Goal: Information Seeking & Learning: Check status

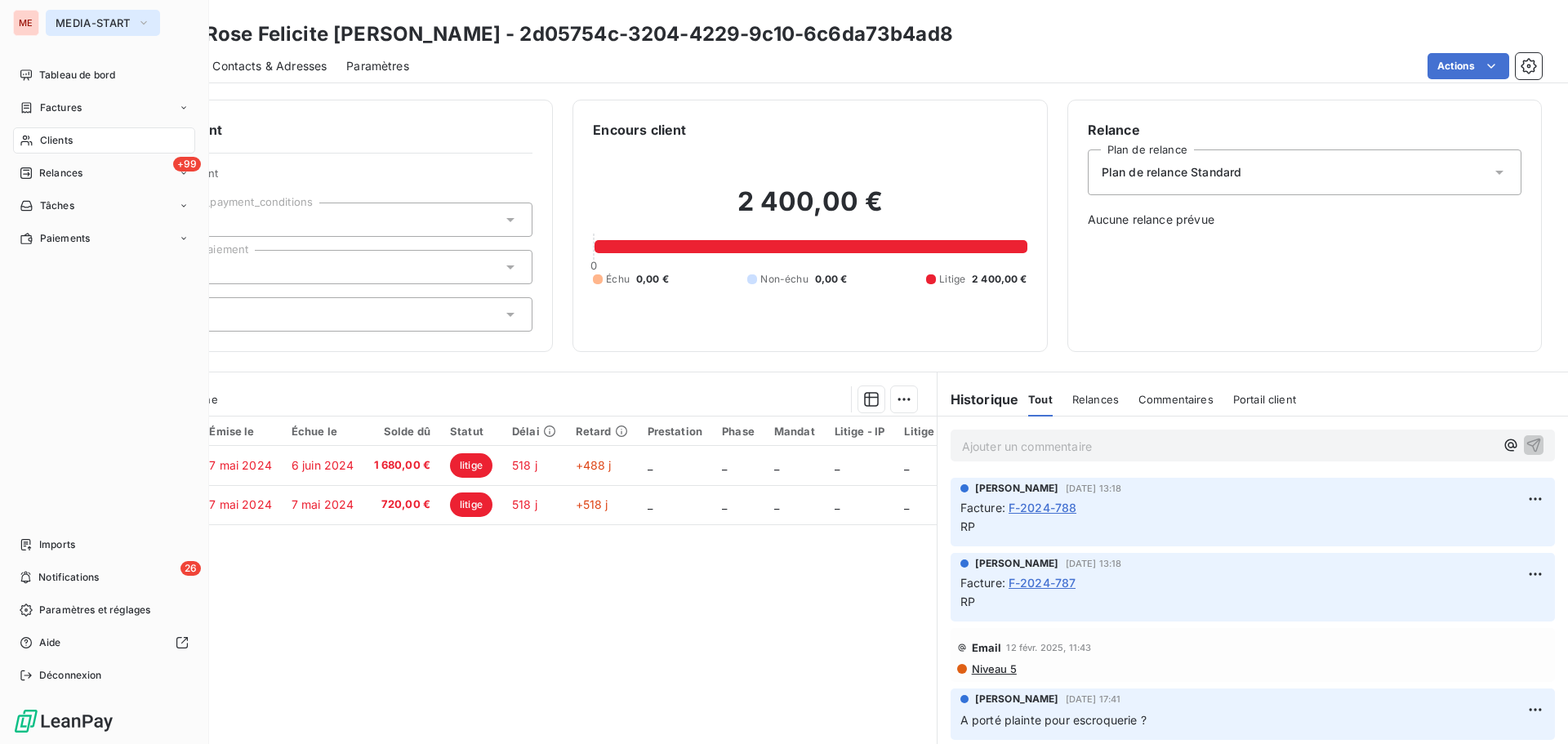
click at [75, 21] on span "MEDIA-START" at bounding box center [93, 22] width 75 height 13
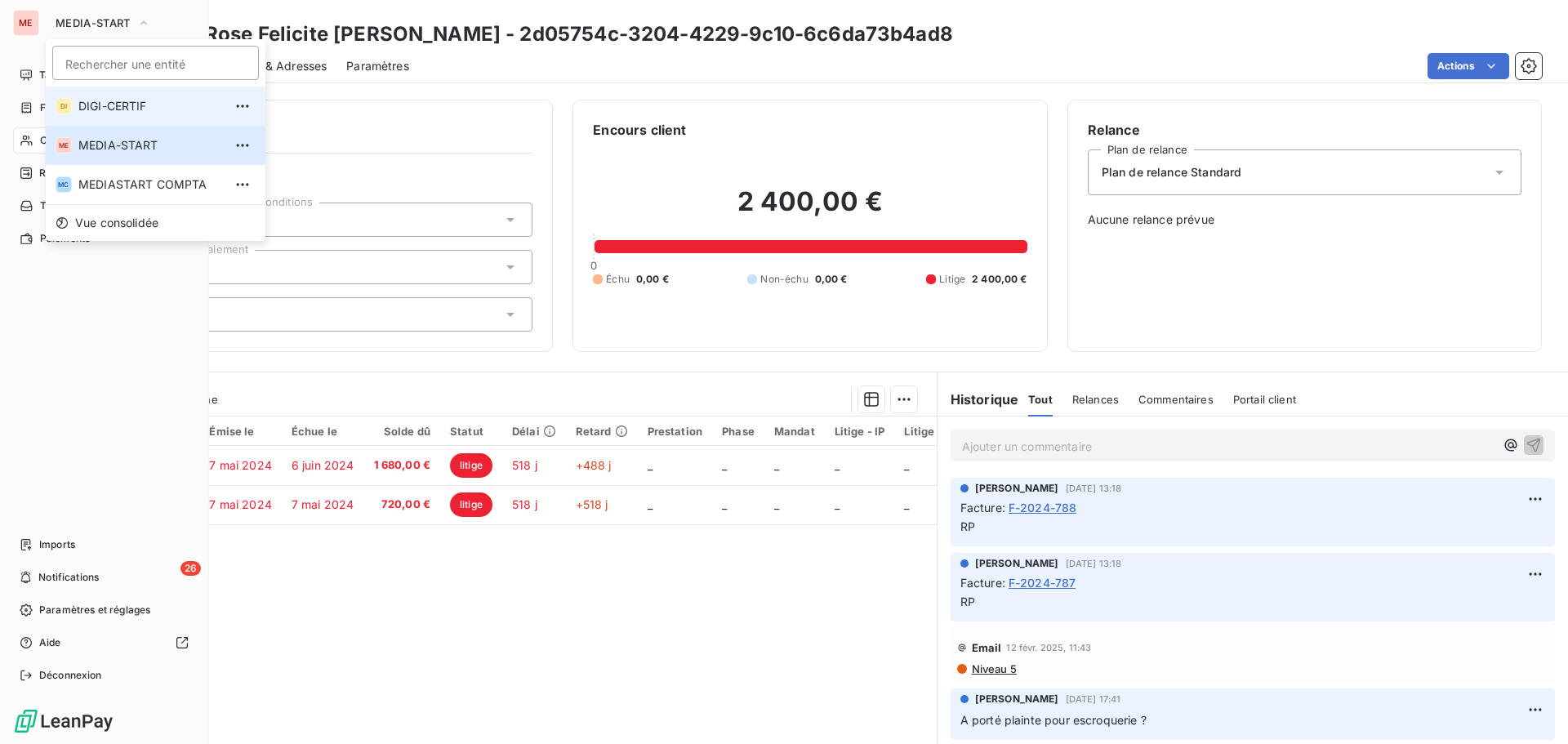
click at [107, 111] on span "DIGI-CERTIF" at bounding box center [150, 106] width 144 height 16
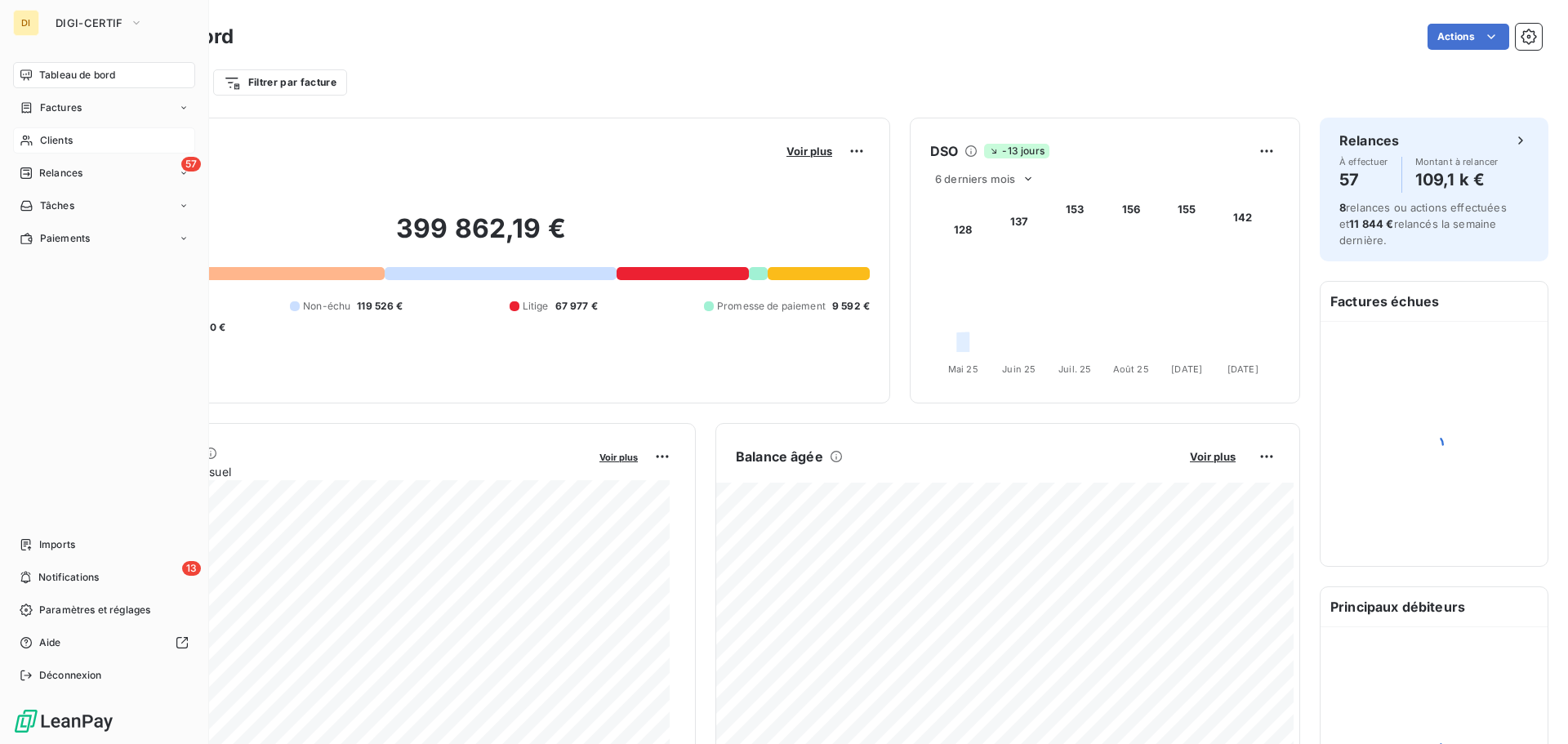
click at [50, 140] on span "Clients" at bounding box center [57, 140] width 33 height 15
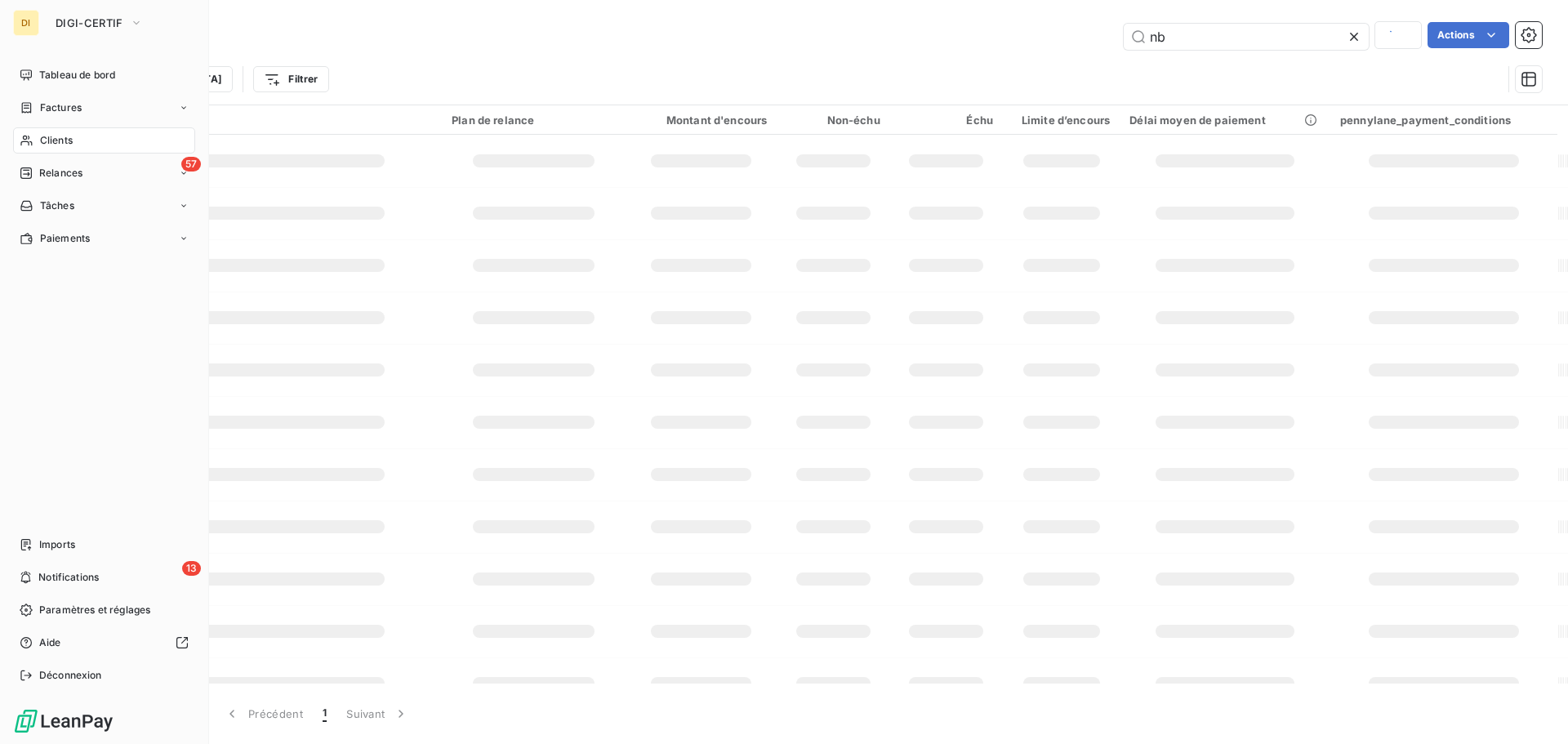
type input "rose"
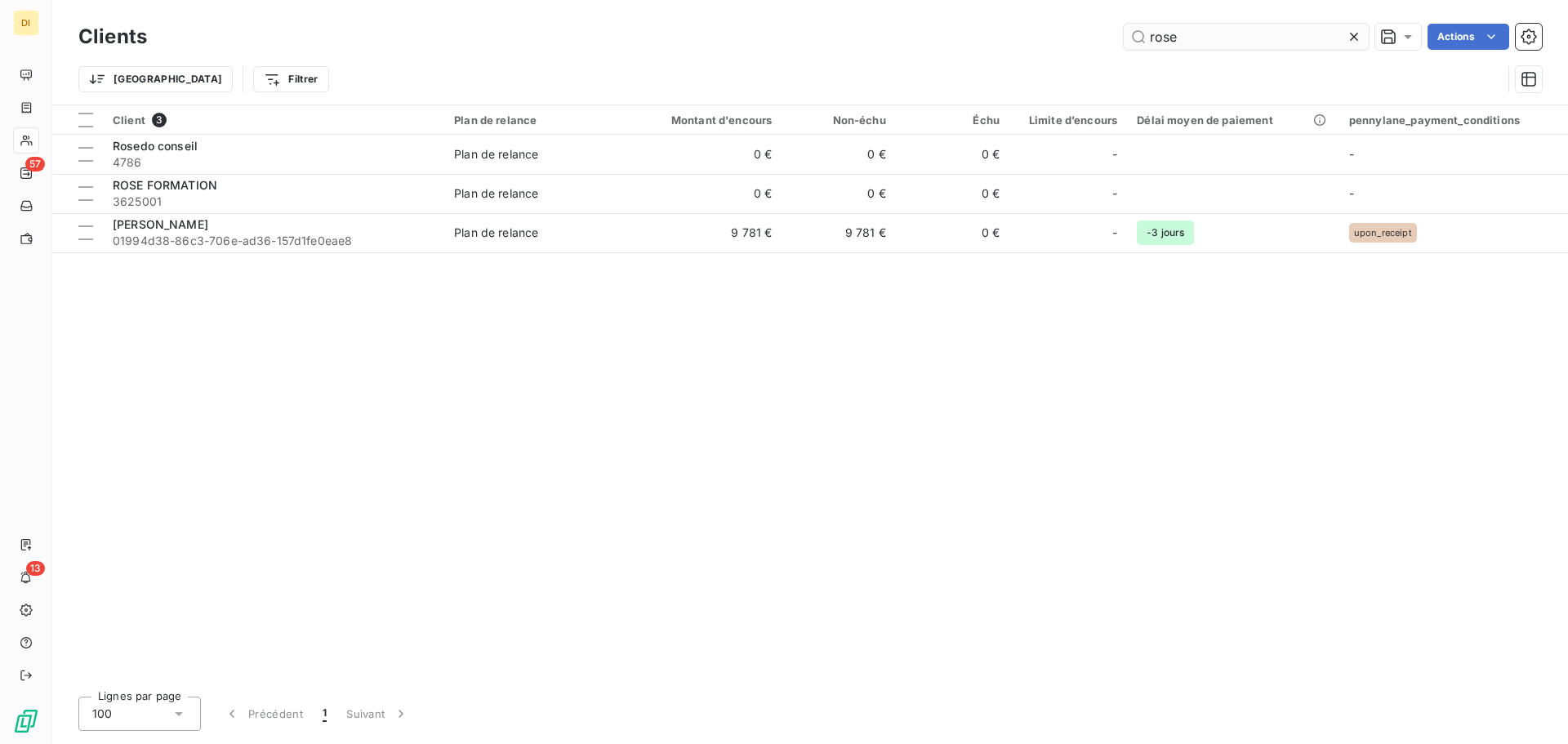
click at [1181, 34] on input "rose" at bounding box center [1246, 37] width 245 height 26
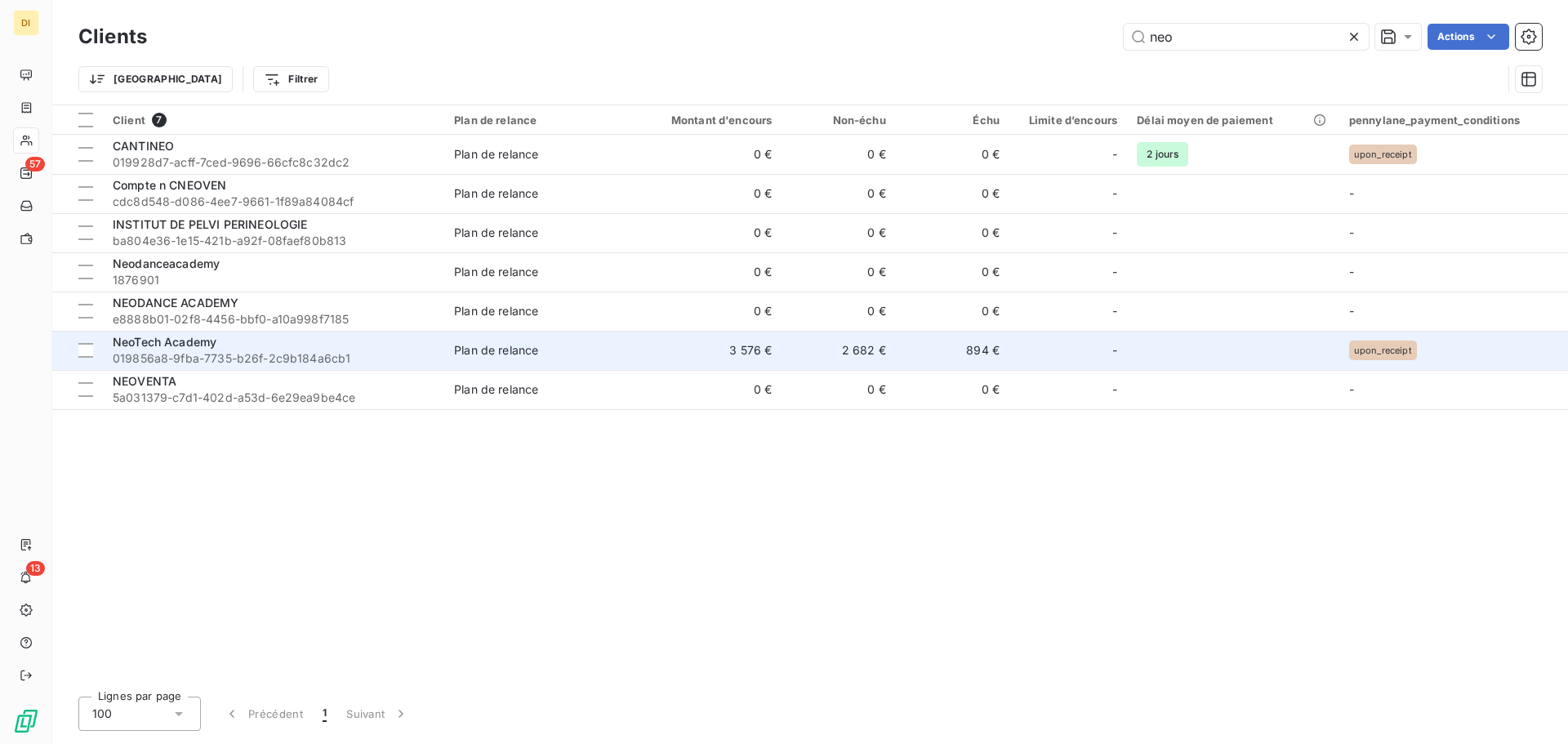
type input "neo"
click at [331, 357] on span "019856a8-9fba-7735-b26f-2c9b184a6cb1" at bounding box center [273, 358] width 322 height 16
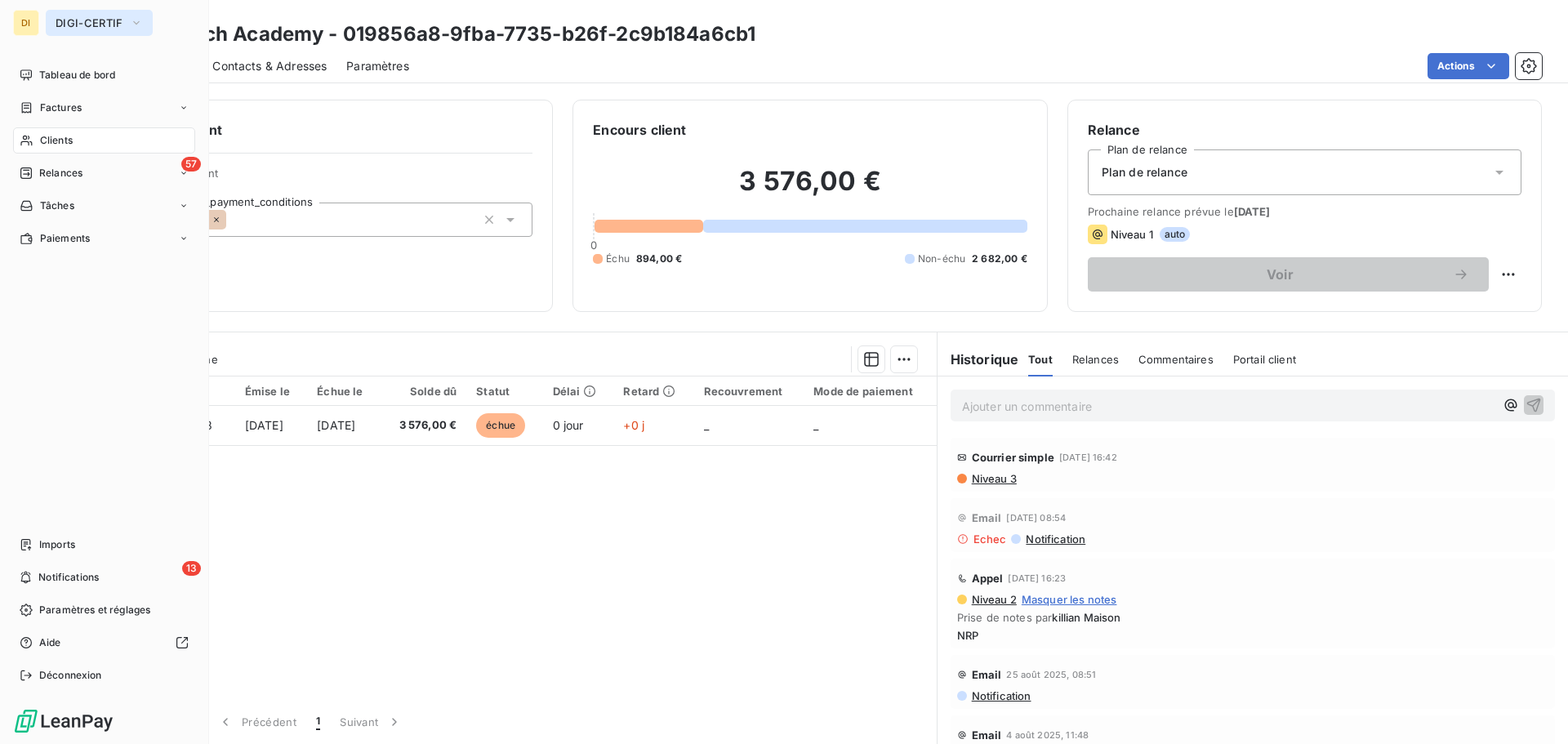
click at [61, 27] on span "DIGI-CERTIF" at bounding box center [89, 22] width 68 height 13
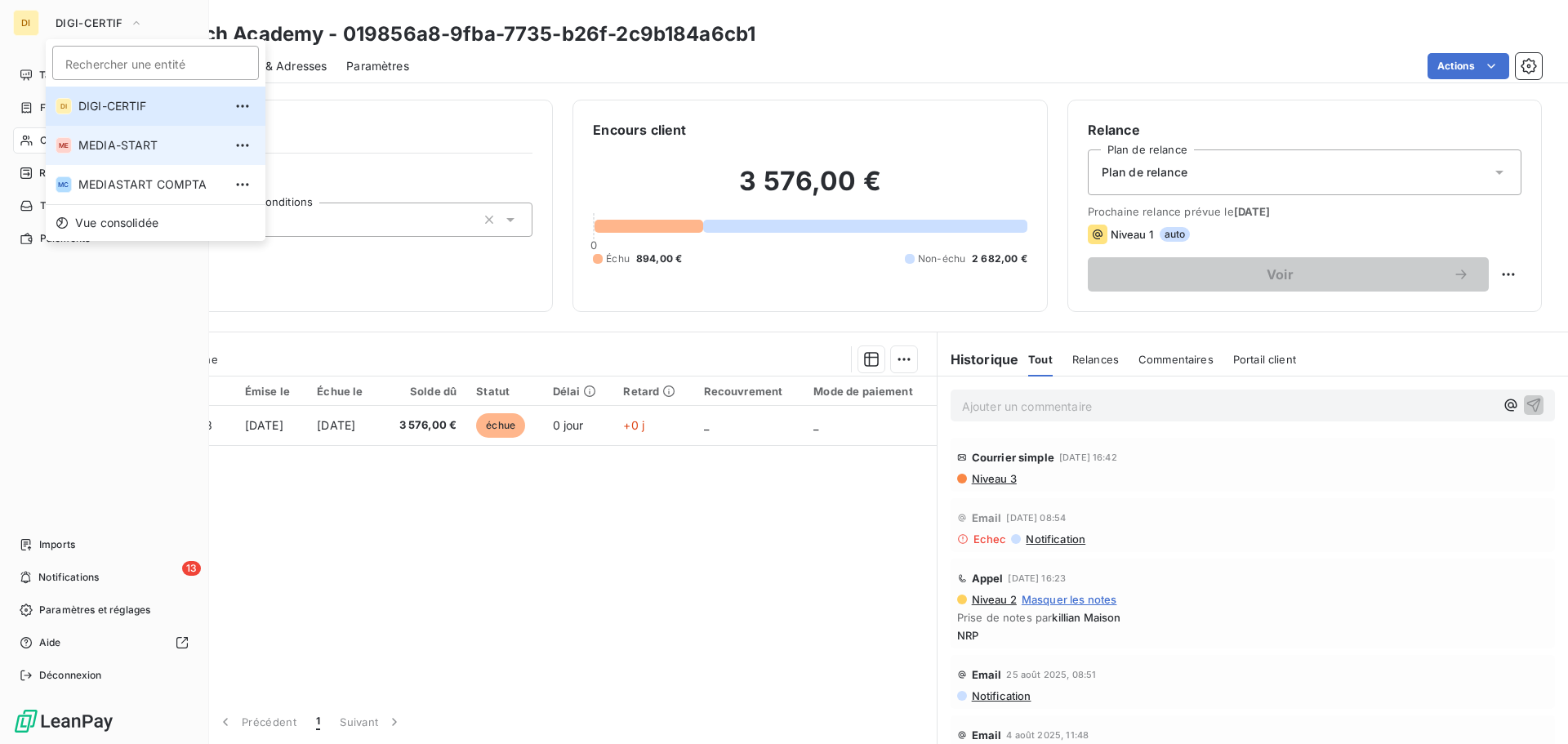
click at [120, 153] on span "MEDIA-START" at bounding box center [150, 145] width 144 height 16
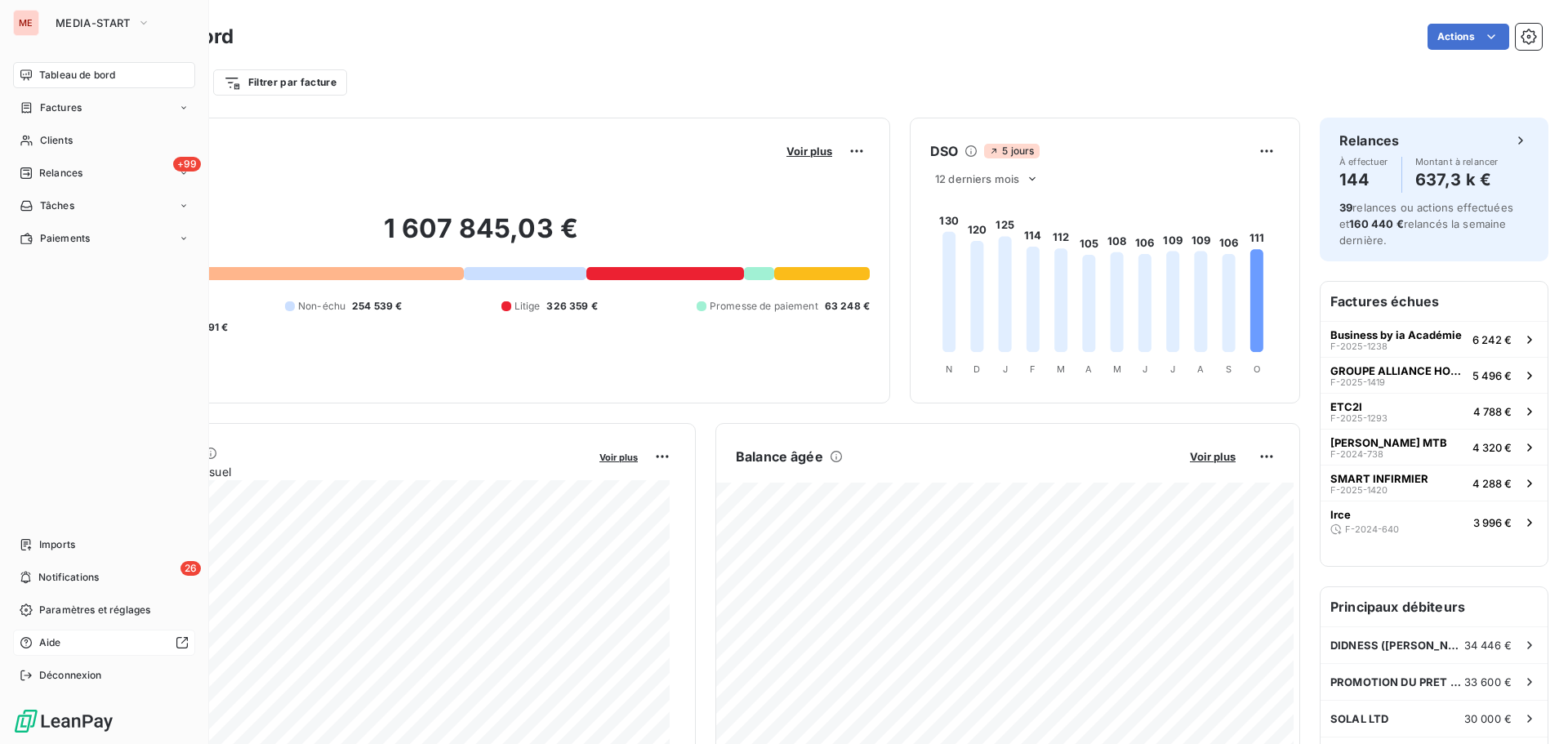
click at [119, 650] on div "Aide" at bounding box center [104, 643] width 182 height 26
click at [79, 598] on div "Paramètres et réglages" at bounding box center [104, 610] width 182 height 26
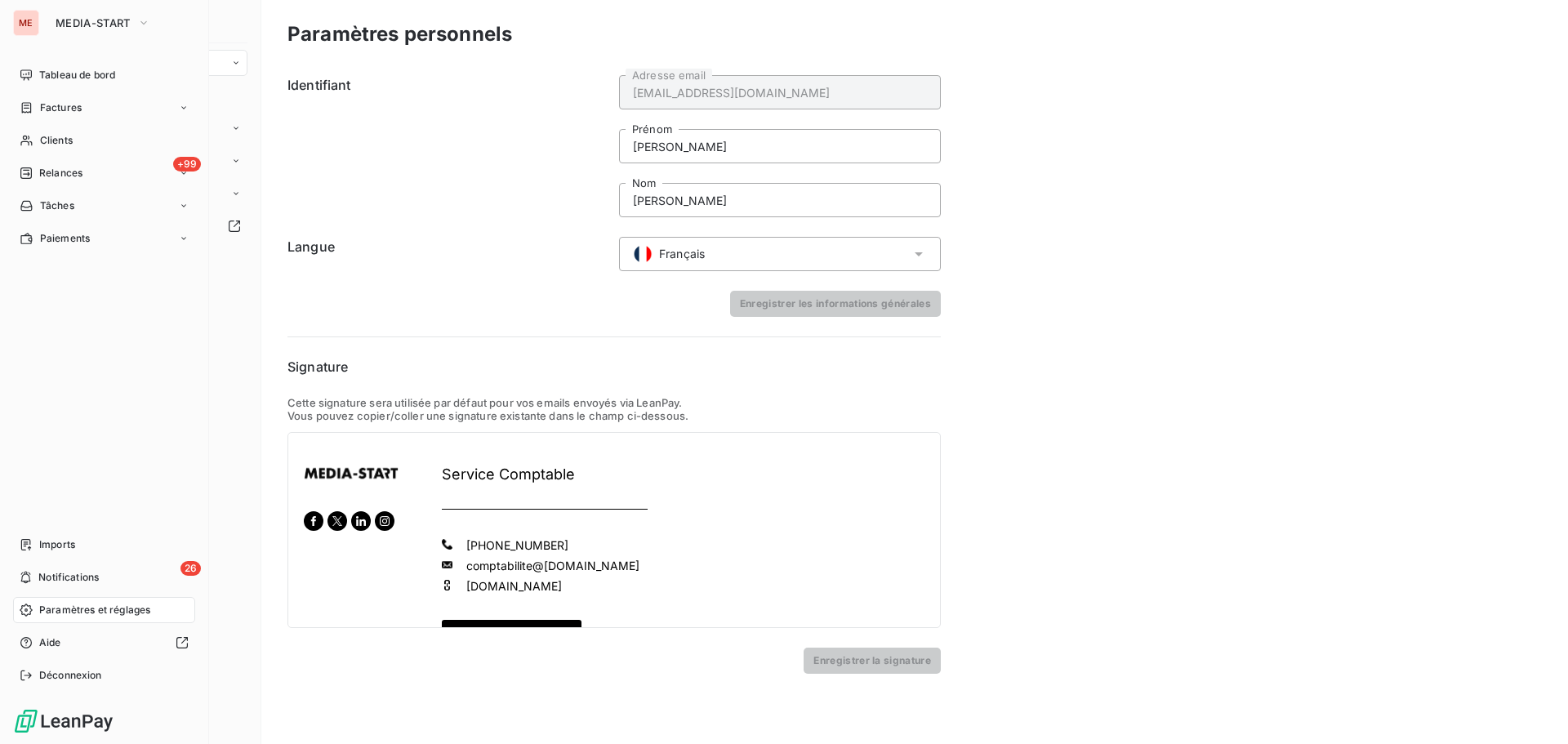
click at [91, 616] on span "Paramètres et réglages" at bounding box center [95, 610] width 111 height 15
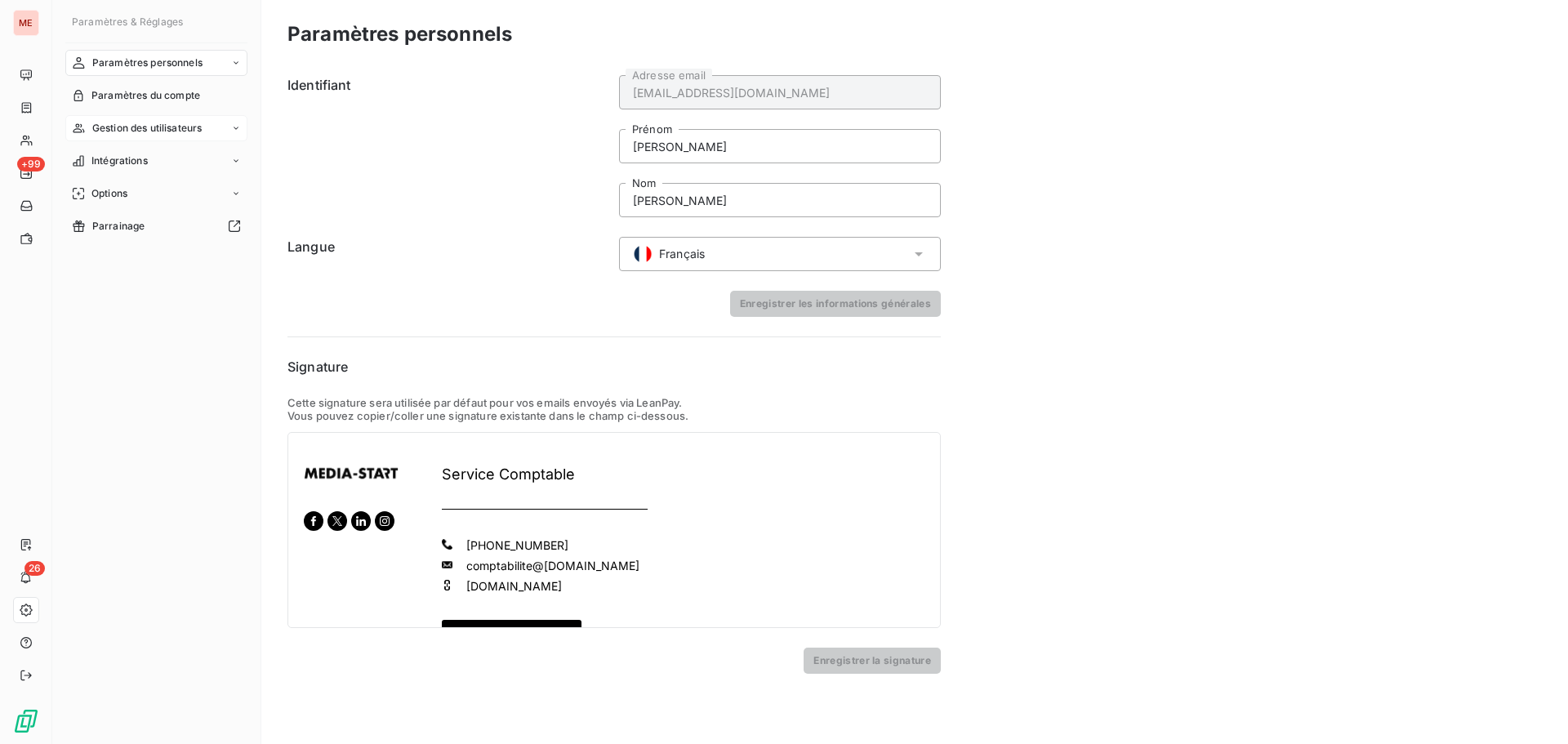
click at [167, 124] on span "Gestion des utilisateurs" at bounding box center [147, 128] width 110 height 15
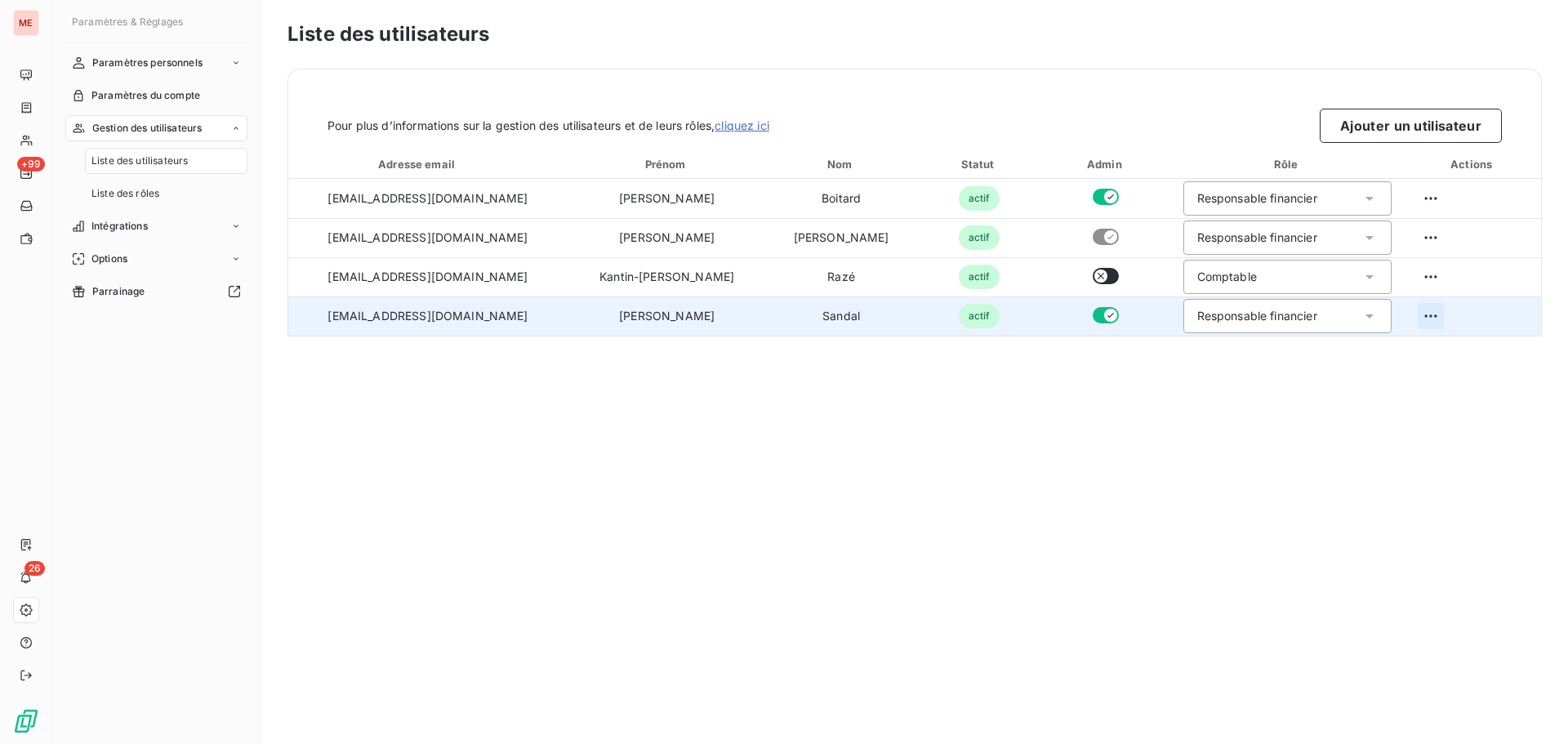
click at [1405, 318] on html "ME +99 26 Paramètres & Réglages Paramètres personnels Paramètres du compte Gest…" at bounding box center [784, 372] width 1568 height 744
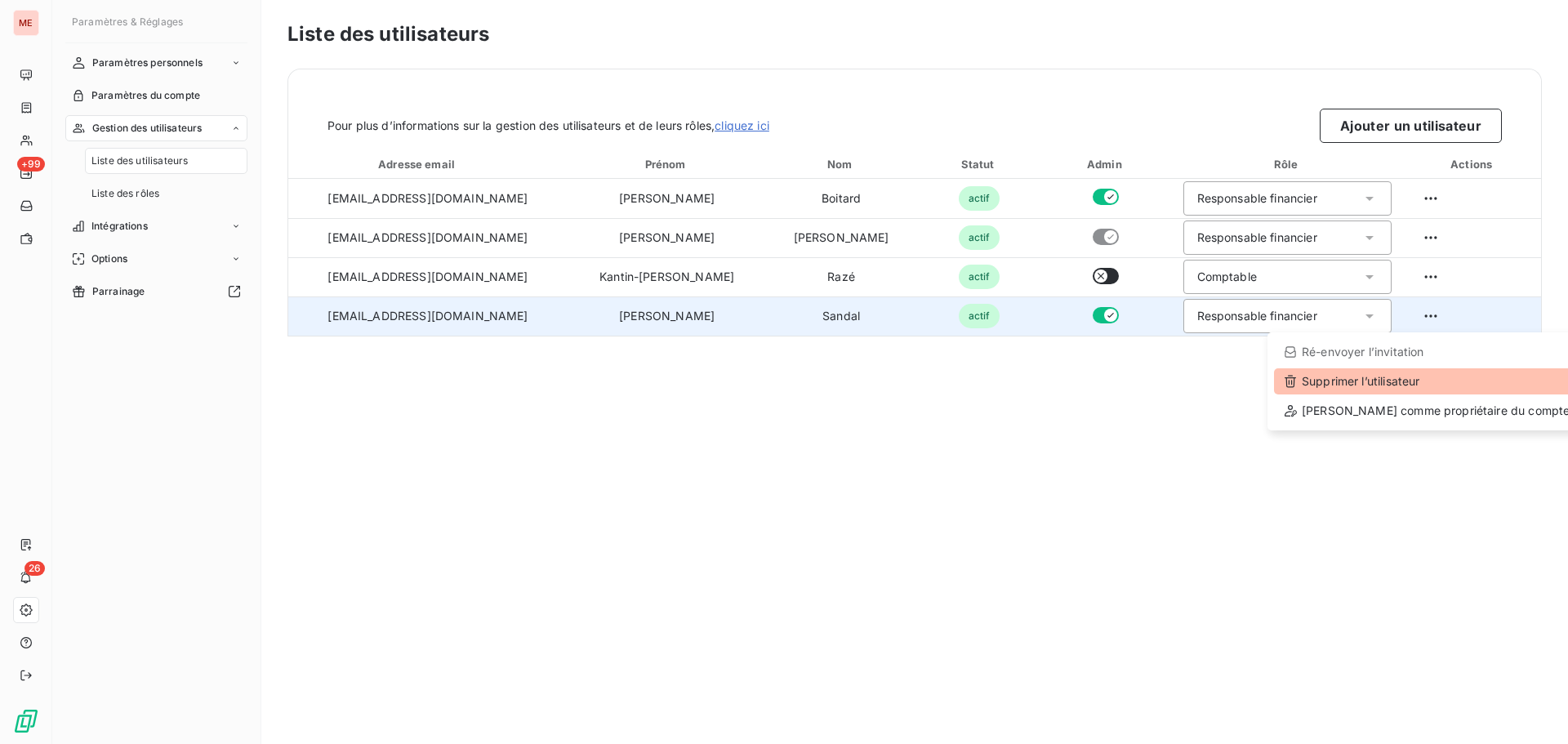
click at [1380, 383] on div "Supprimer l’utilisateur" at bounding box center [1427, 381] width 306 height 26
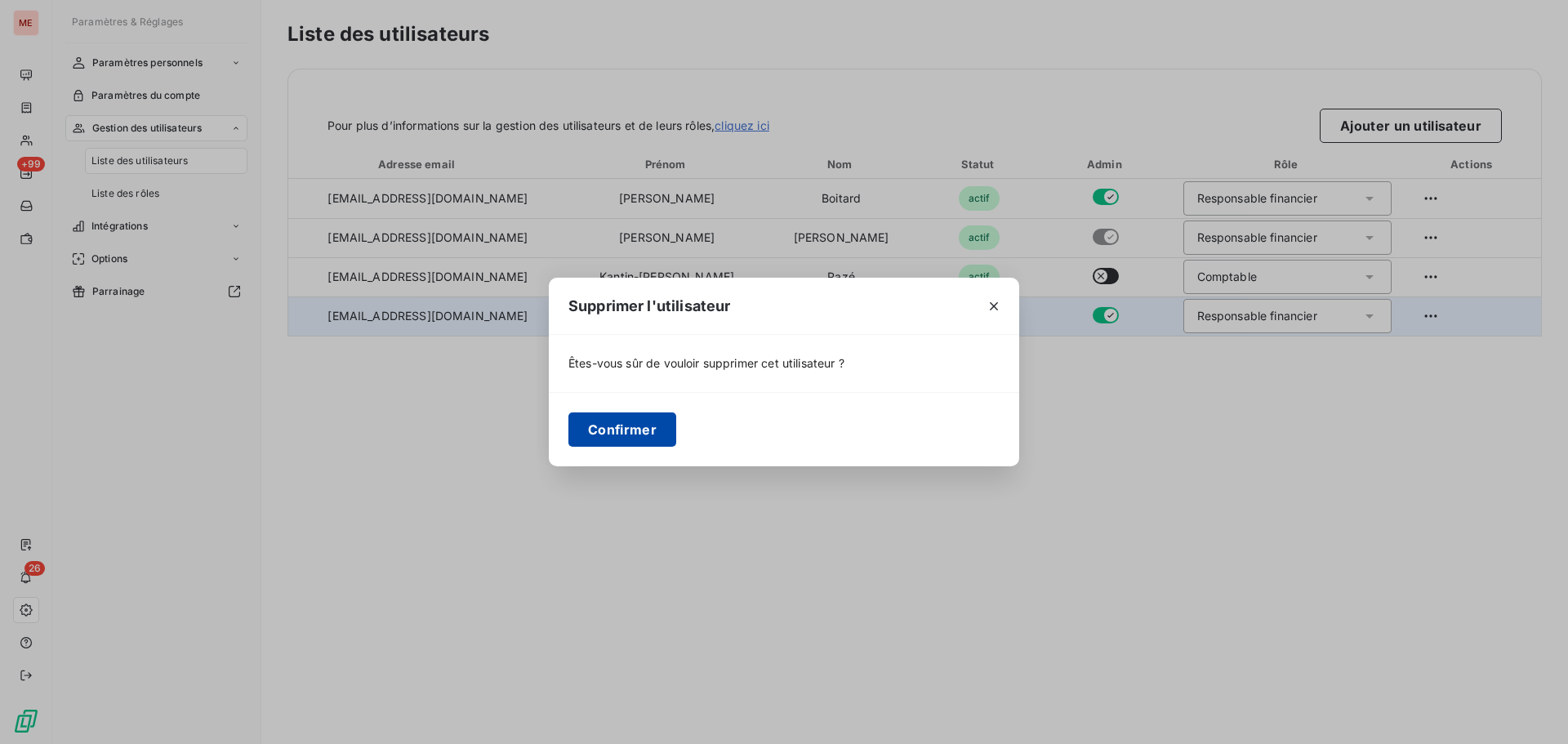
click at [630, 430] on button "Confirmer" at bounding box center [622, 430] width 107 height 34
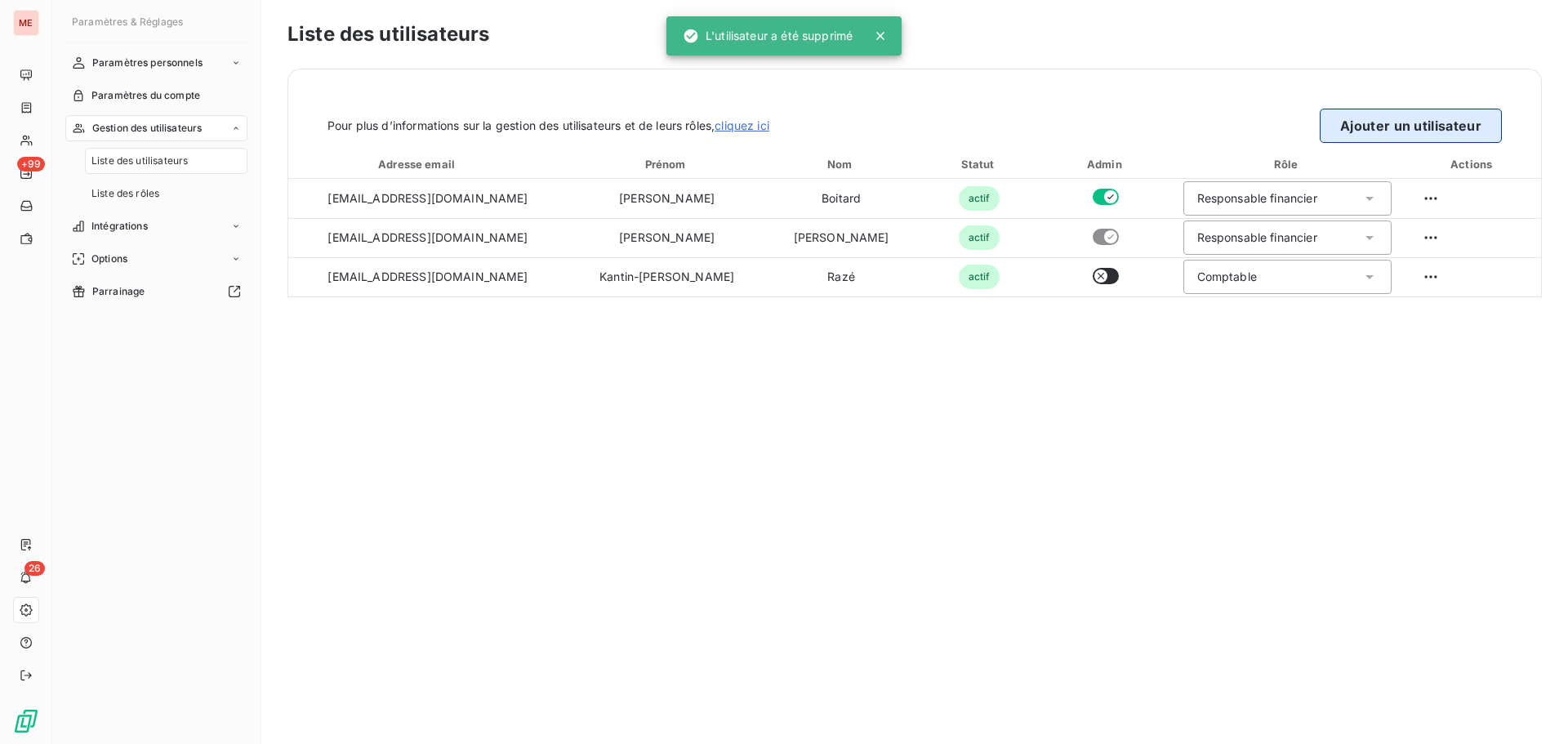
click at [1340, 126] on button "Ajouter un utilisateur" at bounding box center [1411, 125] width 182 height 34
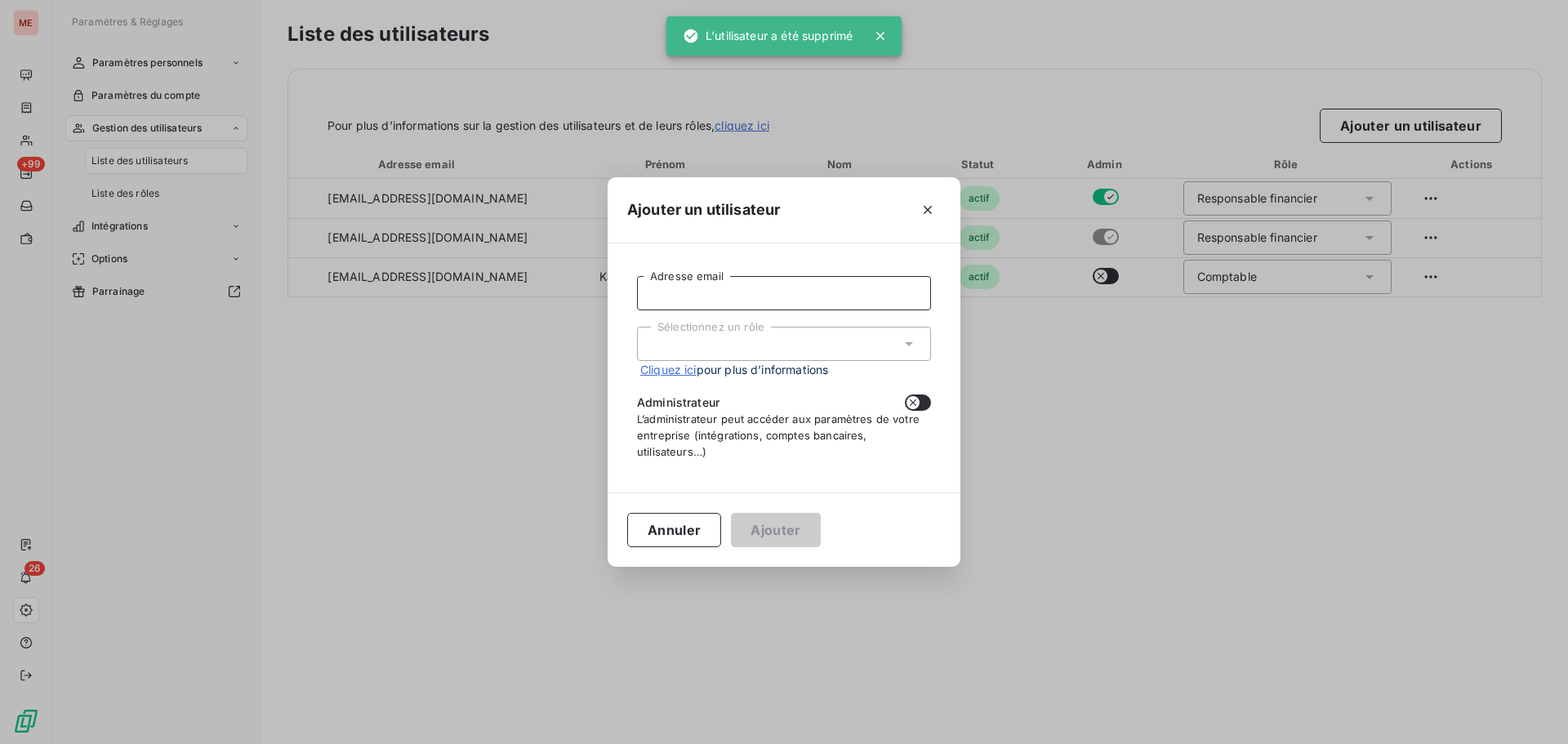
click at [793, 293] on input "Adresse email" at bounding box center [784, 293] width 294 height 34
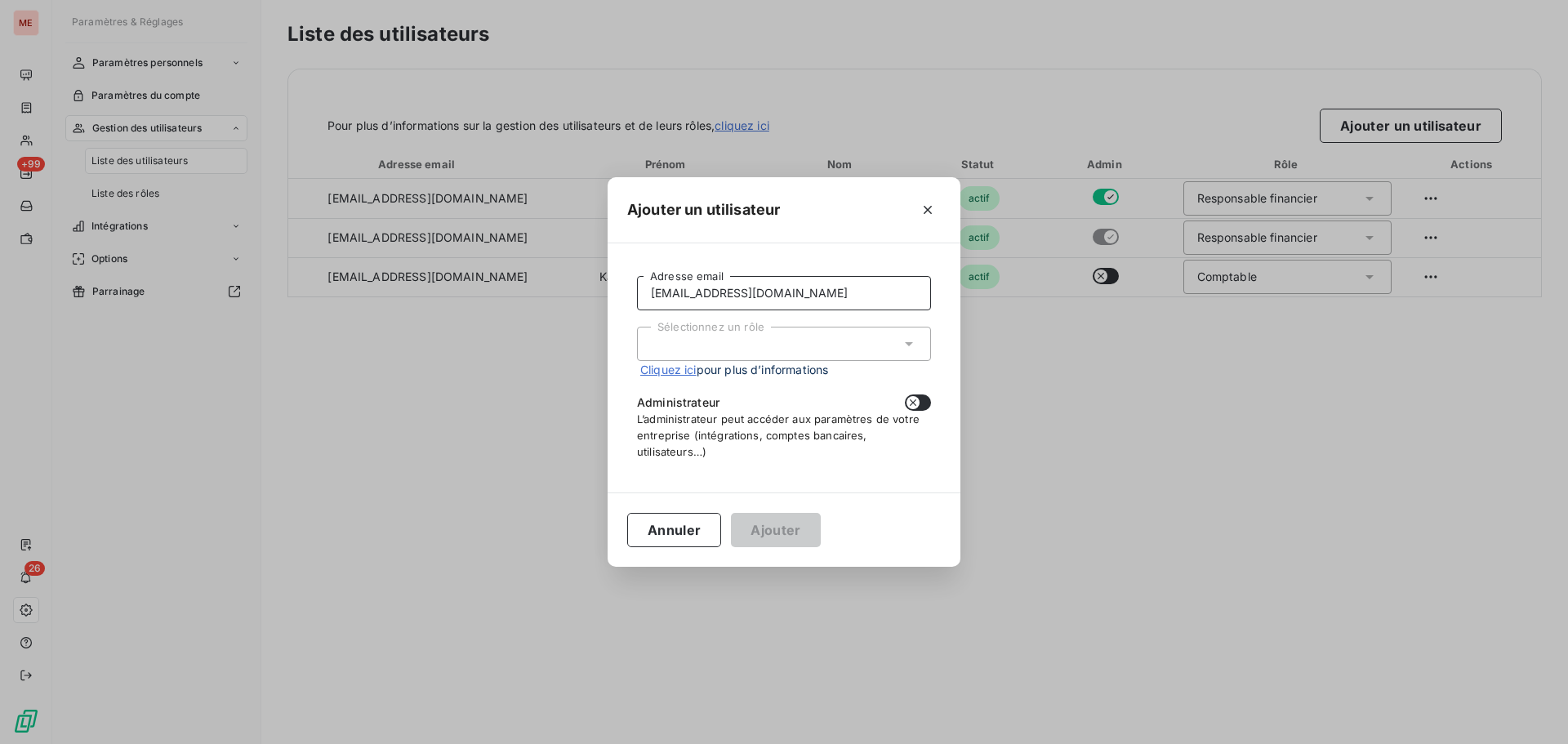
type input "[EMAIL_ADDRESS][DOMAIN_NAME]"
click at [785, 350] on div "Sélectionnez un rôle" at bounding box center [784, 344] width 294 height 34
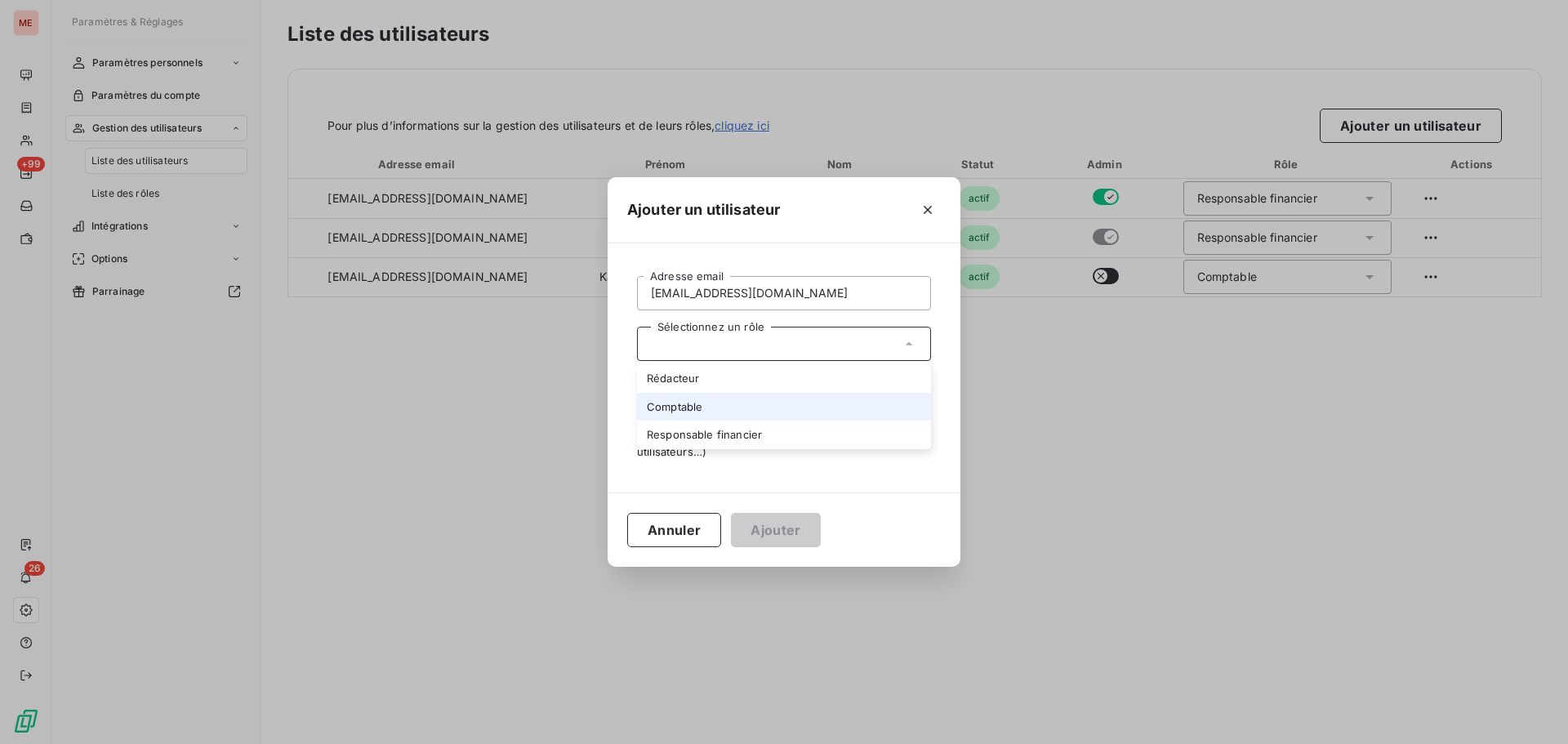
click at [766, 409] on li "Comptable" at bounding box center [784, 406] width 294 height 28
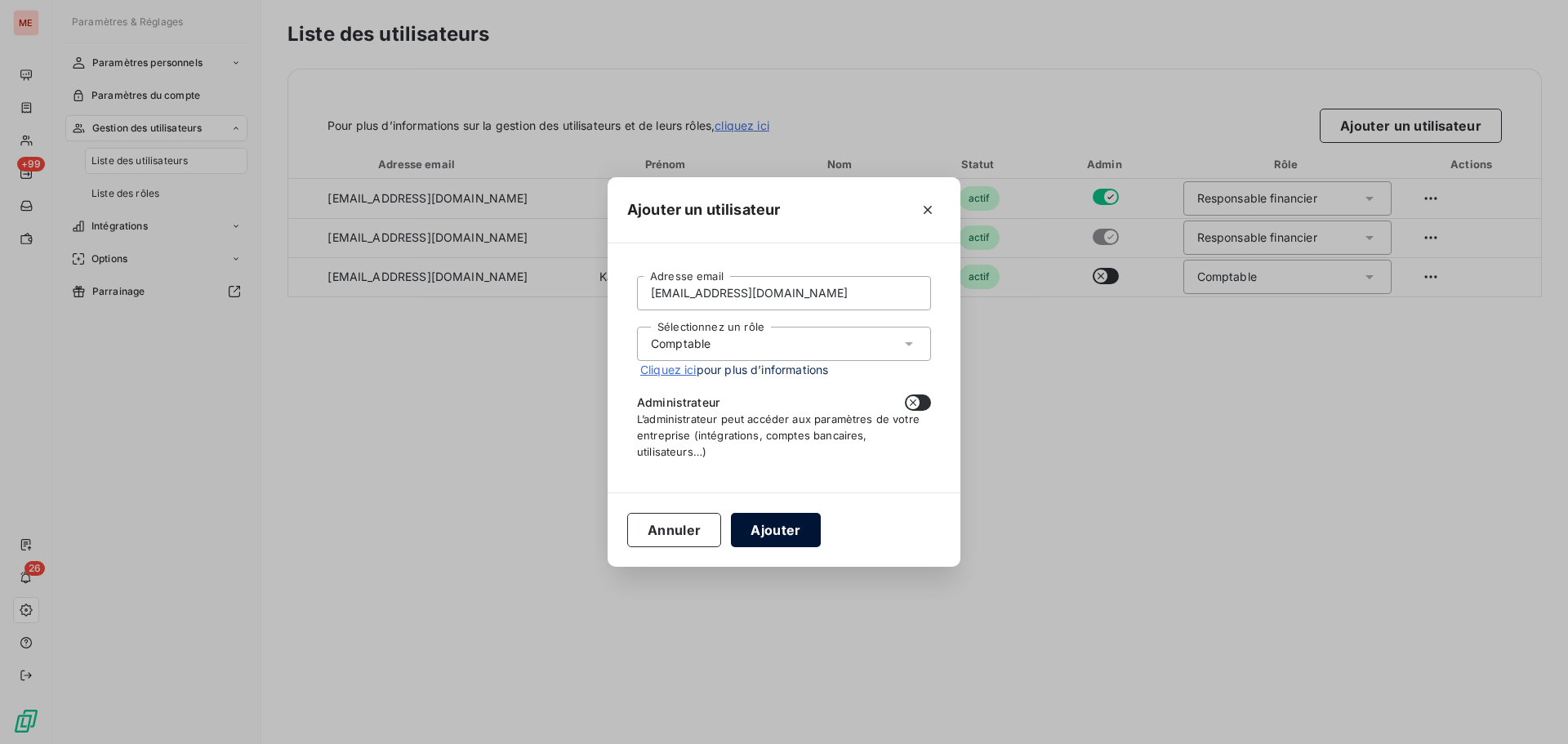
click at [791, 526] on button "Ajouter" at bounding box center [776, 530] width 89 height 34
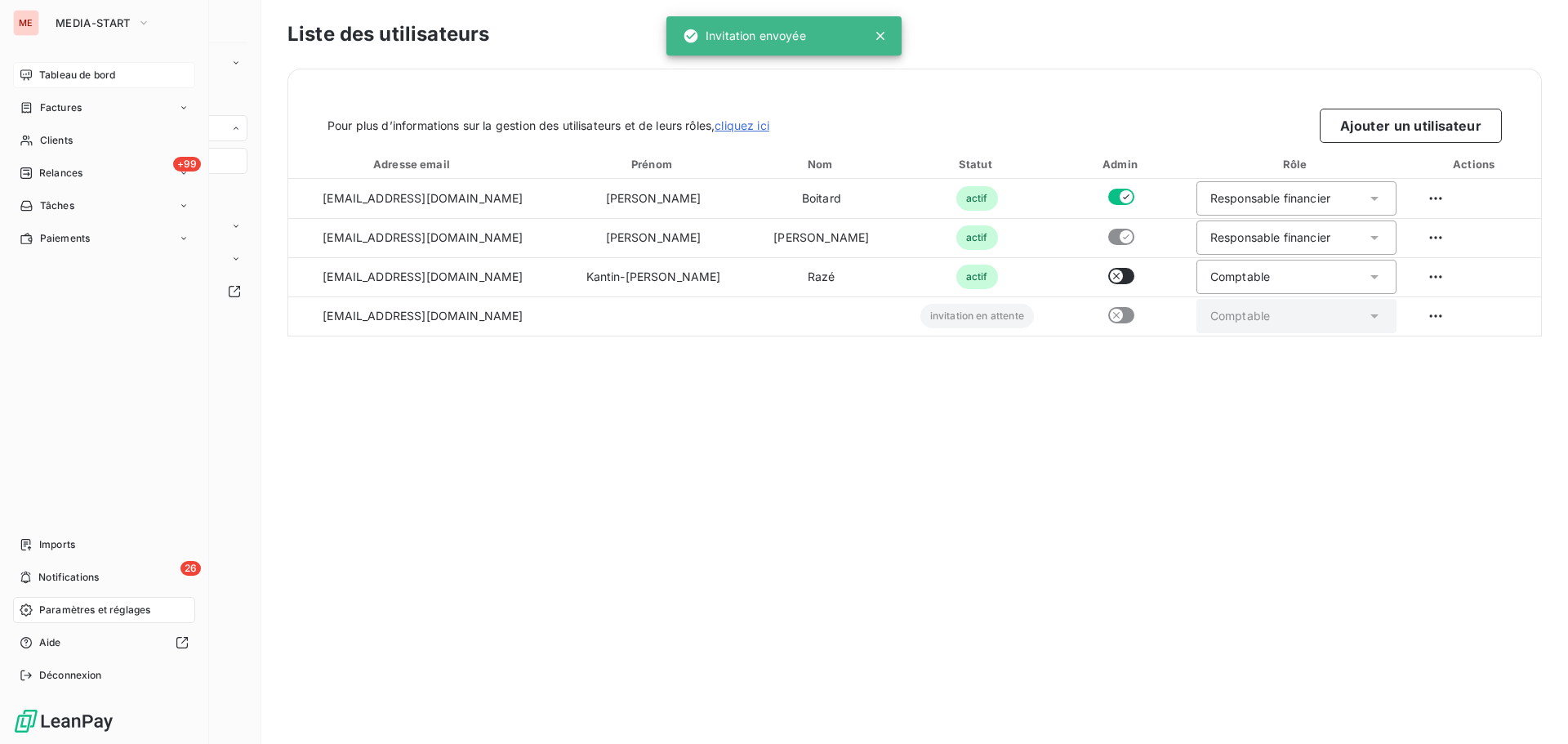
click at [73, 76] on span "Tableau de bord" at bounding box center [77, 75] width 76 height 15
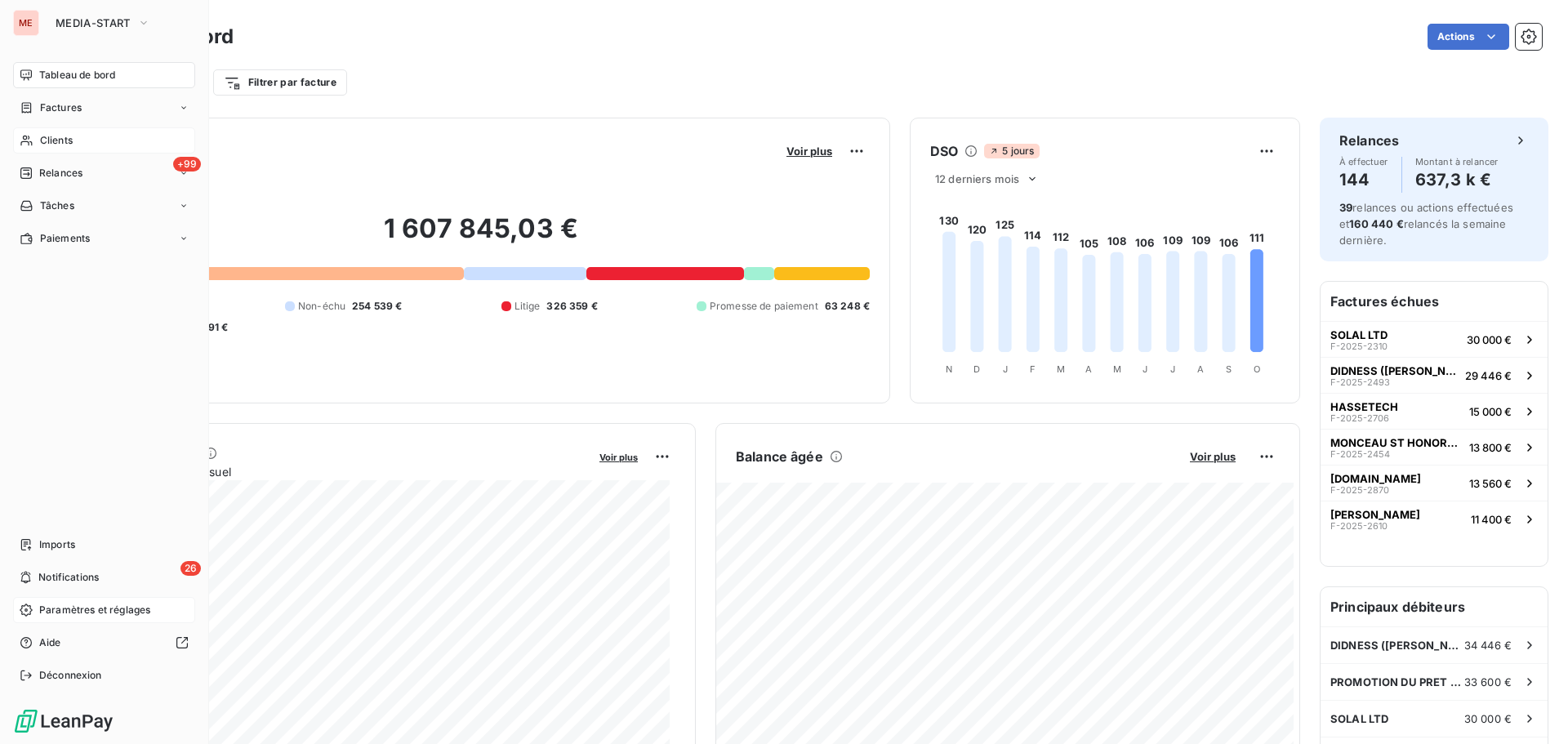
click at [27, 138] on icon at bounding box center [27, 140] width 14 height 13
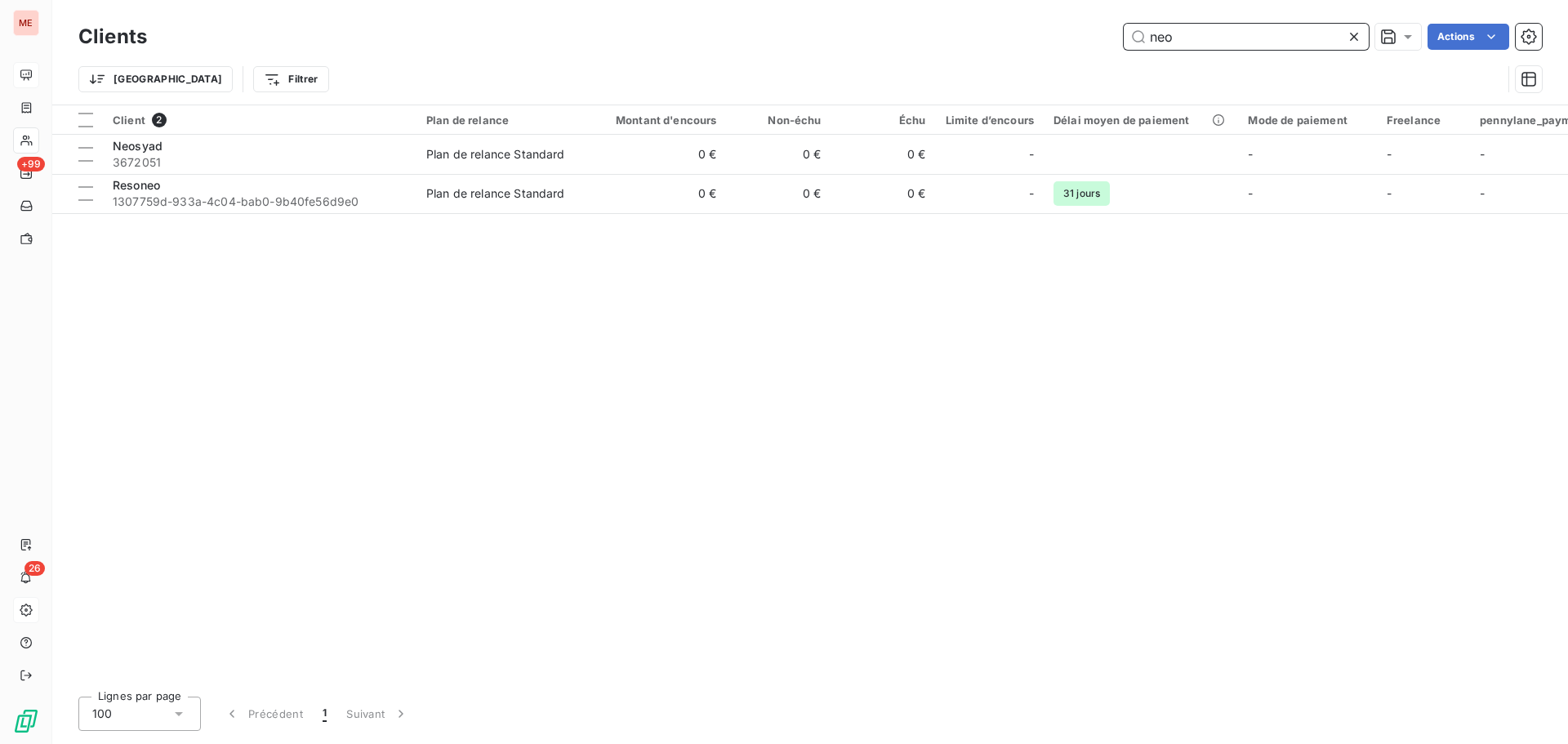
click at [1221, 40] on input "neo" at bounding box center [1246, 37] width 245 height 26
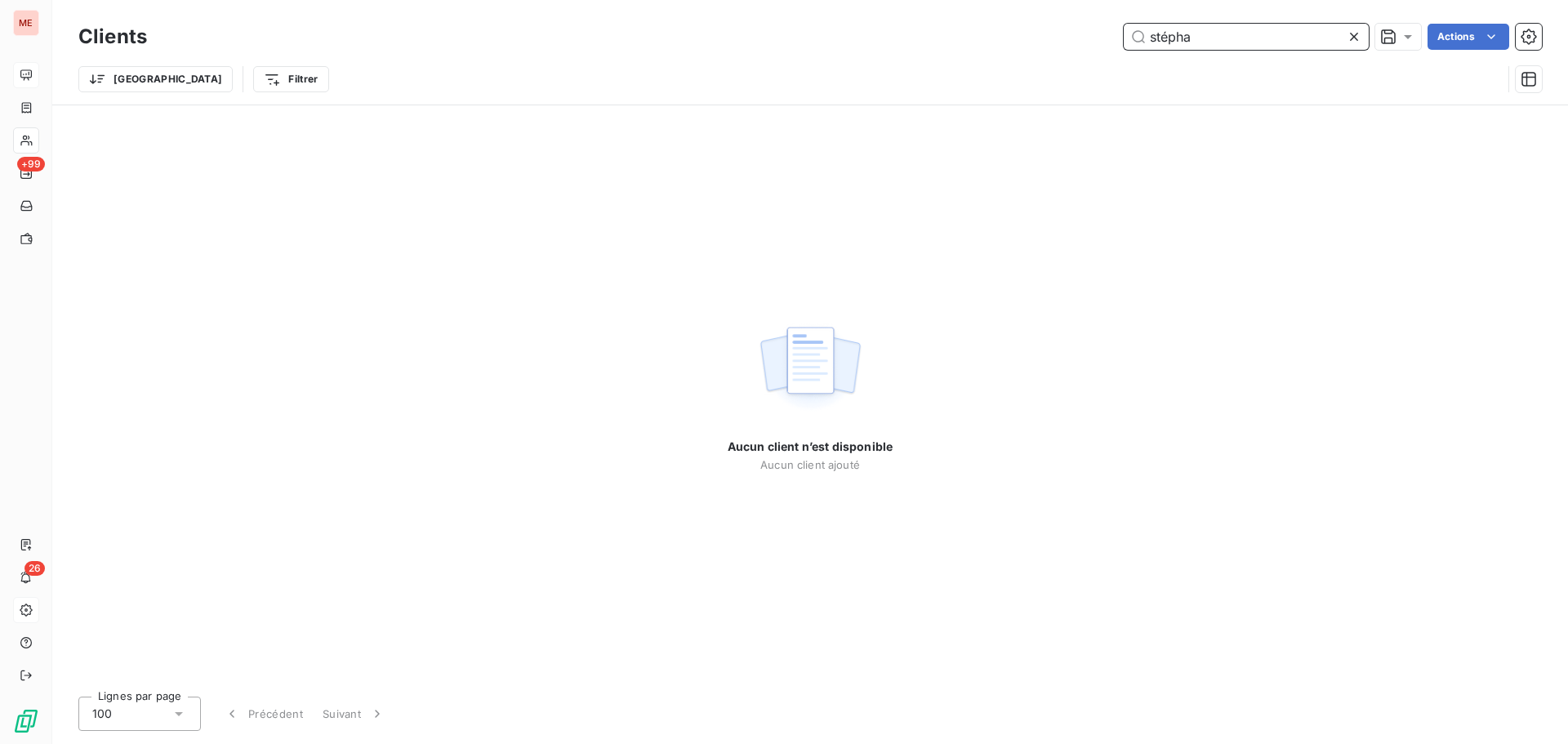
click at [1181, 40] on input "stépha" at bounding box center [1246, 37] width 245 height 26
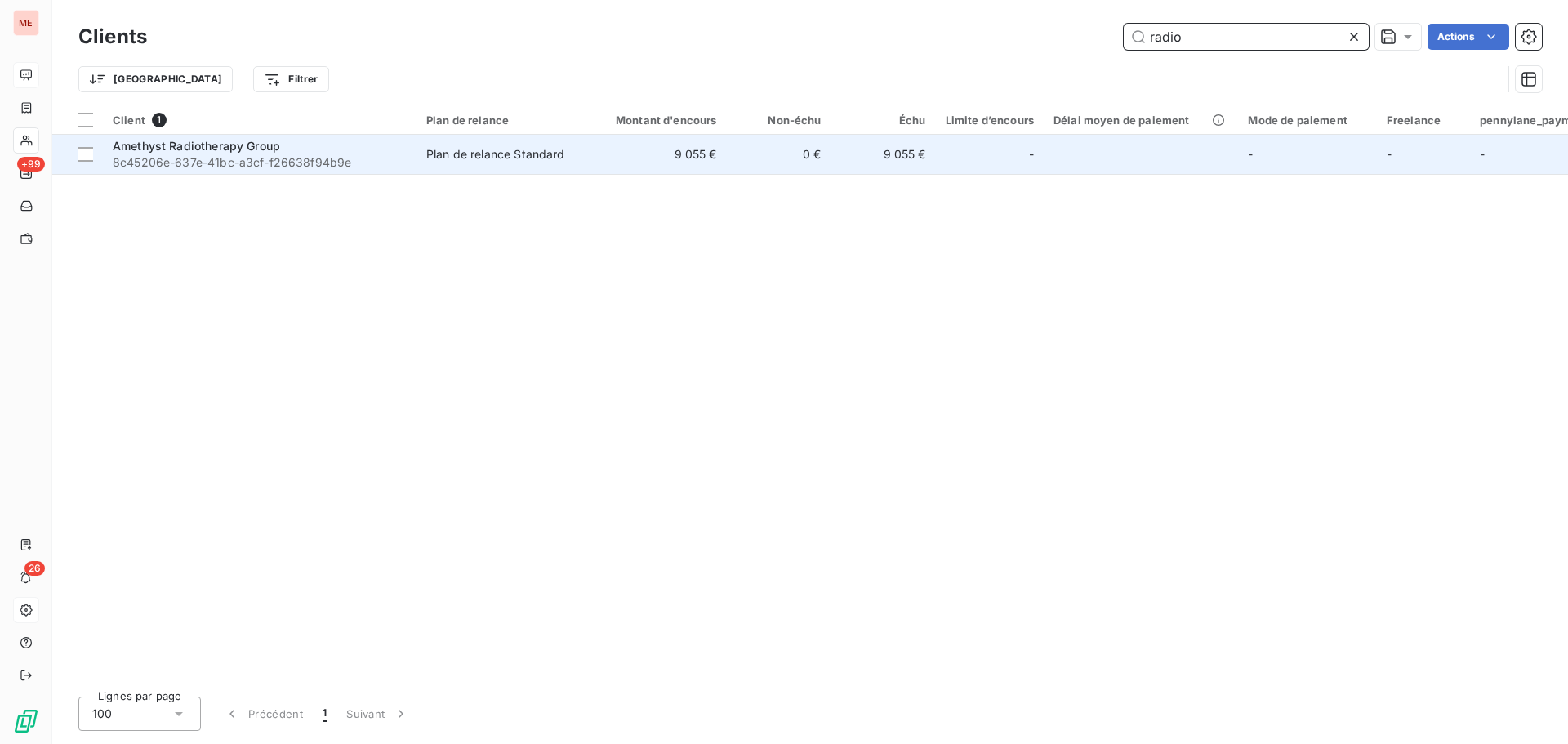
type input "radio"
click at [340, 171] on td "Amethyst Radiotherapy Group 8c45206e-637e-41bc-a3cf-f26638f94b9e" at bounding box center [259, 155] width 314 height 40
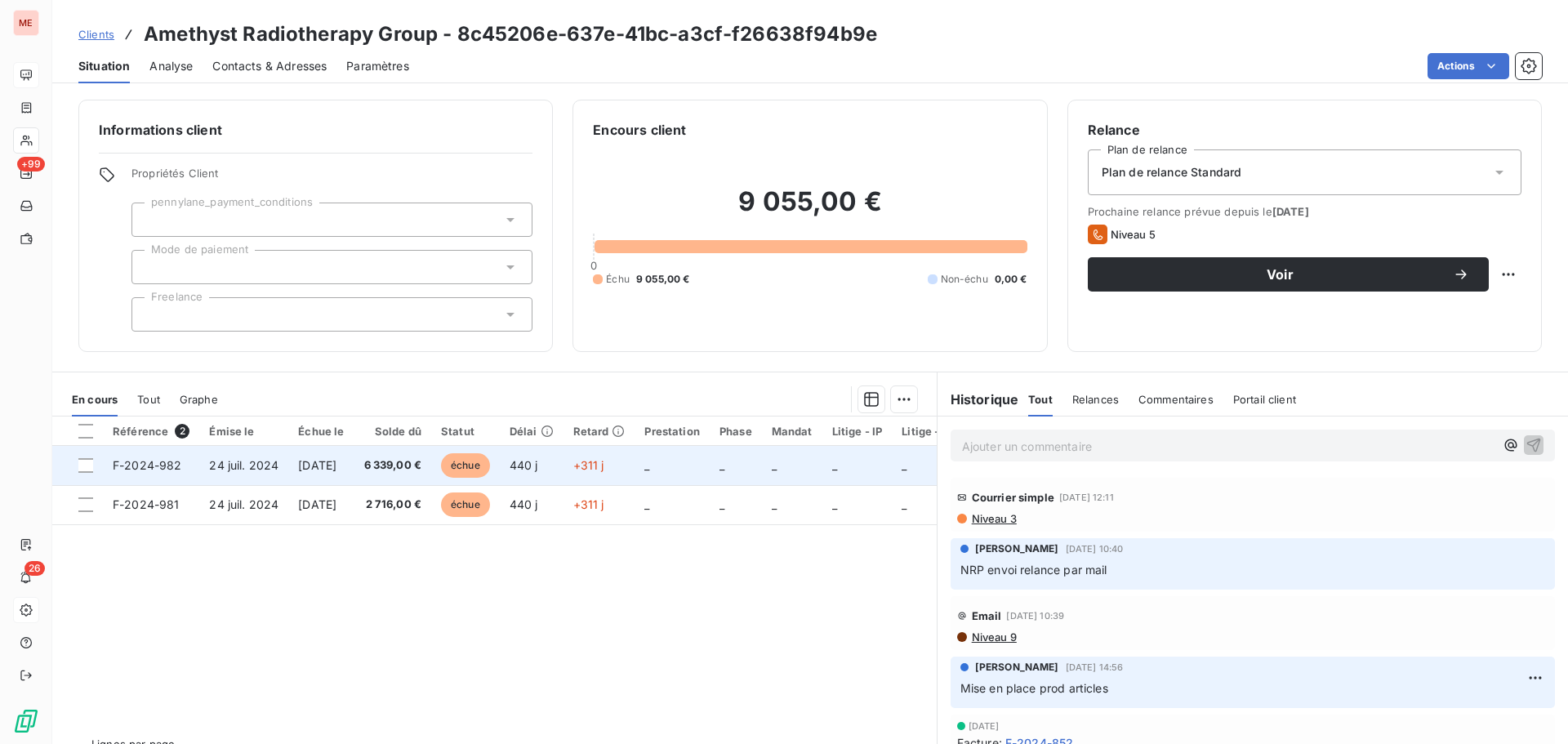
click at [387, 467] on td "6 339,00 €" at bounding box center [394, 466] width 77 height 40
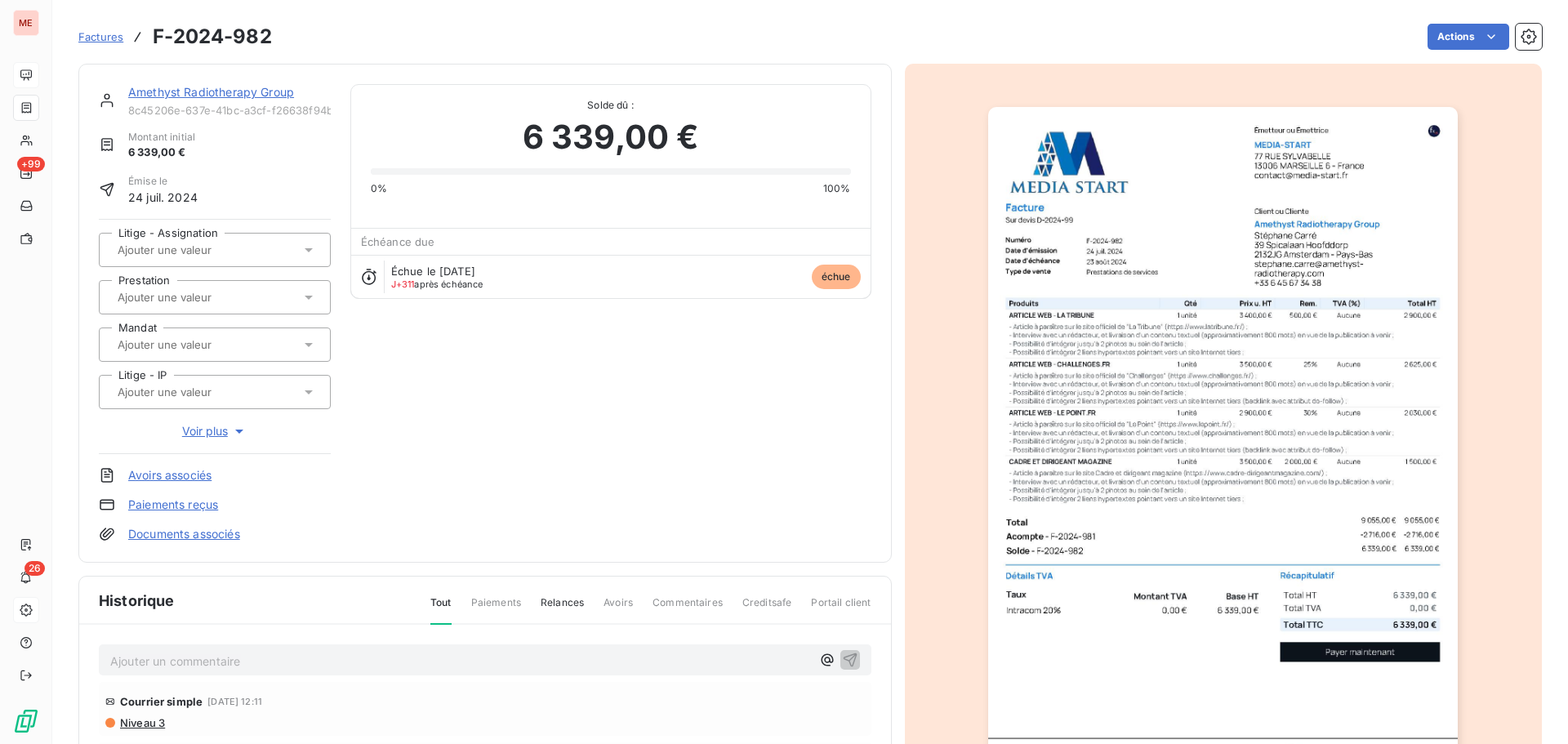
click at [1144, 321] on img "button" at bounding box center [1223, 440] width 470 height 665
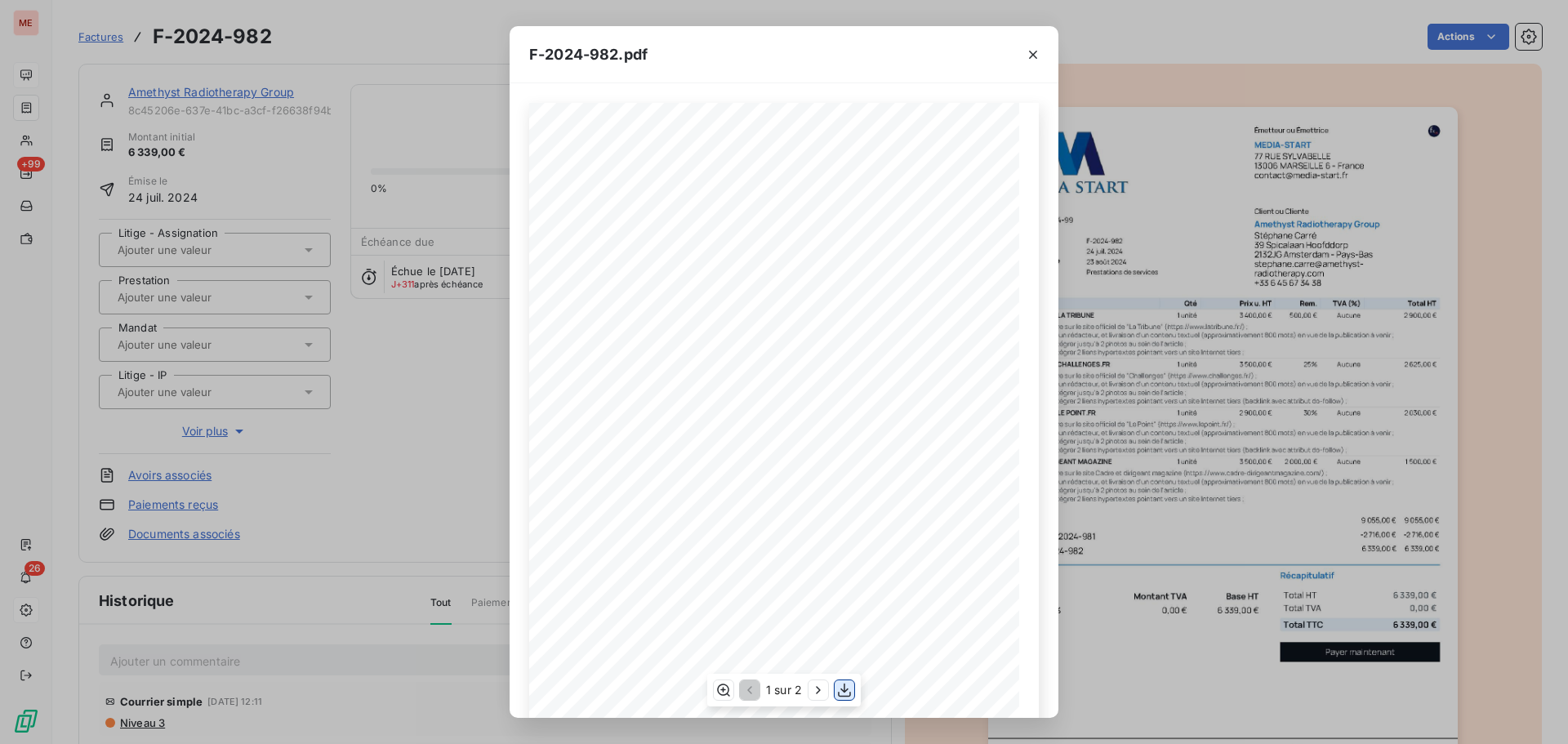
click at [851, 687] on icon "button" at bounding box center [844, 690] width 16 height 16
click at [211, 88] on div "F-2024-982.pdf 6 339,00 ¬ 0,00 ¬ 6 339,00 ¬ Émetteur ou Émettrice MEDIA-START […" at bounding box center [784, 372] width 1568 height 744
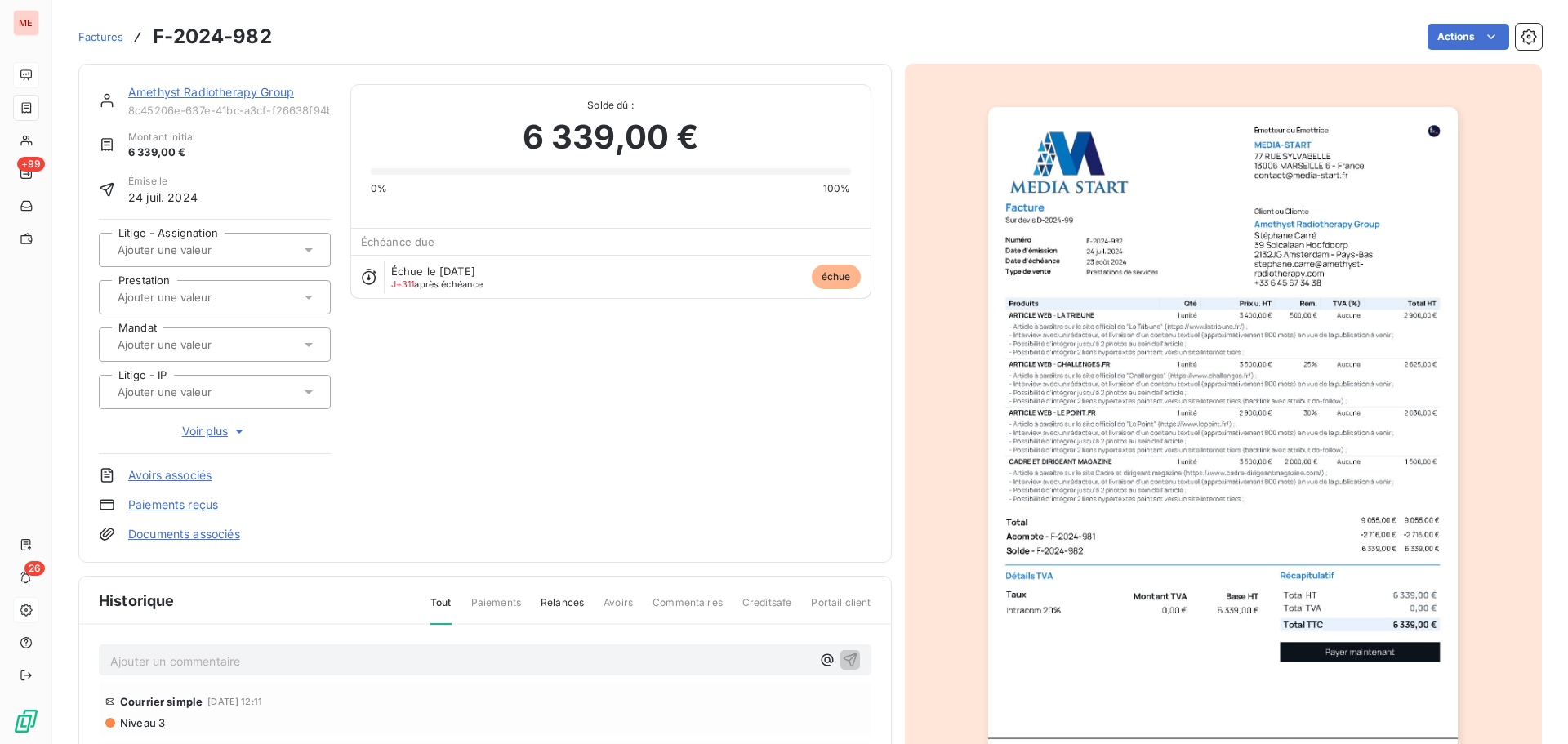
click at [209, 91] on link "Amethyst Radiotherapy Group" at bounding box center [210, 92] width 166 height 14
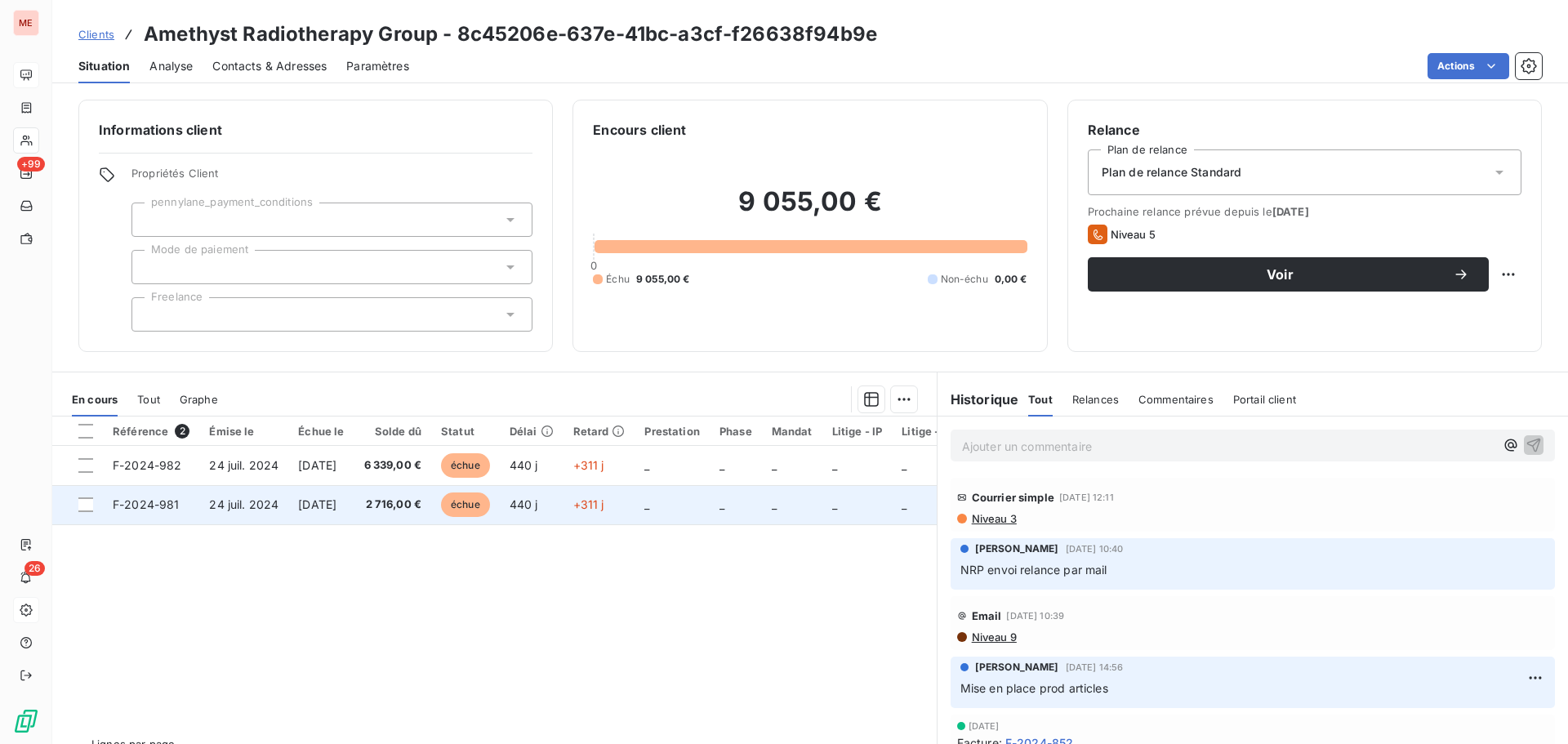
click at [422, 509] on span "2 716,00 €" at bounding box center [393, 504] width 58 height 16
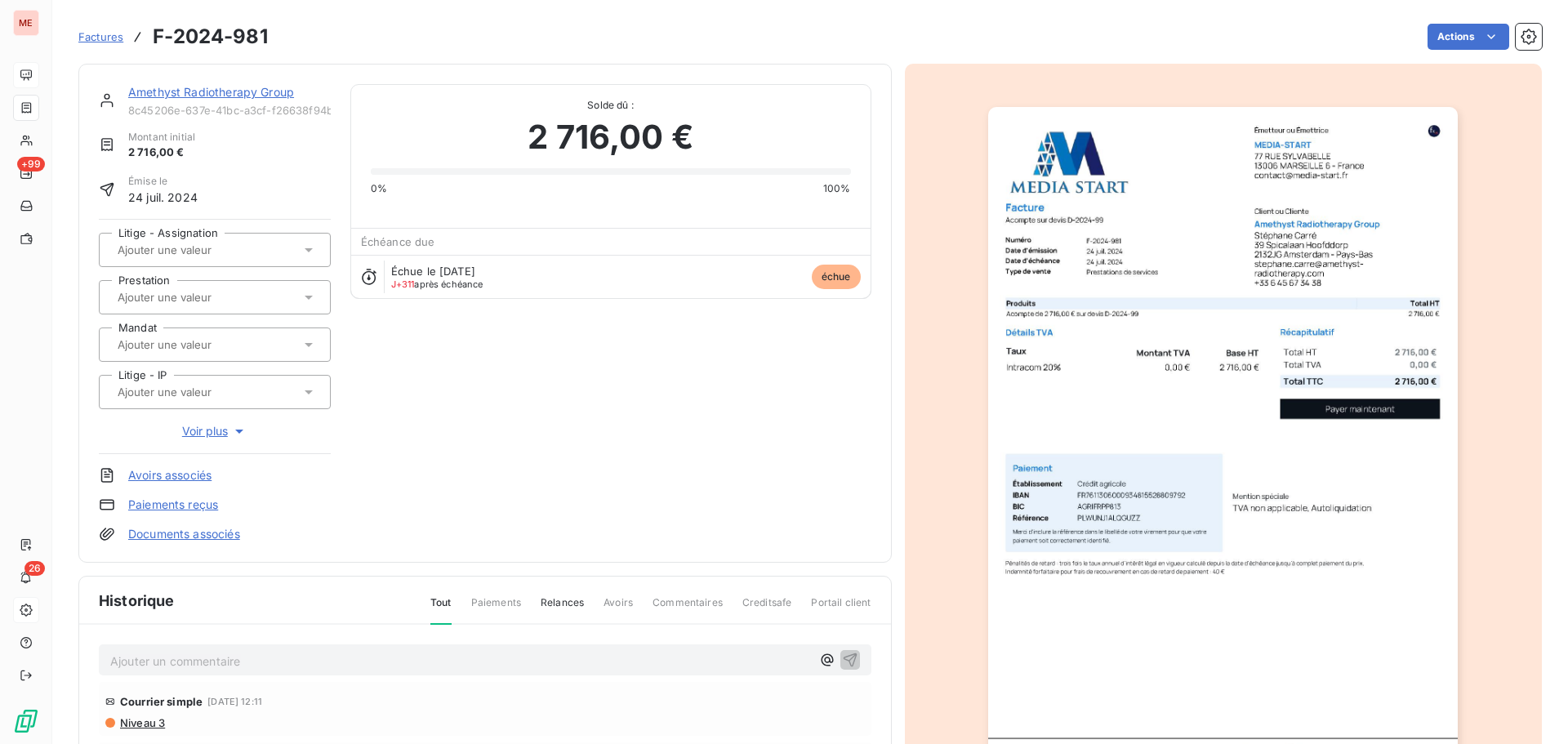
click at [1198, 399] on img "button" at bounding box center [1223, 440] width 470 height 665
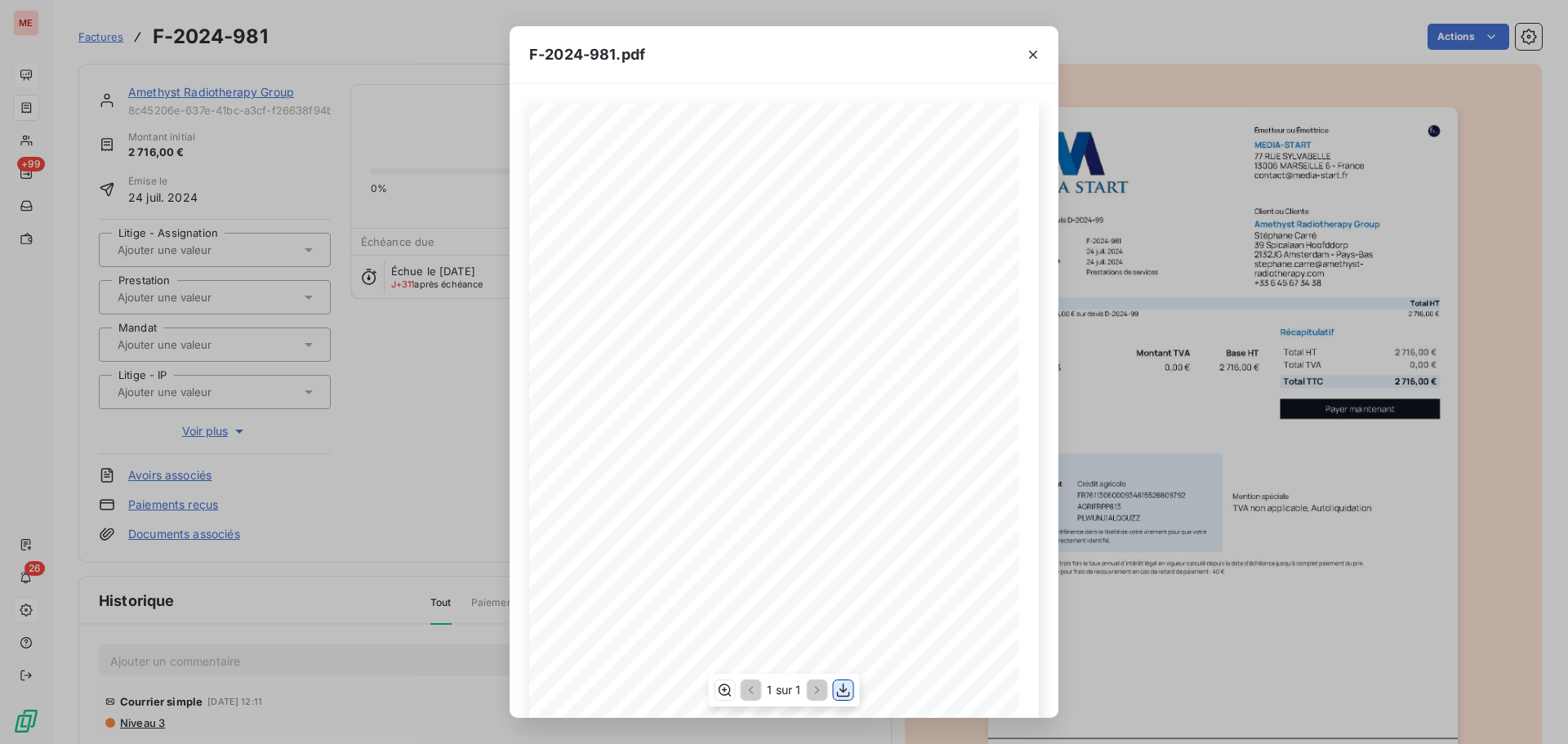
click at [841, 691] on icon "button" at bounding box center [843, 691] width 13 height 14
click at [204, 88] on div "F-2024-981.pdf 2 716,00 ¬ 0,00 ¬ 2 716,00 ¬ Émetteur ou Émettrice MEDIA-START […" at bounding box center [784, 372] width 1568 height 744
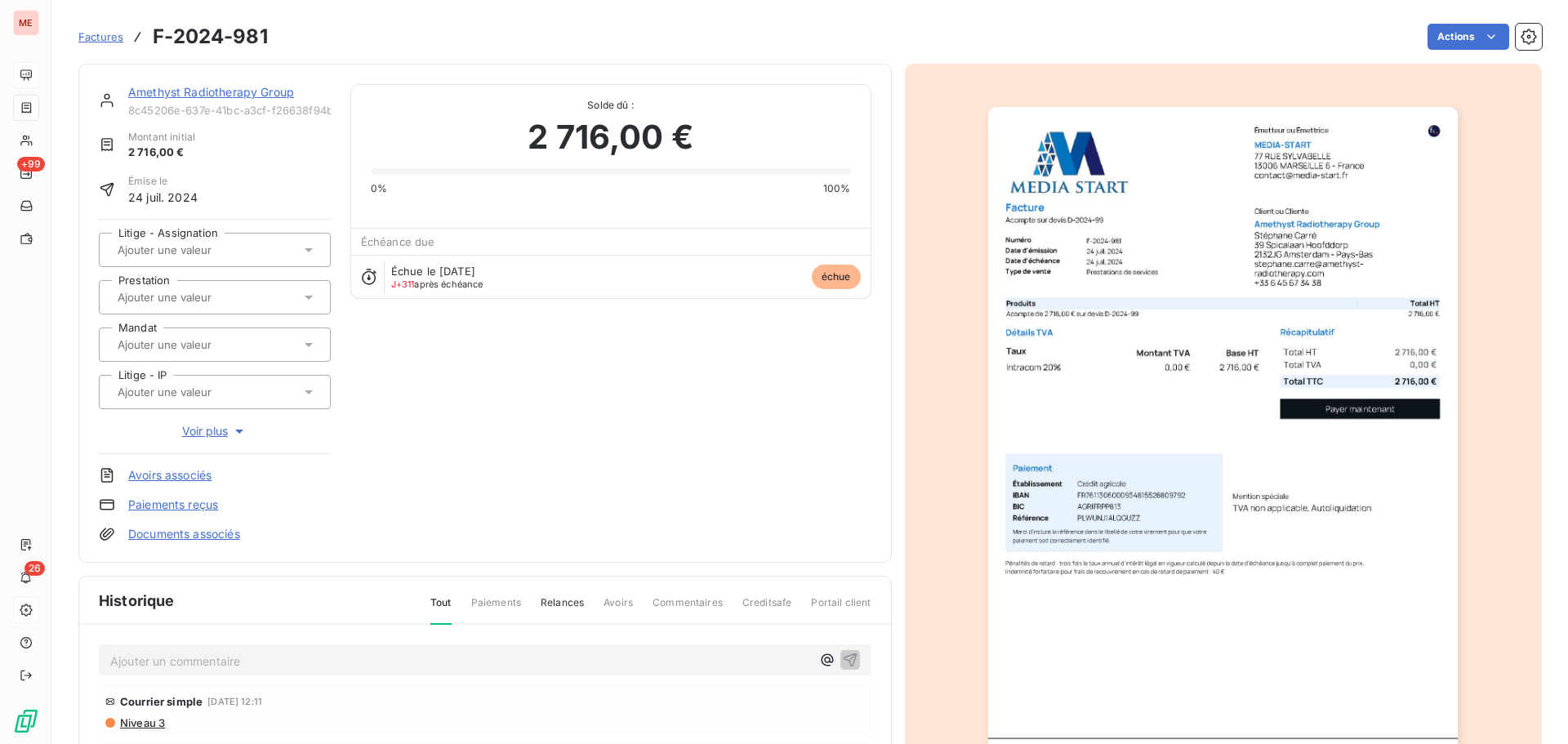
click at [204, 88] on link "Amethyst Radiotherapy Group" at bounding box center [210, 92] width 166 height 14
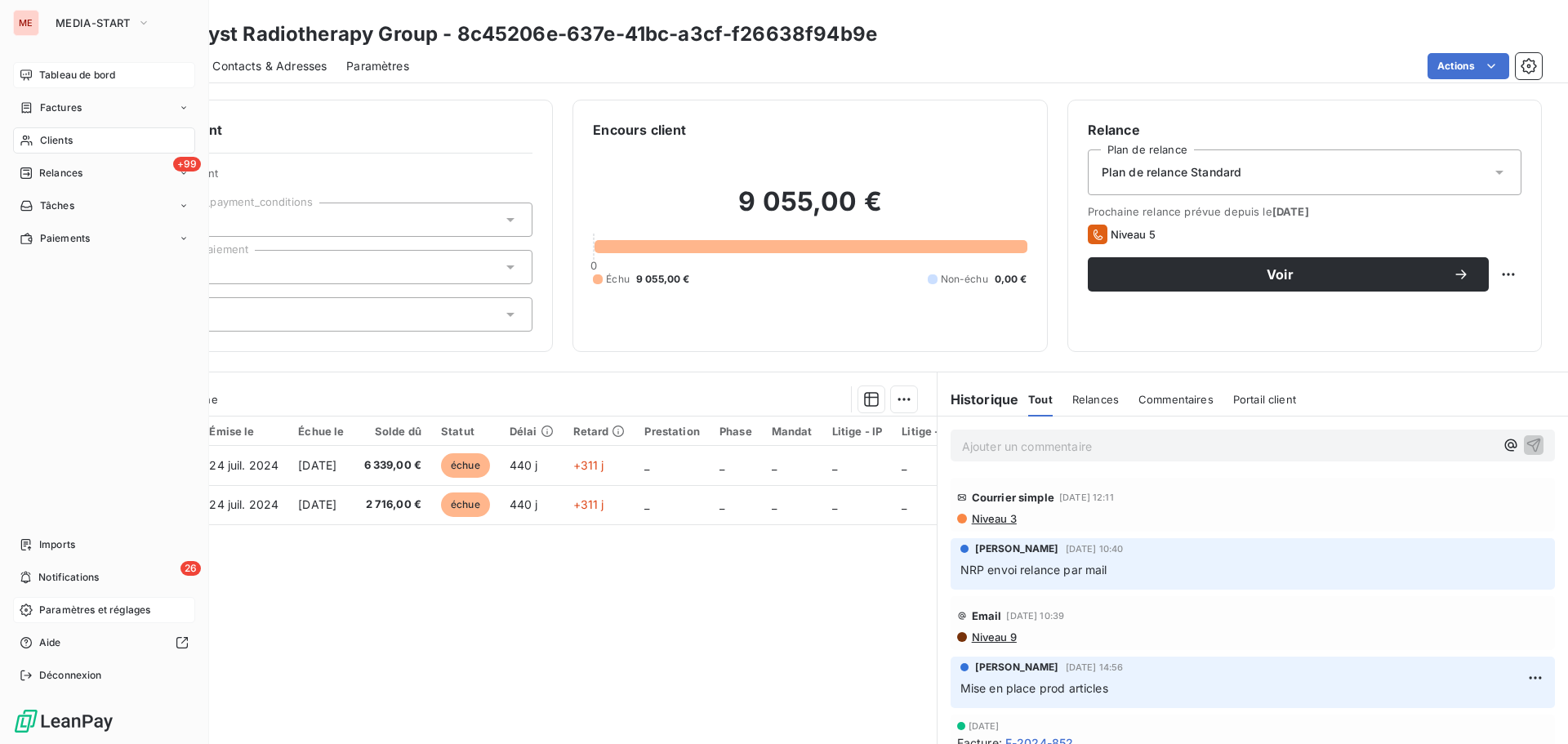
click at [27, 140] on icon at bounding box center [27, 140] width 14 height 13
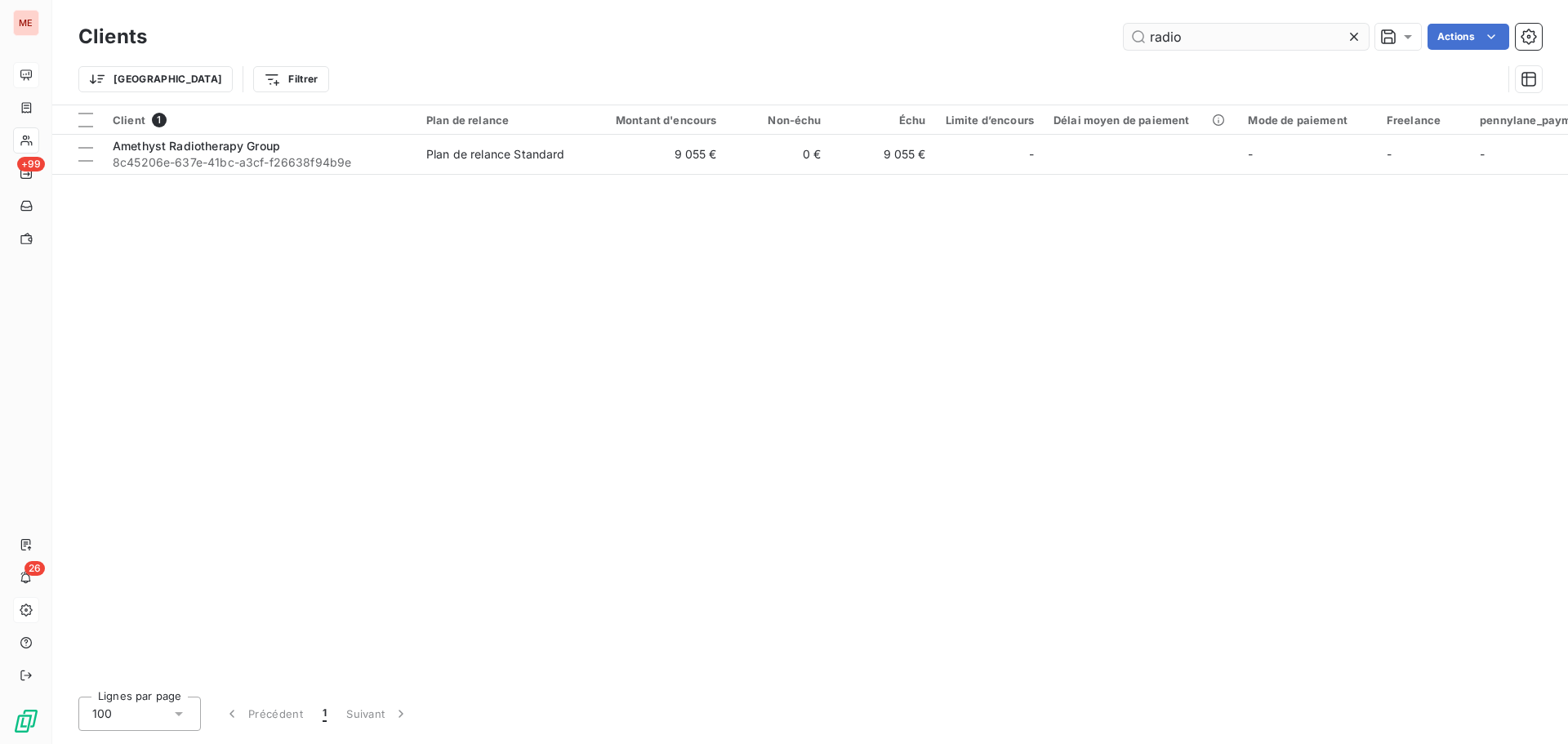
click at [1151, 30] on input "radio" at bounding box center [1246, 37] width 245 height 26
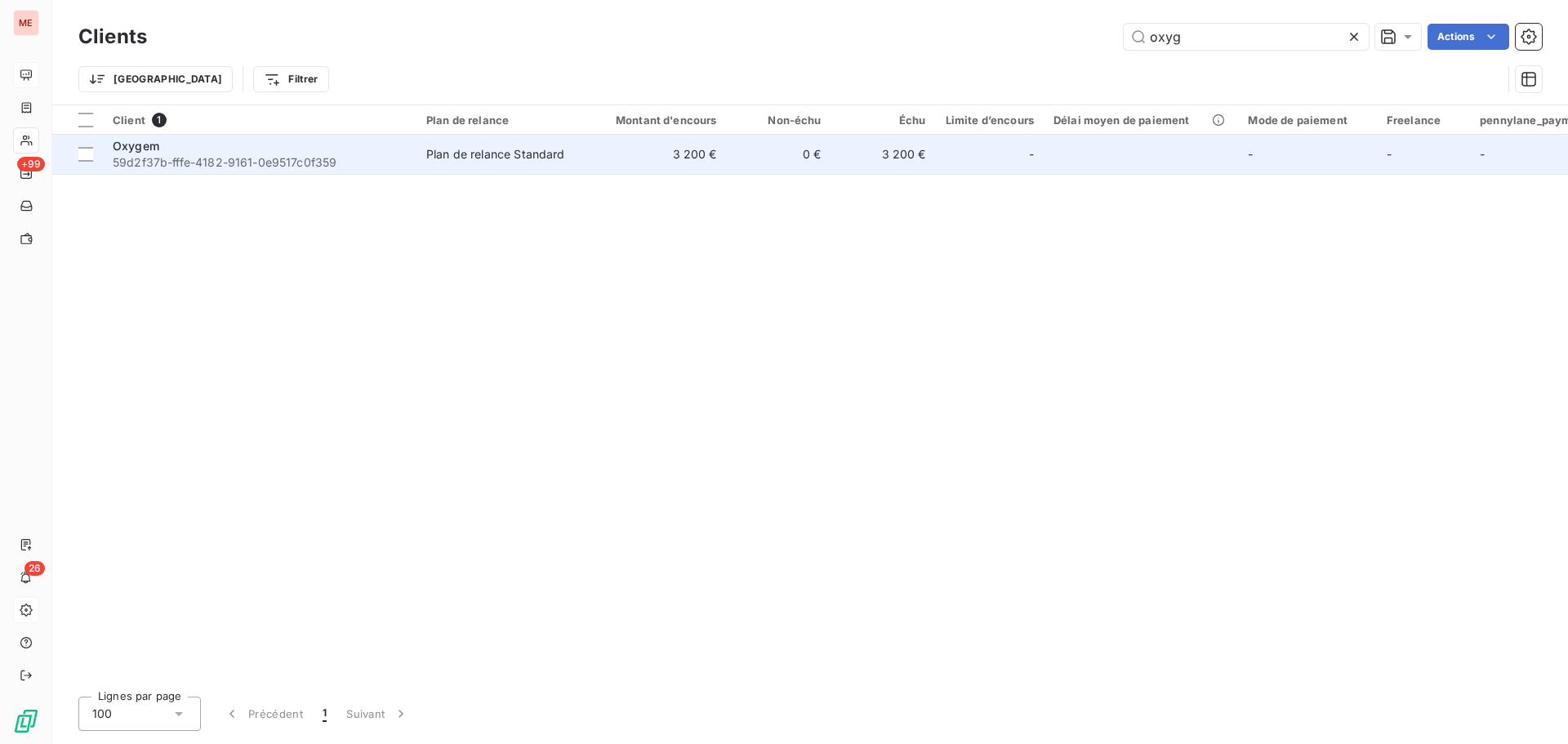
type input "oxyg"
click at [697, 162] on td "3 200 €" at bounding box center [656, 155] width 140 height 40
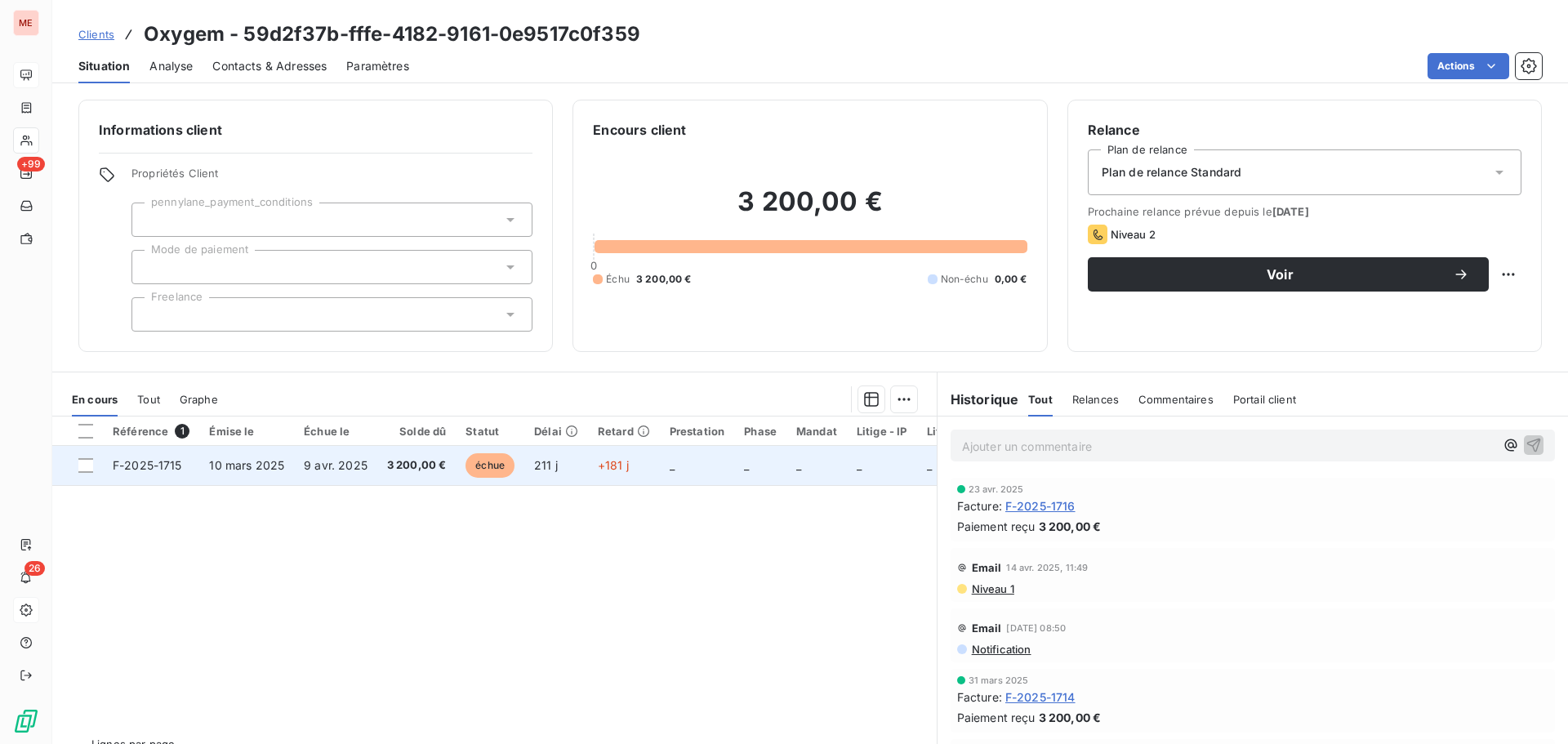
click at [306, 471] on span "9 avr. 2025" at bounding box center [336, 465] width 64 height 14
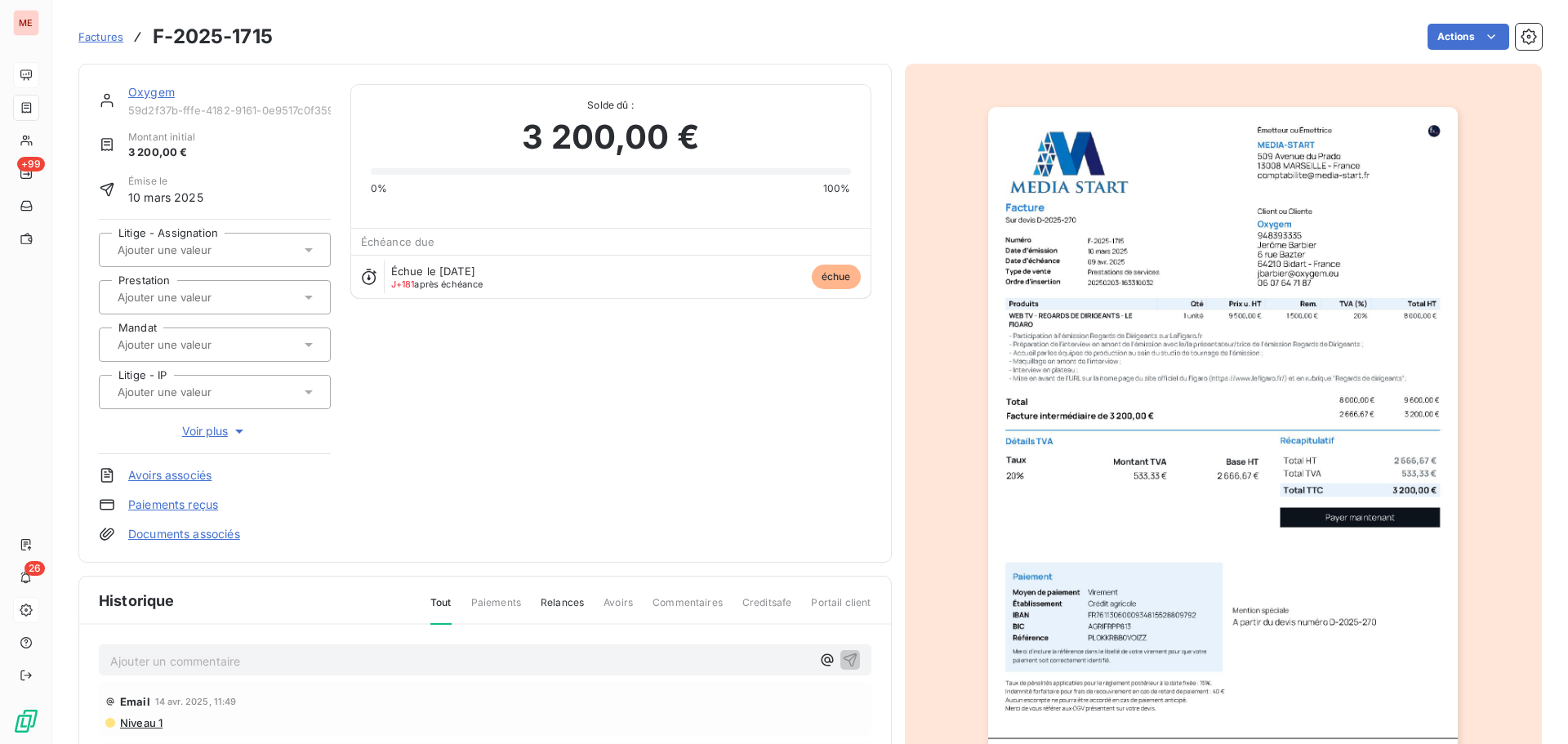
click at [157, 89] on link "Oxygem" at bounding box center [151, 92] width 46 height 14
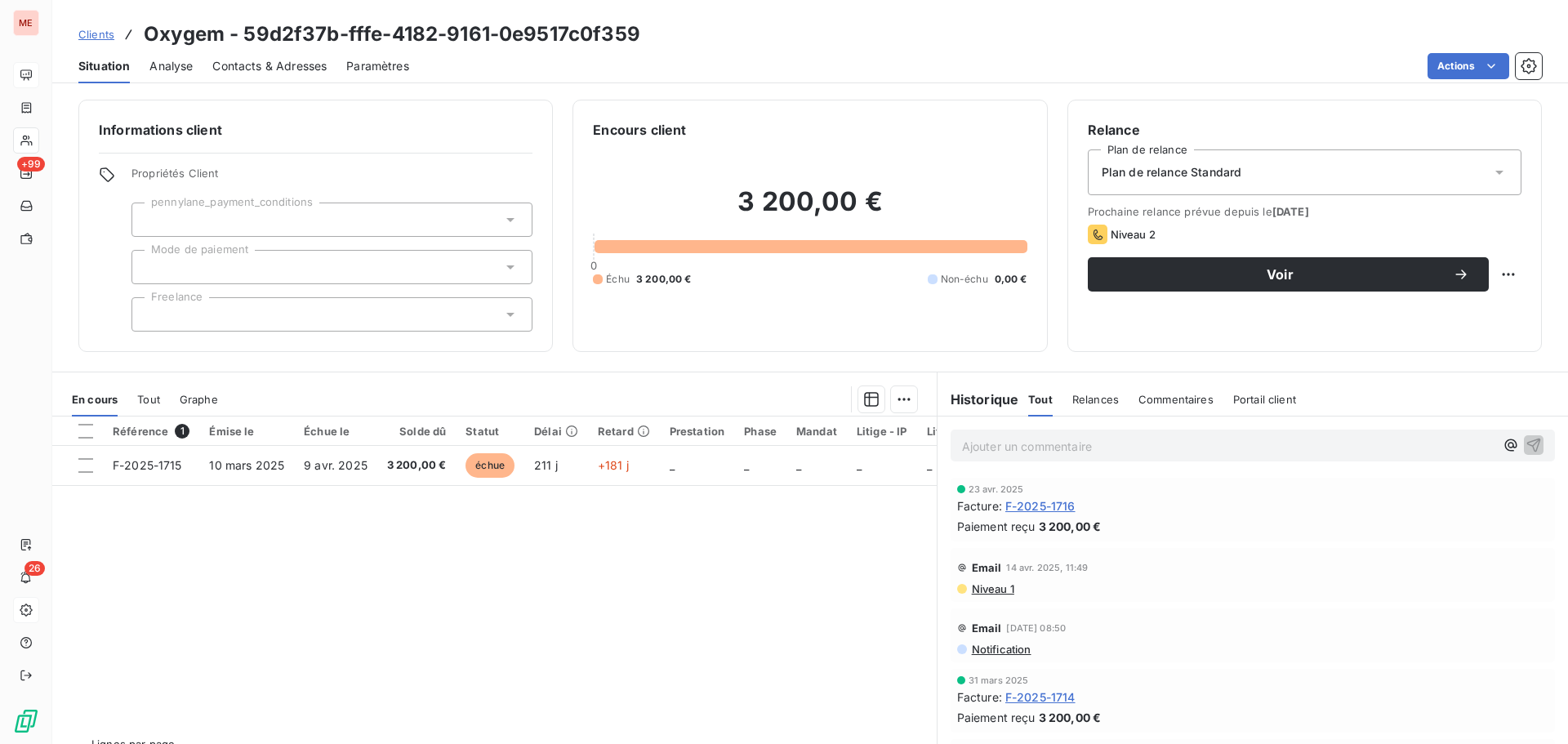
click at [1022, 501] on span "F-2025-1716" at bounding box center [1040, 506] width 70 height 17
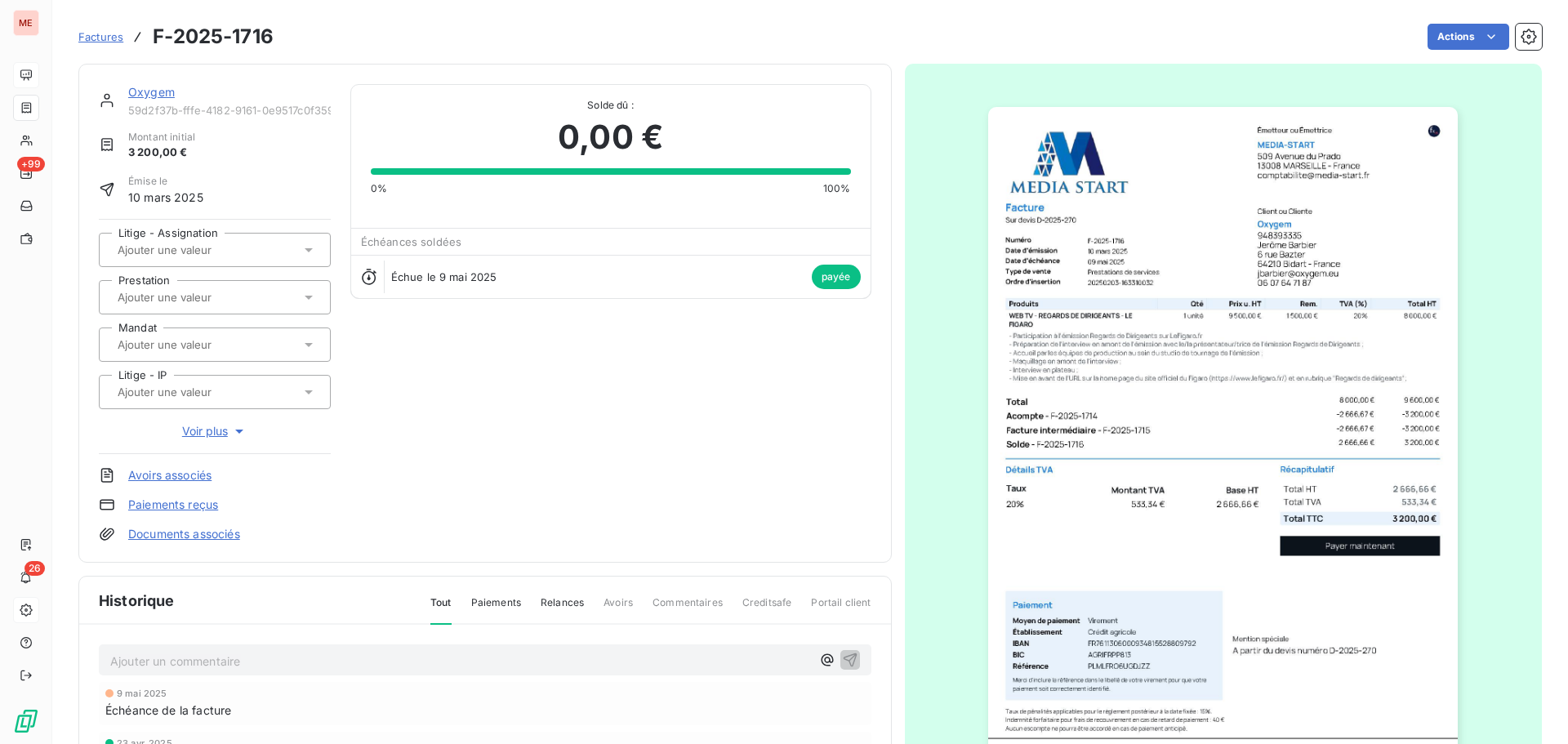
click at [161, 88] on link "Oxygem" at bounding box center [151, 92] width 46 height 14
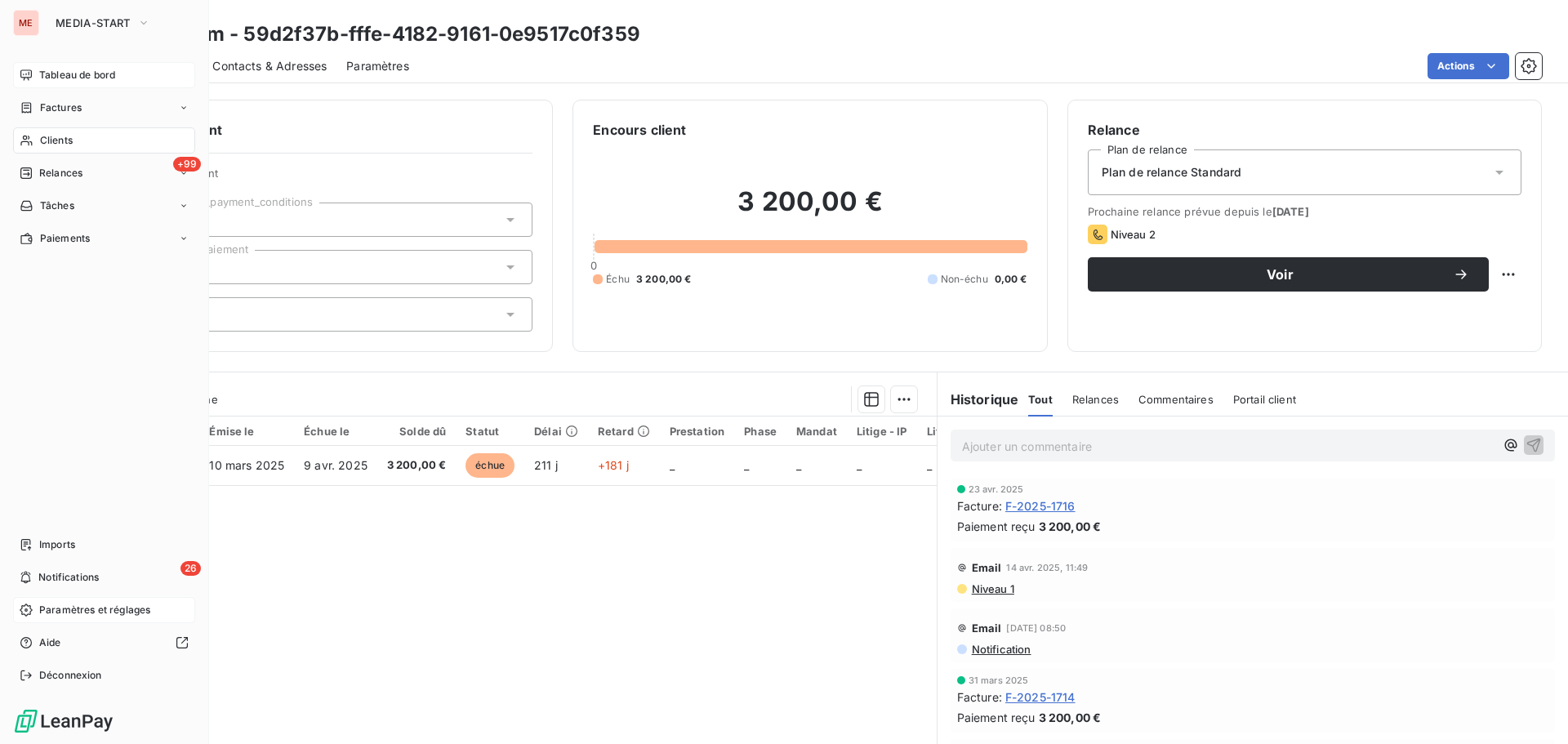
click at [28, 140] on icon at bounding box center [27, 140] width 14 height 13
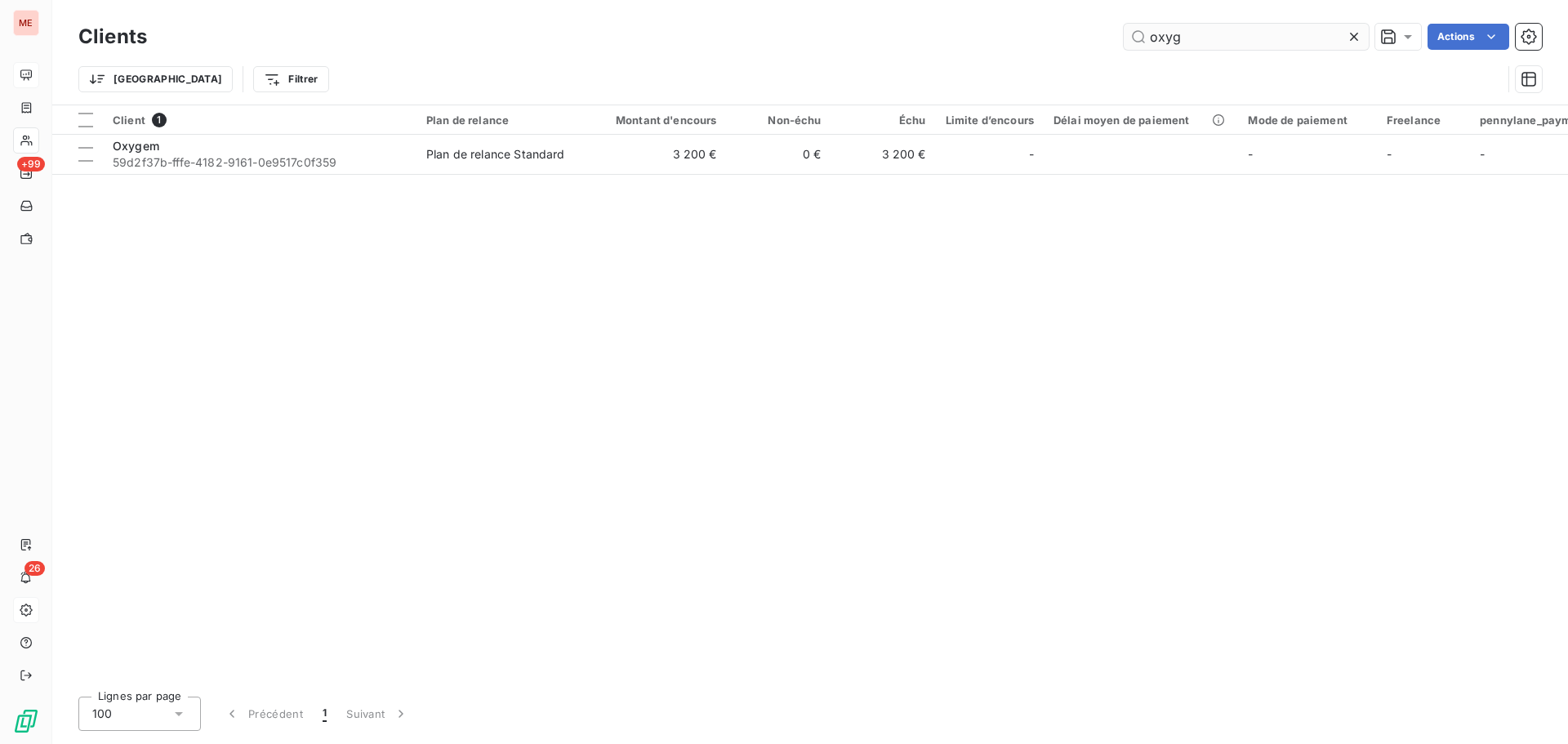
click at [1221, 49] on input "oxyg" at bounding box center [1246, 37] width 245 height 26
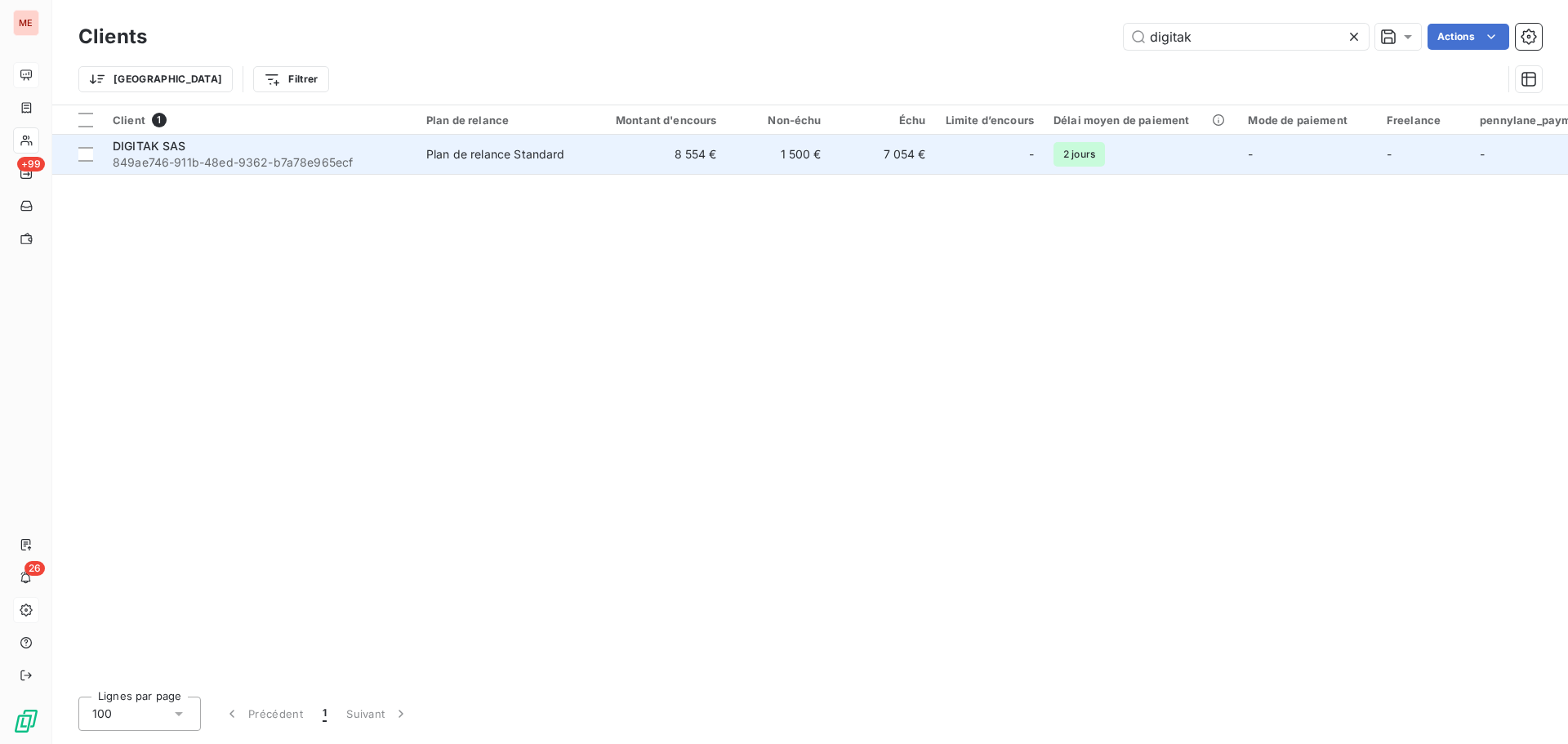
type input "digitak"
click at [174, 157] on span "849ae746-911b-48ed-9362-b7a78e965ecf" at bounding box center [259, 162] width 294 height 16
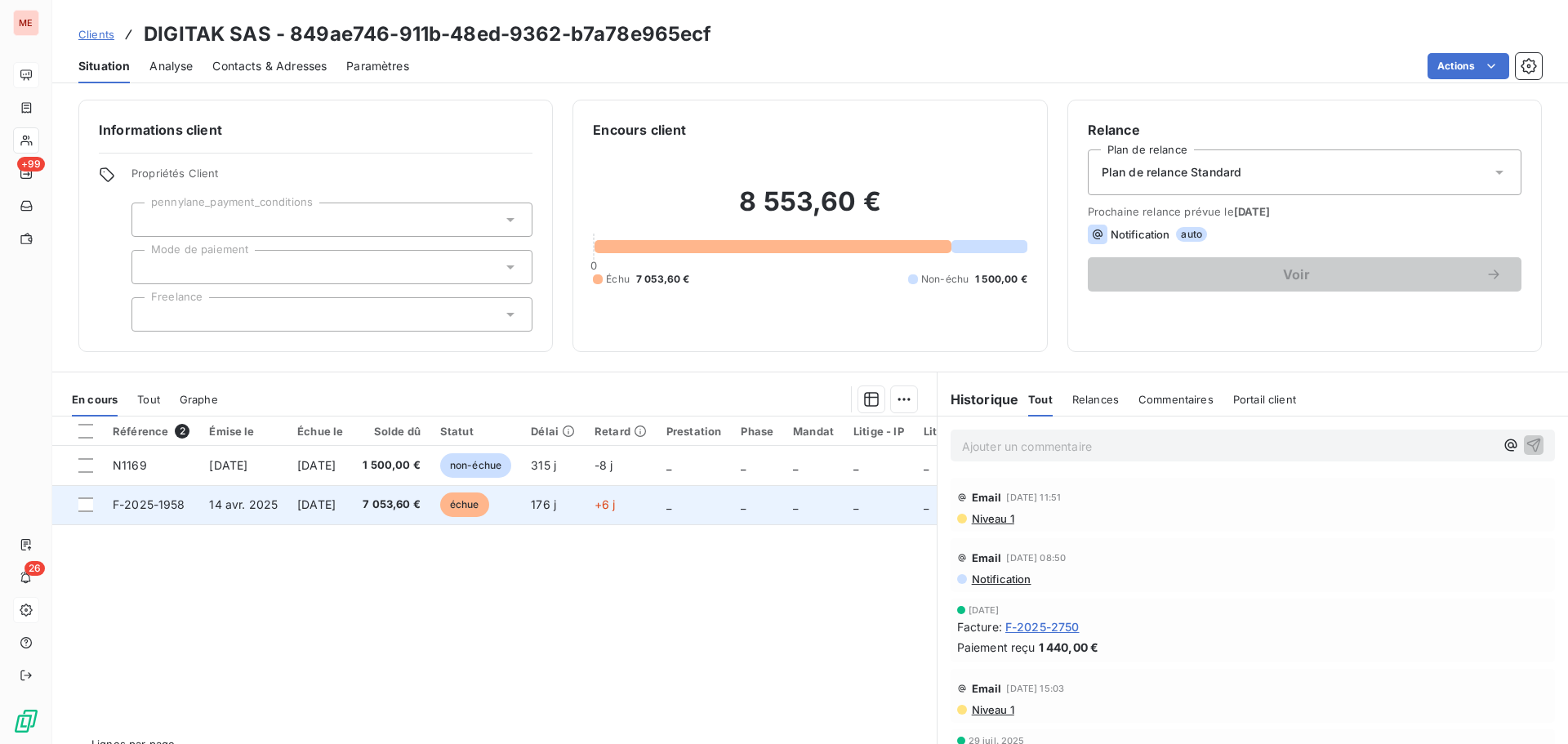
click at [336, 499] on span "[DATE]" at bounding box center [316, 504] width 39 height 14
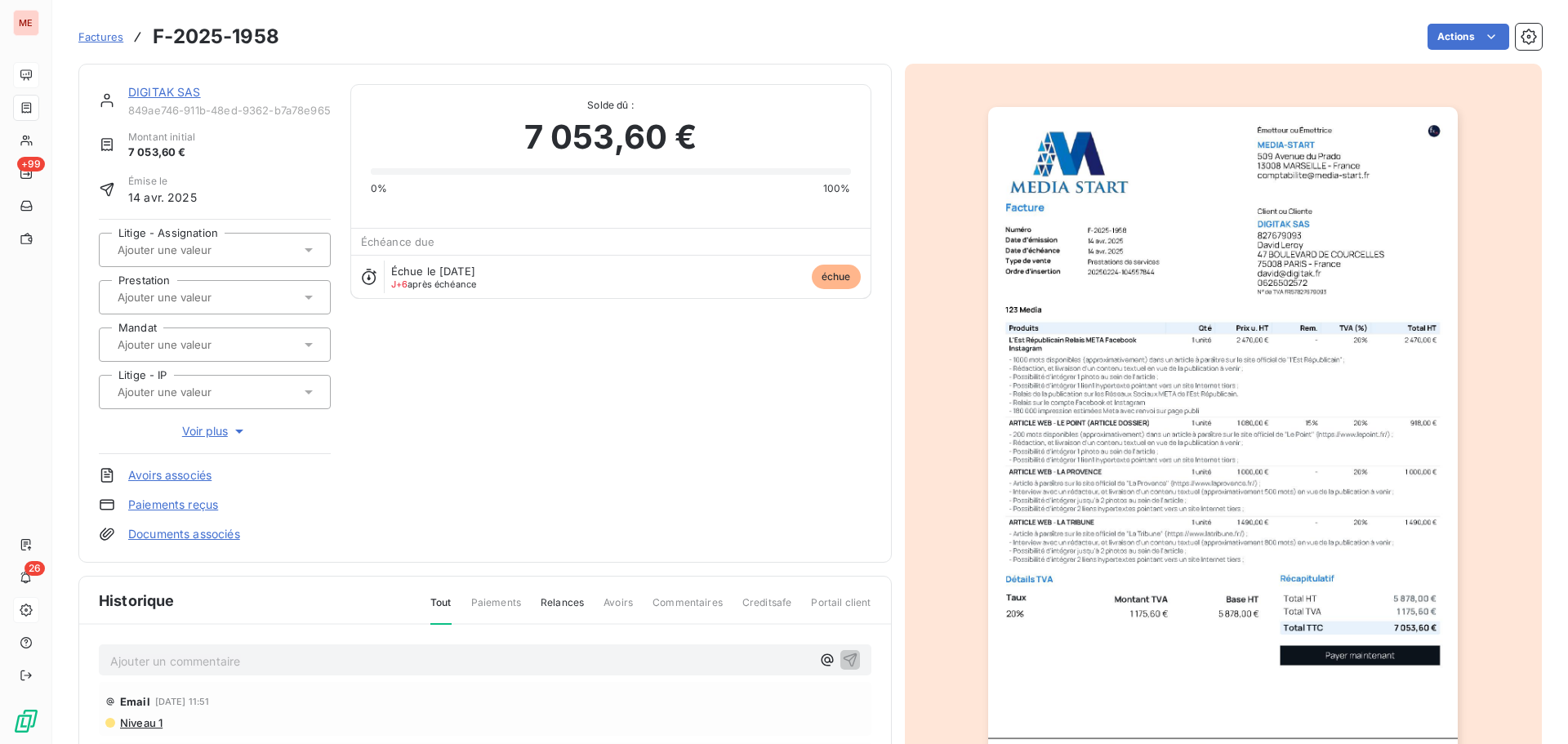
click at [144, 88] on link "DIGITAK SAS" at bounding box center [164, 92] width 73 height 14
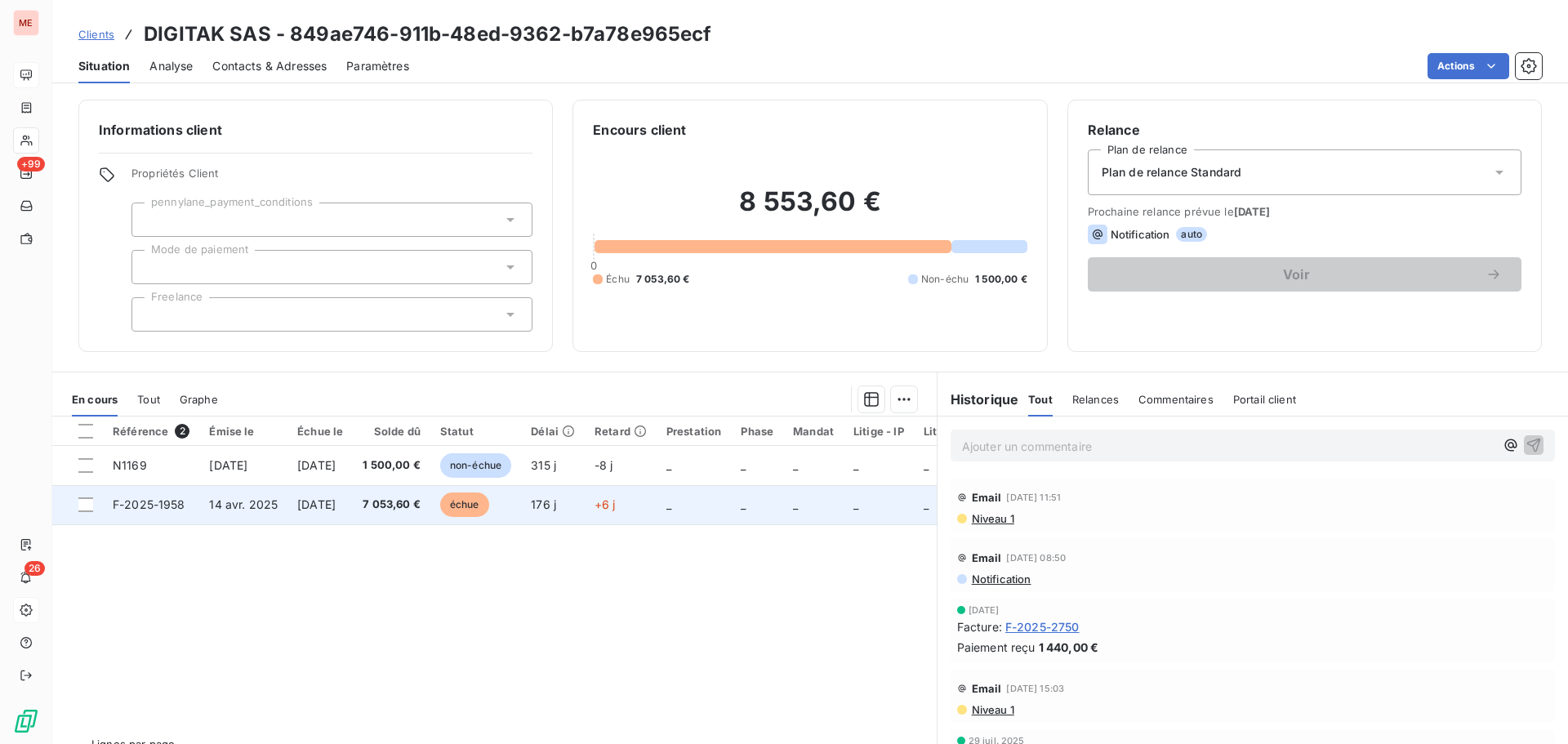
click at [320, 518] on td "[DATE]" at bounding box center [320, 505] width 65 height 40
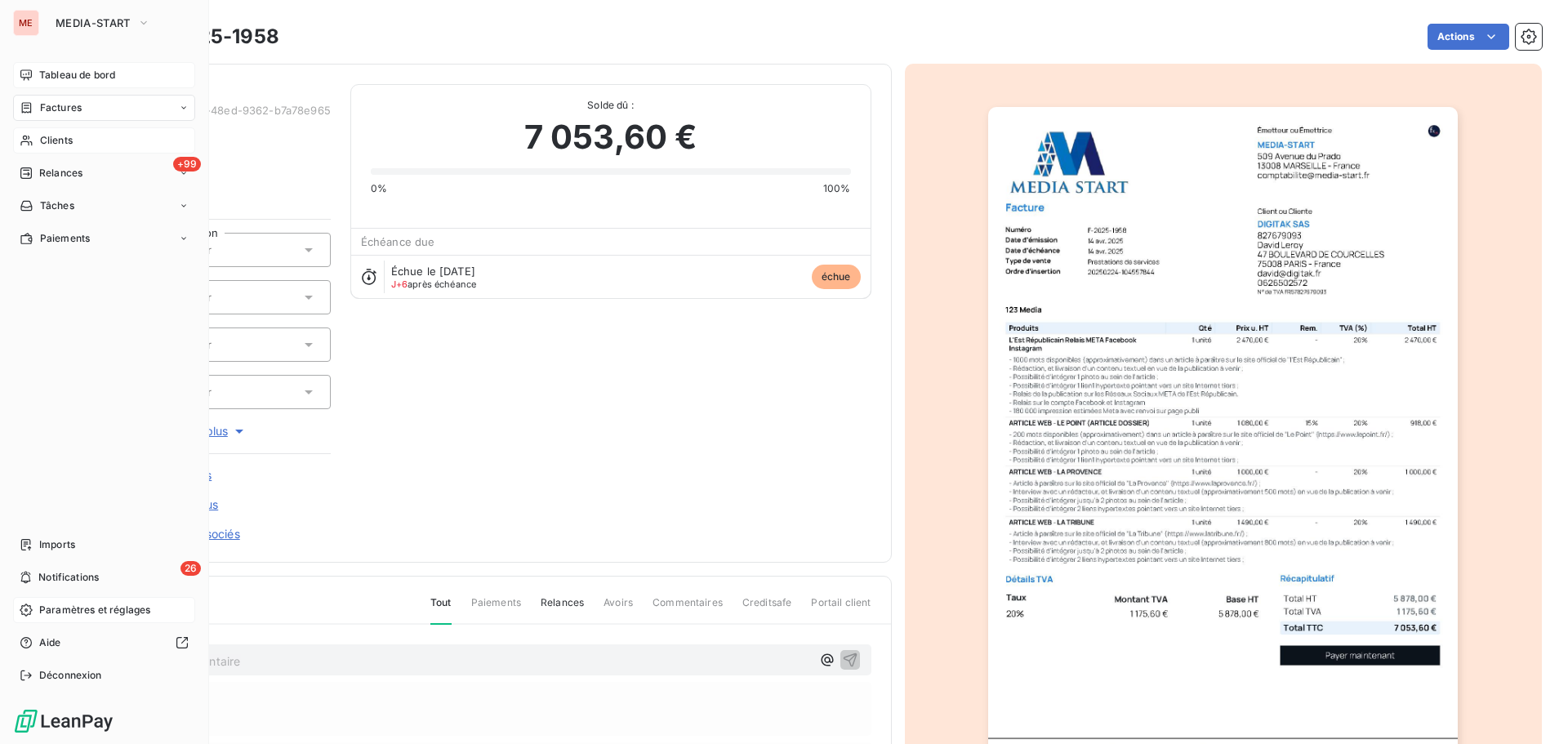
click at [39, 146] on div "Clients" at bounding box center [104, 140] width 182 height 26
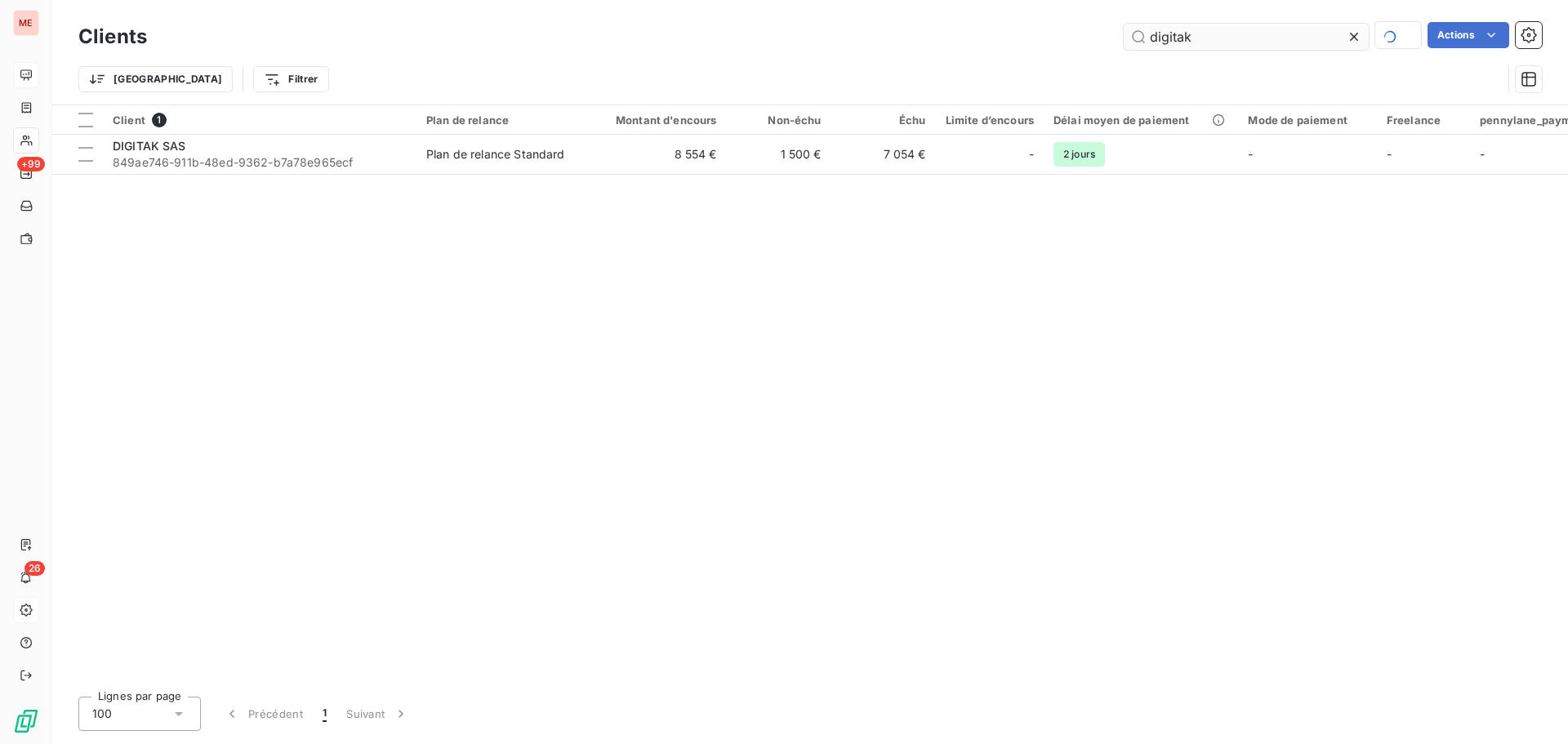
click at [1181, 30] on input "digitak" at bounding box center [1246, 37] width 245 height 26
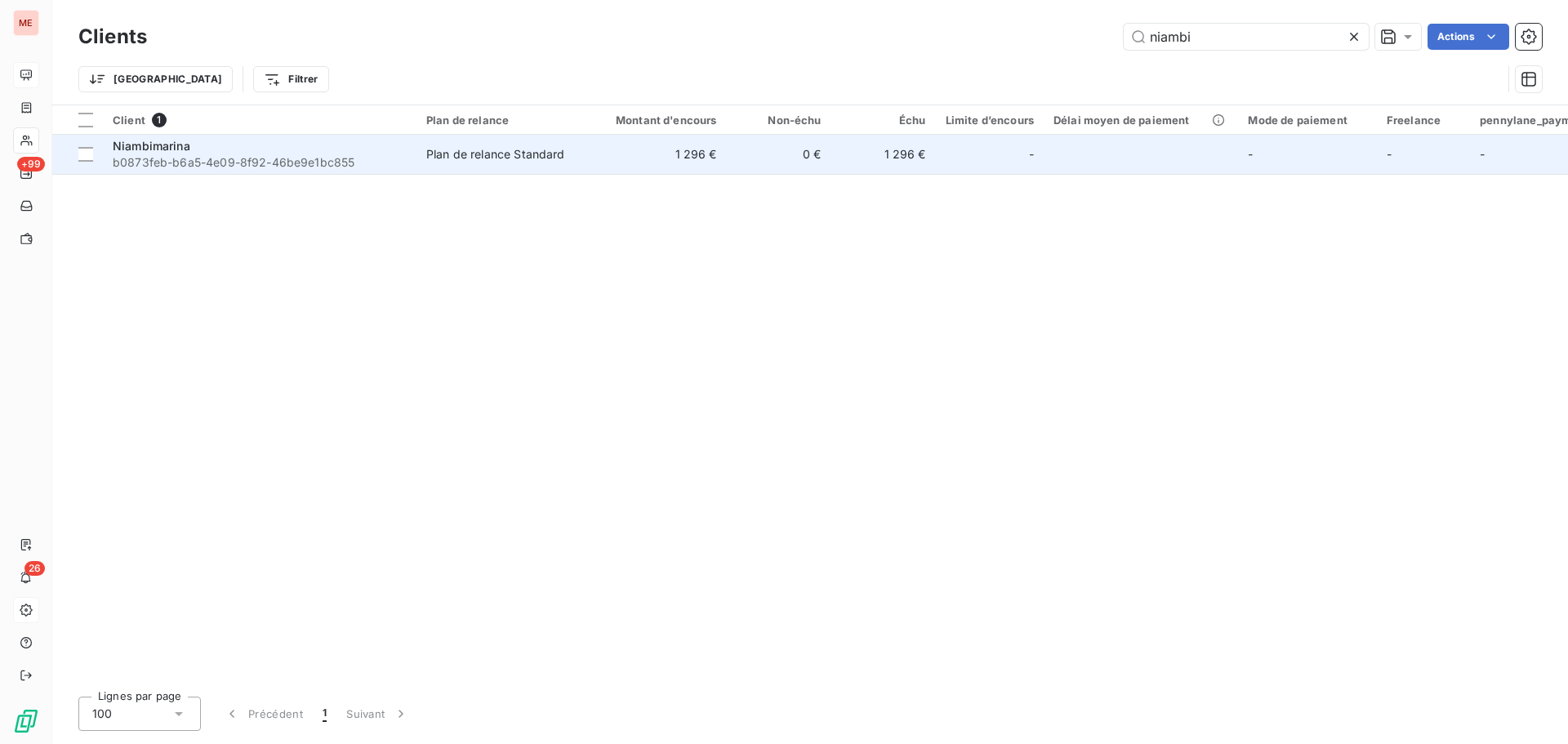
type input "niambi"
click at [329, 149] on div "Niambimarina" at bounding box center [259, 146] width 294 height 16
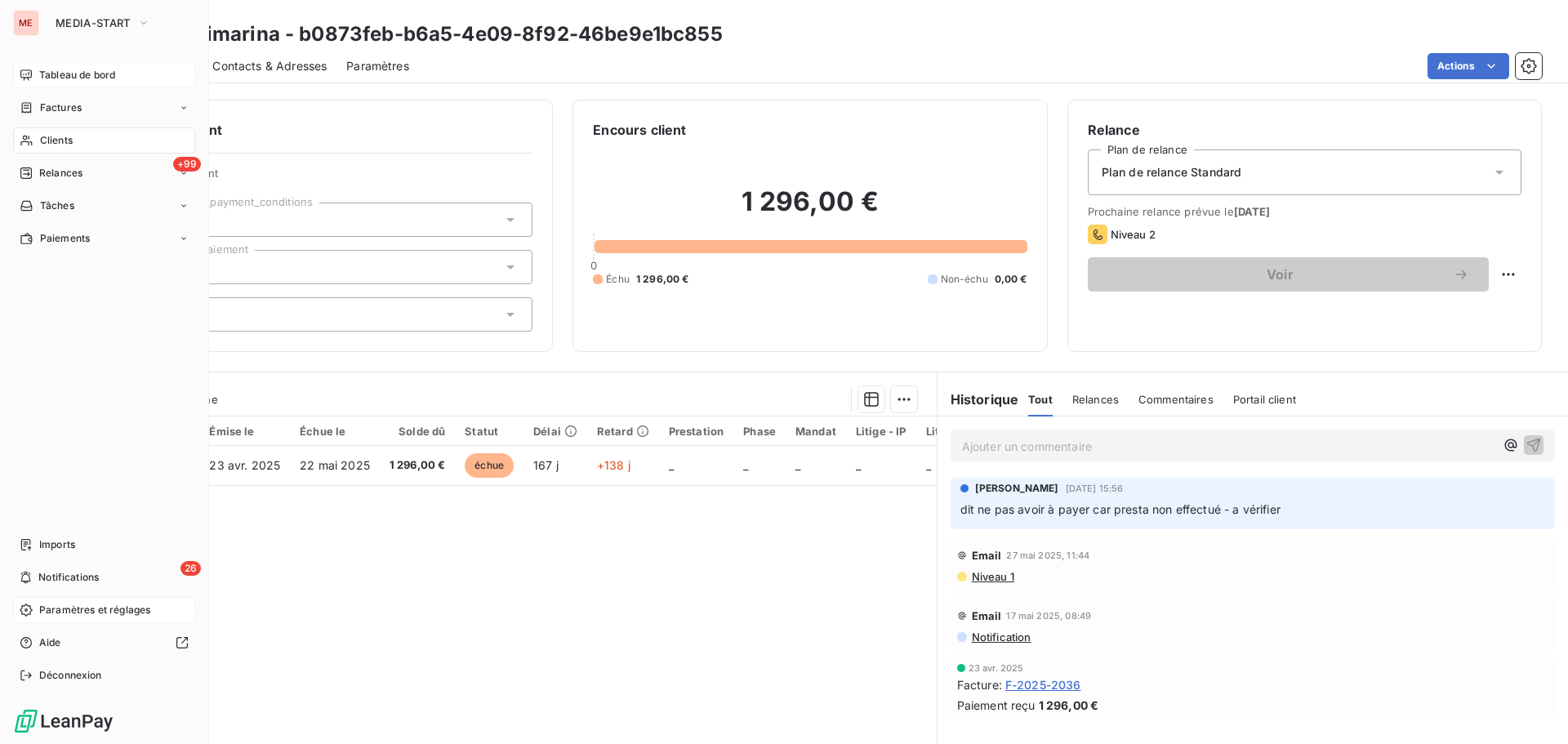
click at [31, 149] on div "Clients" at bounding box center [104, 140] width 182 height 26
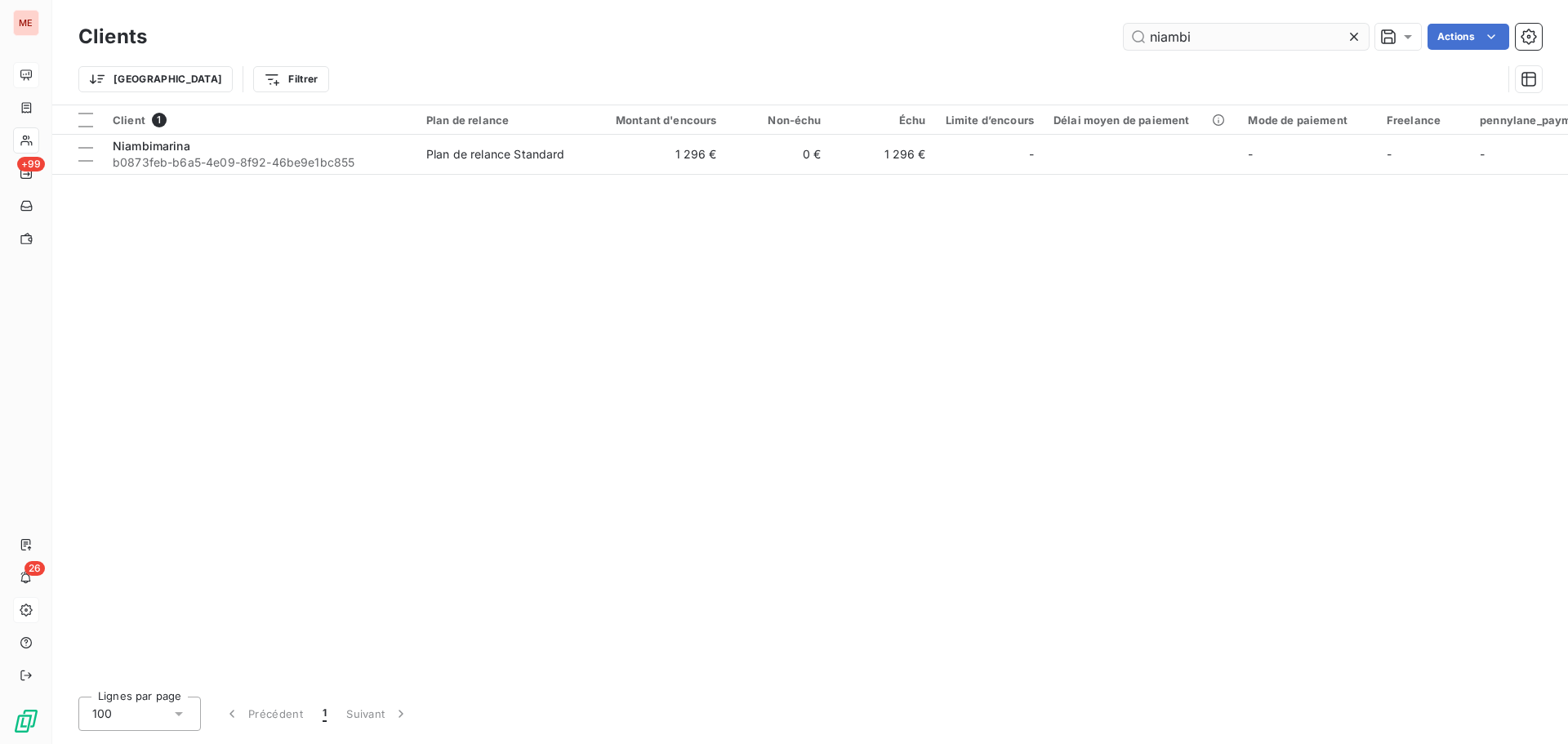
click at [1199, 29] on input "niambi" at bounding box center [1246, 37] width 245 height 26
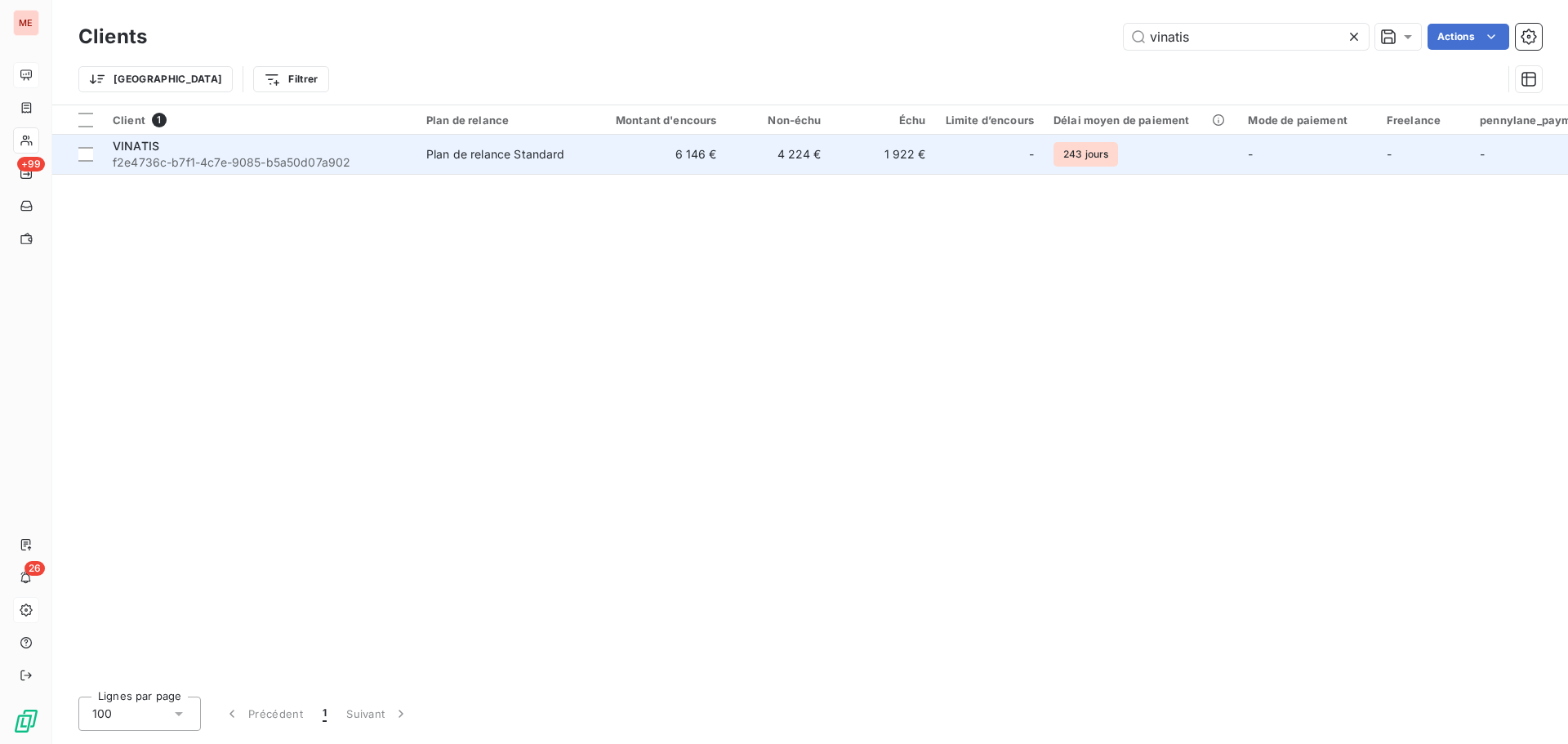
type input "vinatis"
click at [701, 165] on td "6 146 €" at bounding box center [656, 155] width 140 height 40
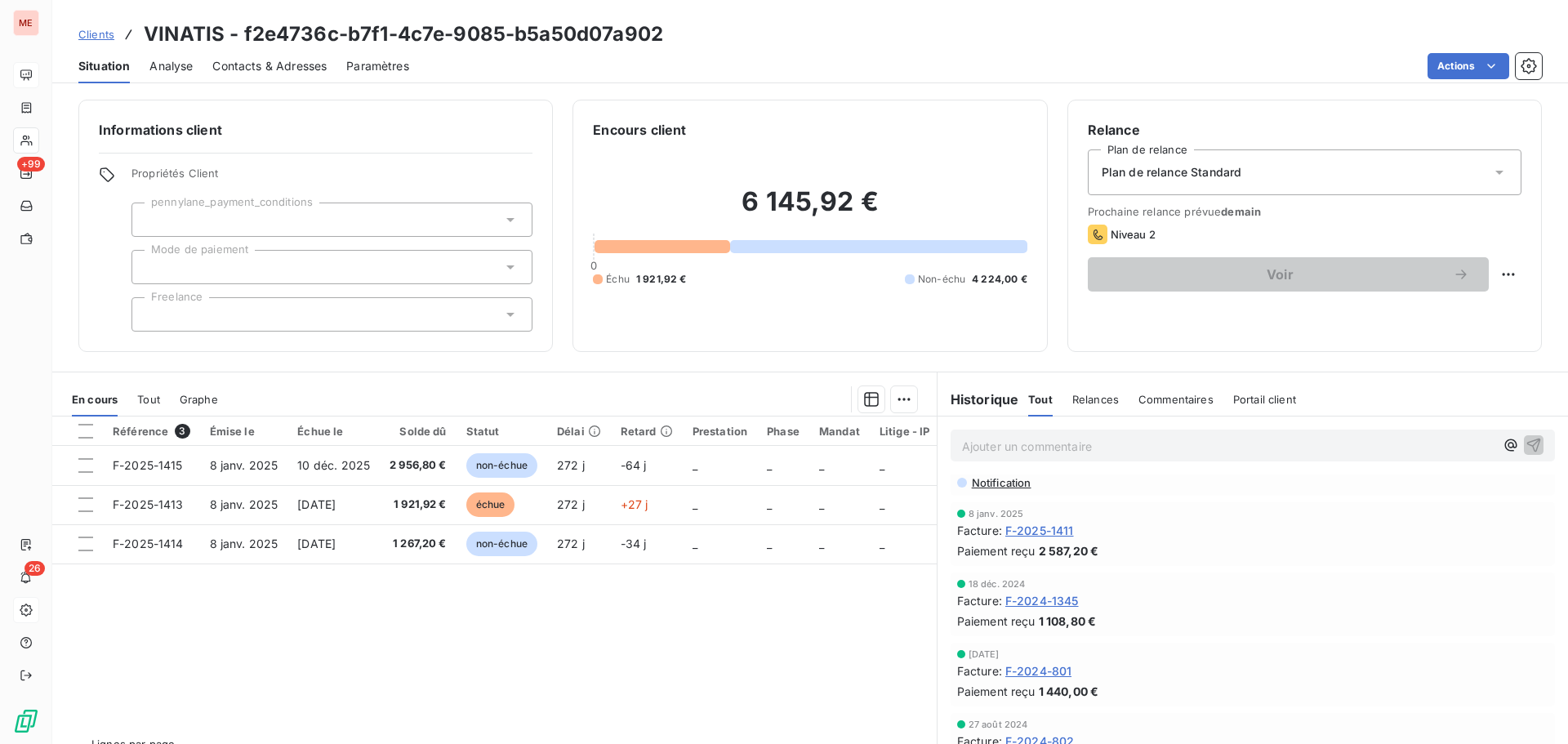
scroll to position [288, 0]
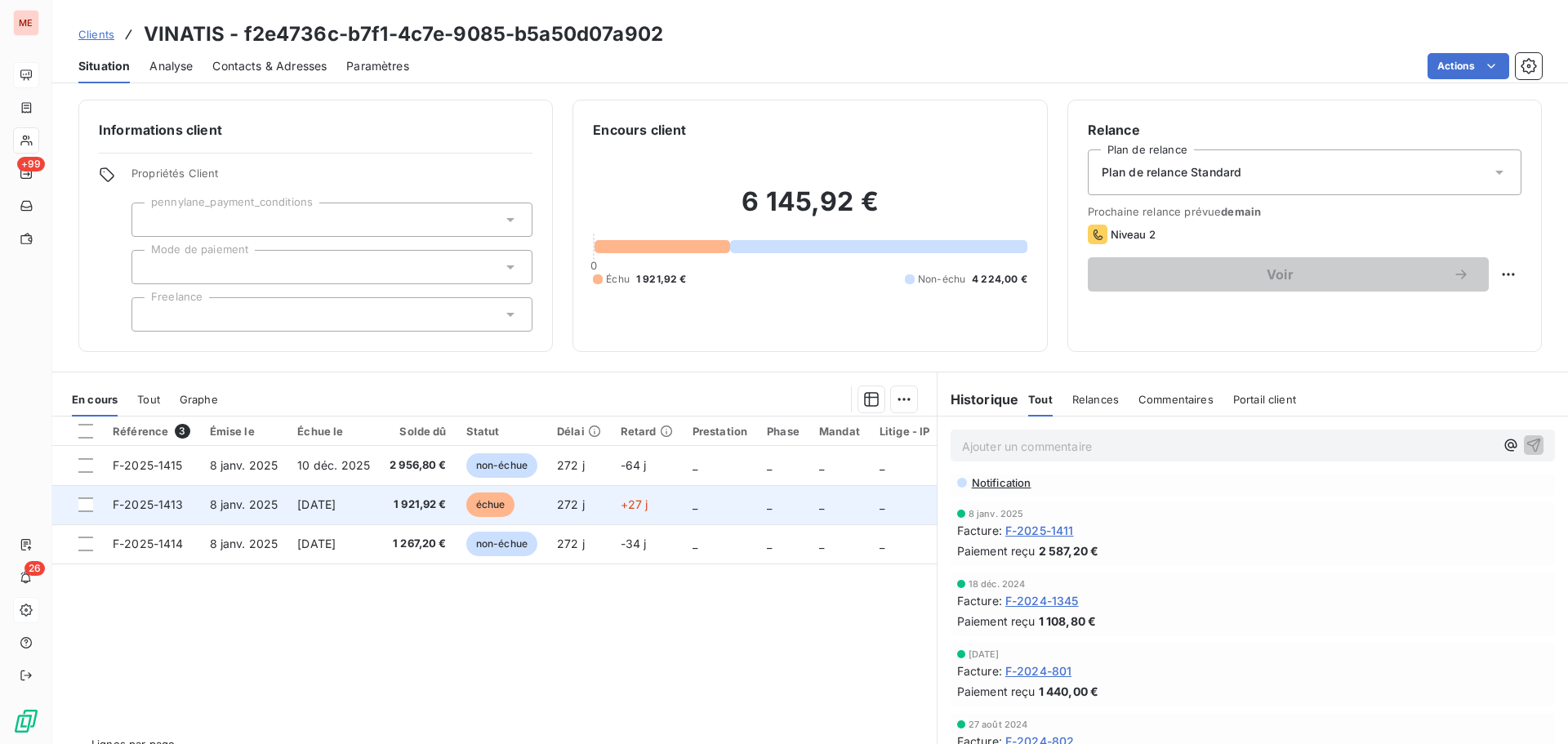
click at [311, 515] on td "[DATE]" at bounding box center [333, 505] width 92 height 40
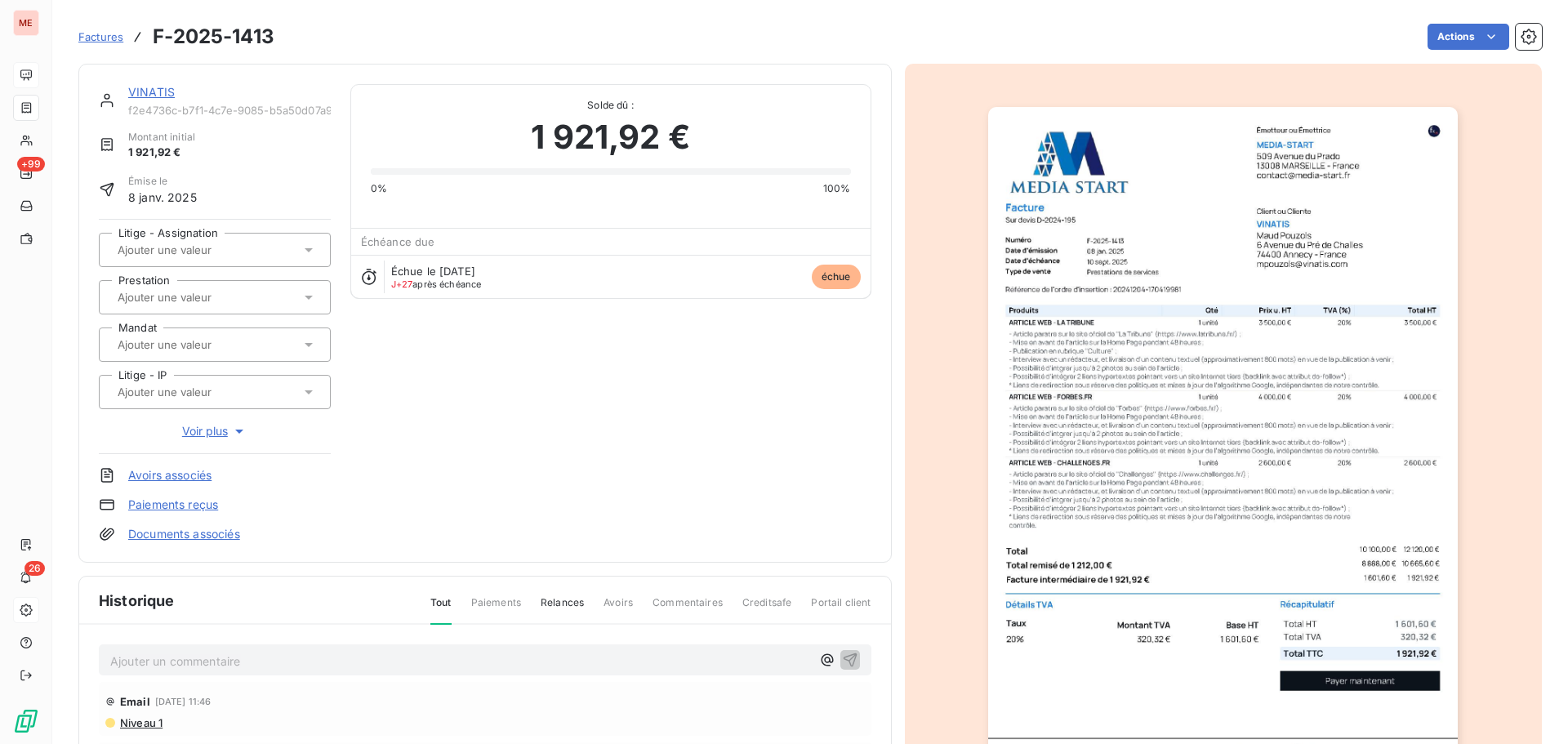
click at [162, 95] on link "VINATIS" at bounding box center [151, 92] width 46 height 14
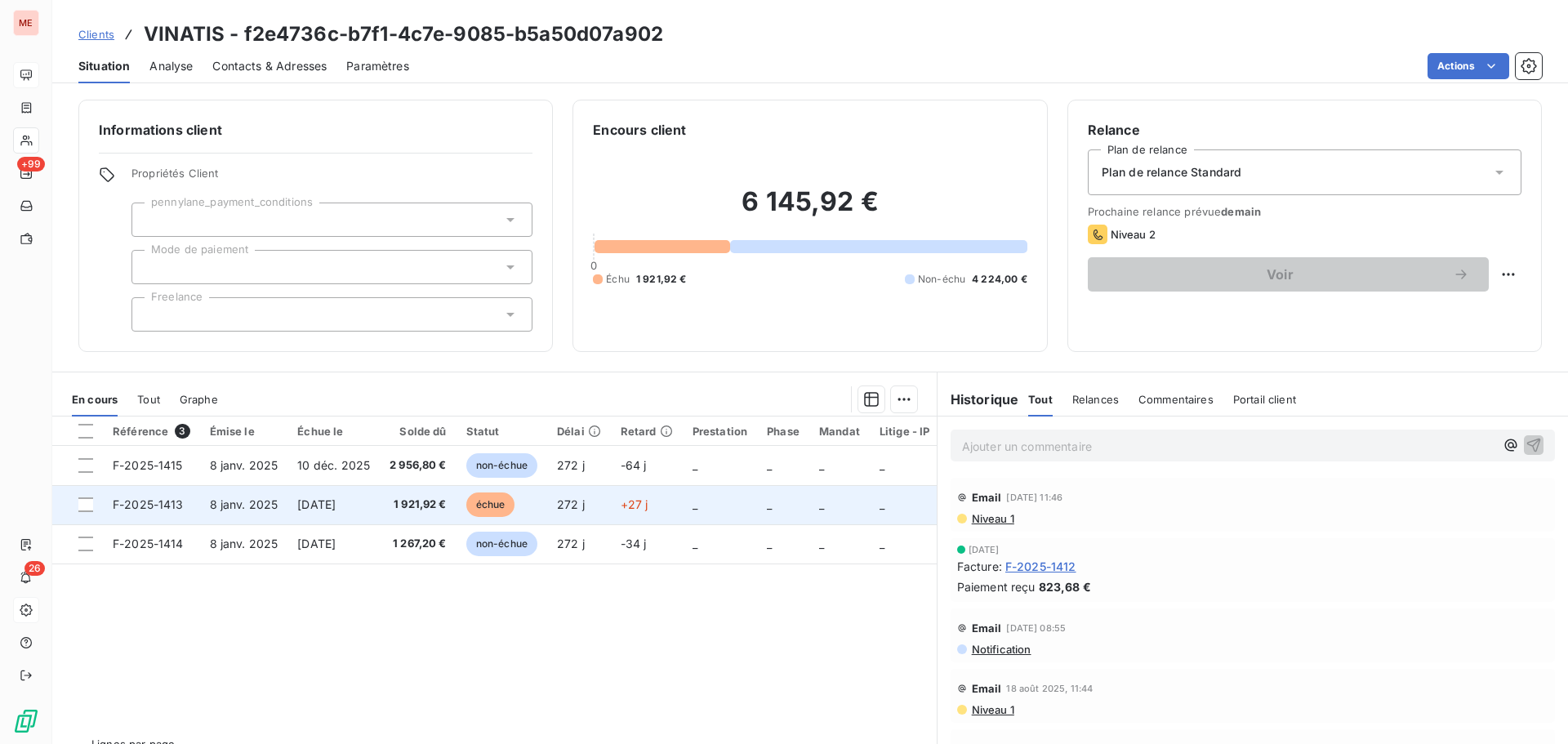
click at [389, 493] on td "1 921,92 €" at bounding box center [418, 505] width 76 height 40
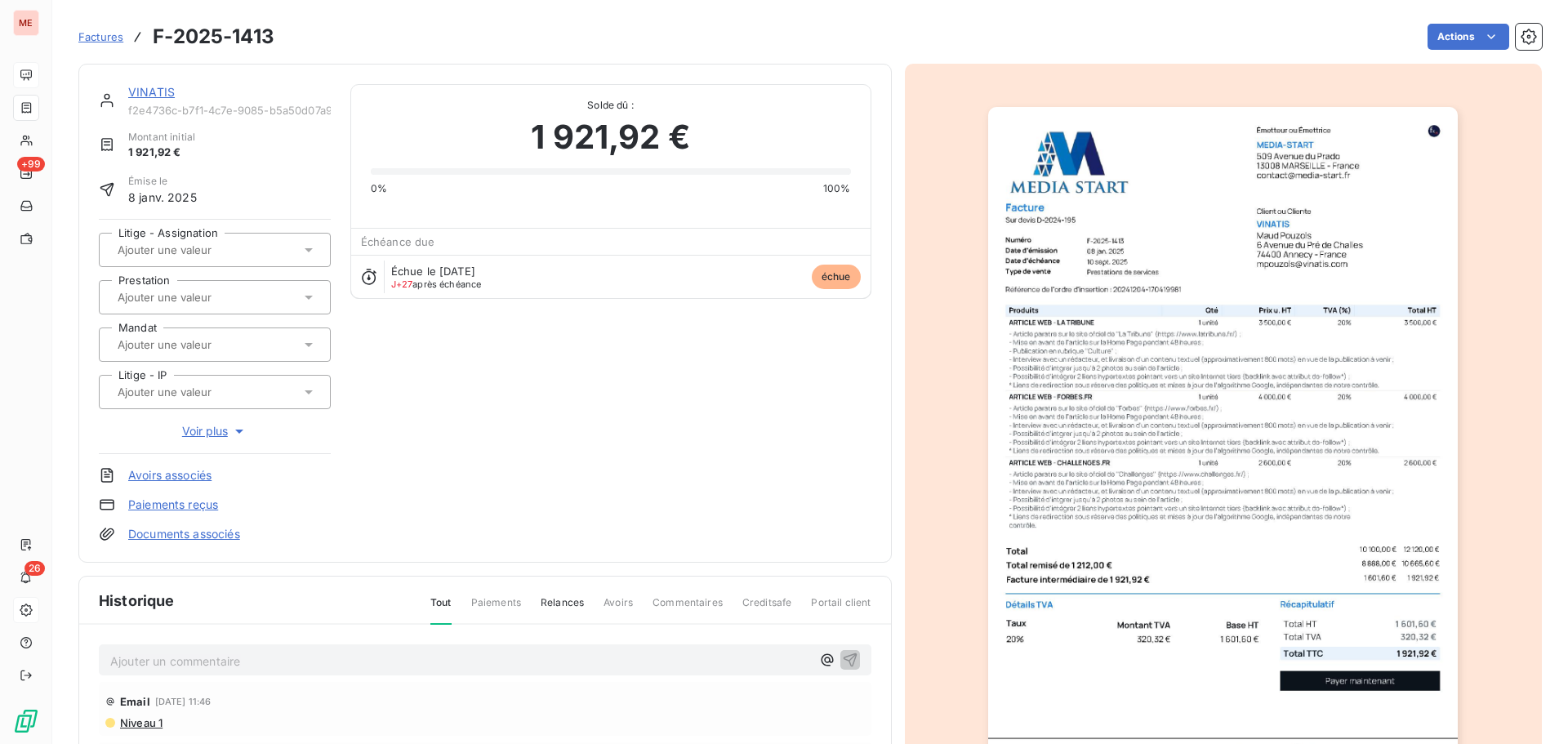
click at [1109, 264] on img "button" at bounding box center [1223, 440] width 470 height 665
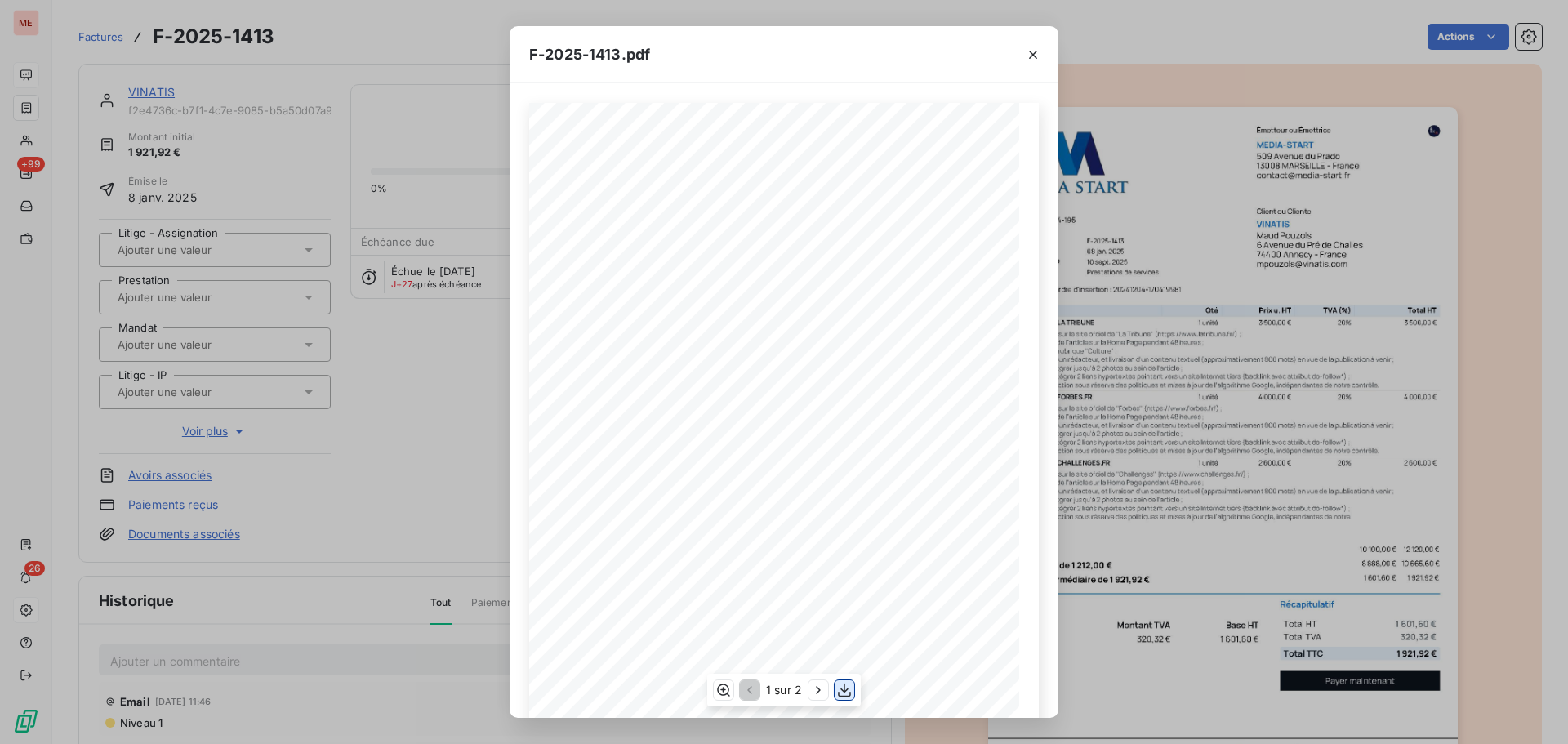
click at [840, 687] on icon "button" at bounding box center [844, 690] width 16 height 16
click at [159, 90] on div "F-2025-1413.pdf 1 601,60 ¬ 320,32 ¬ 1 921,92 ¬ Émetteur ou Émettrice MEDIA-STAR…" at bounding box center [784, 372] width 1568 height 744
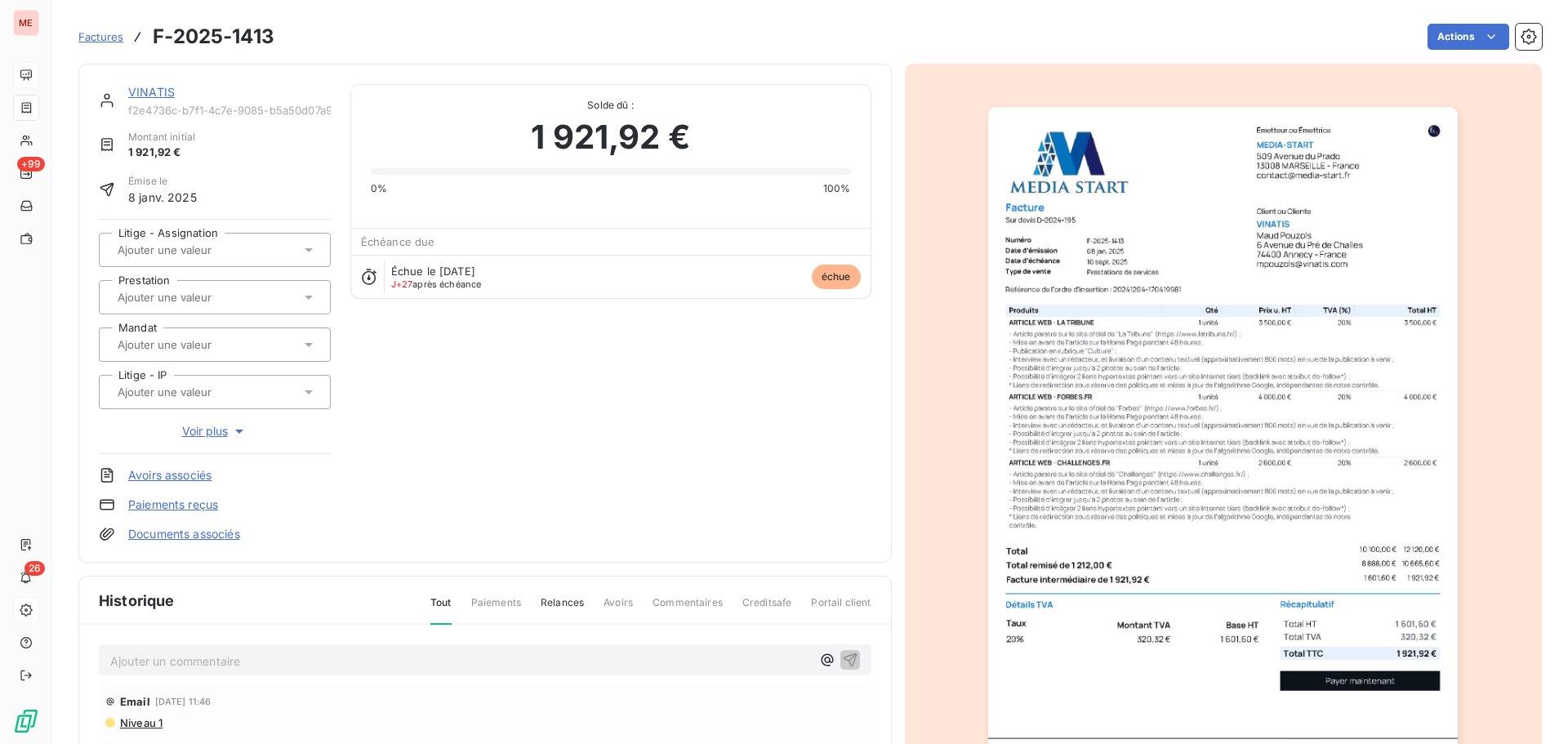
click at [156, 94] on link "VINATIS" at bounding box center [151, 92] width 46 height 14
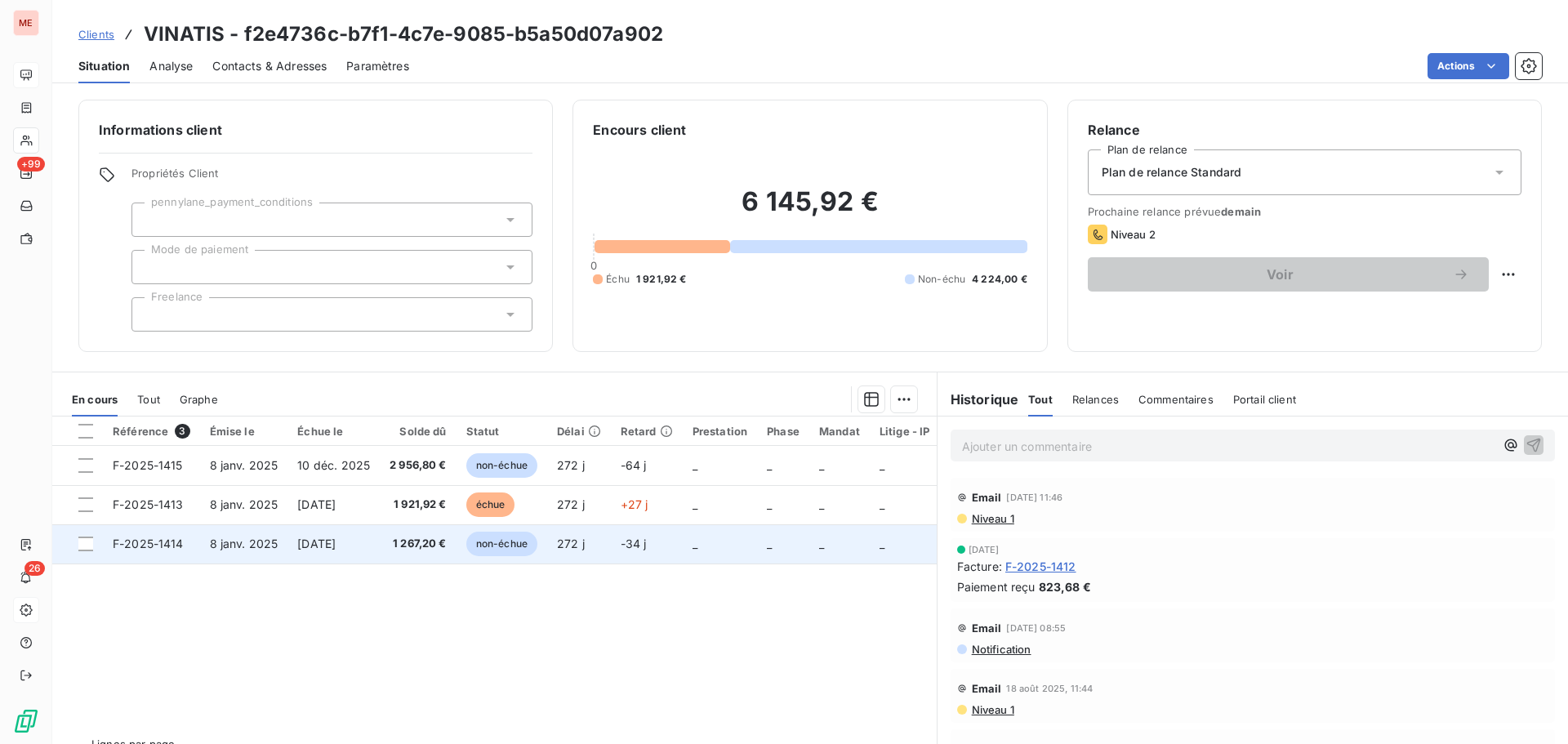
click at [405, 541] on span "1 267,20 €" at bounding box center [418, 544] width 58 height 16
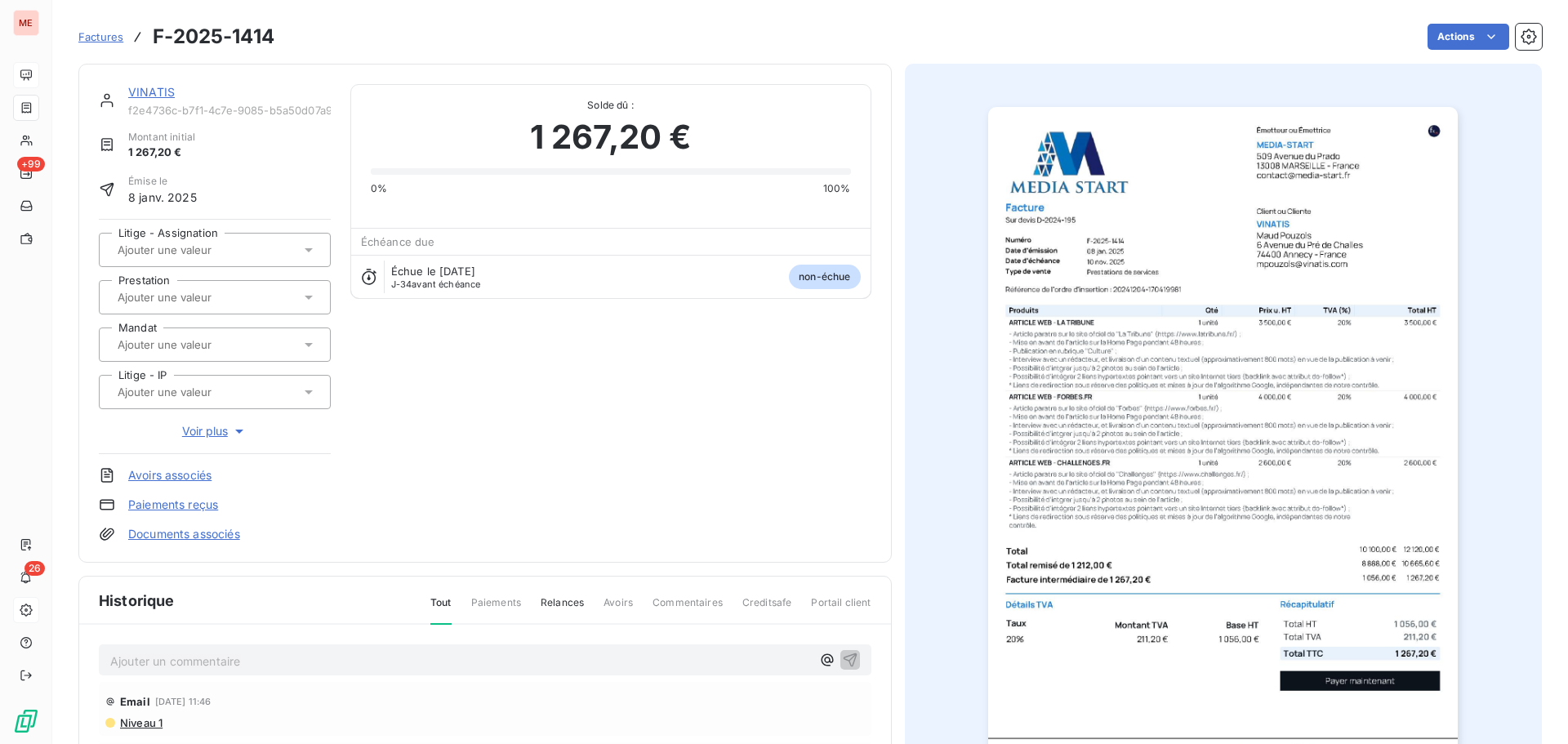
click at [1069, 339] on img "button" at bounding box center [1223, 440] width 470 height 665
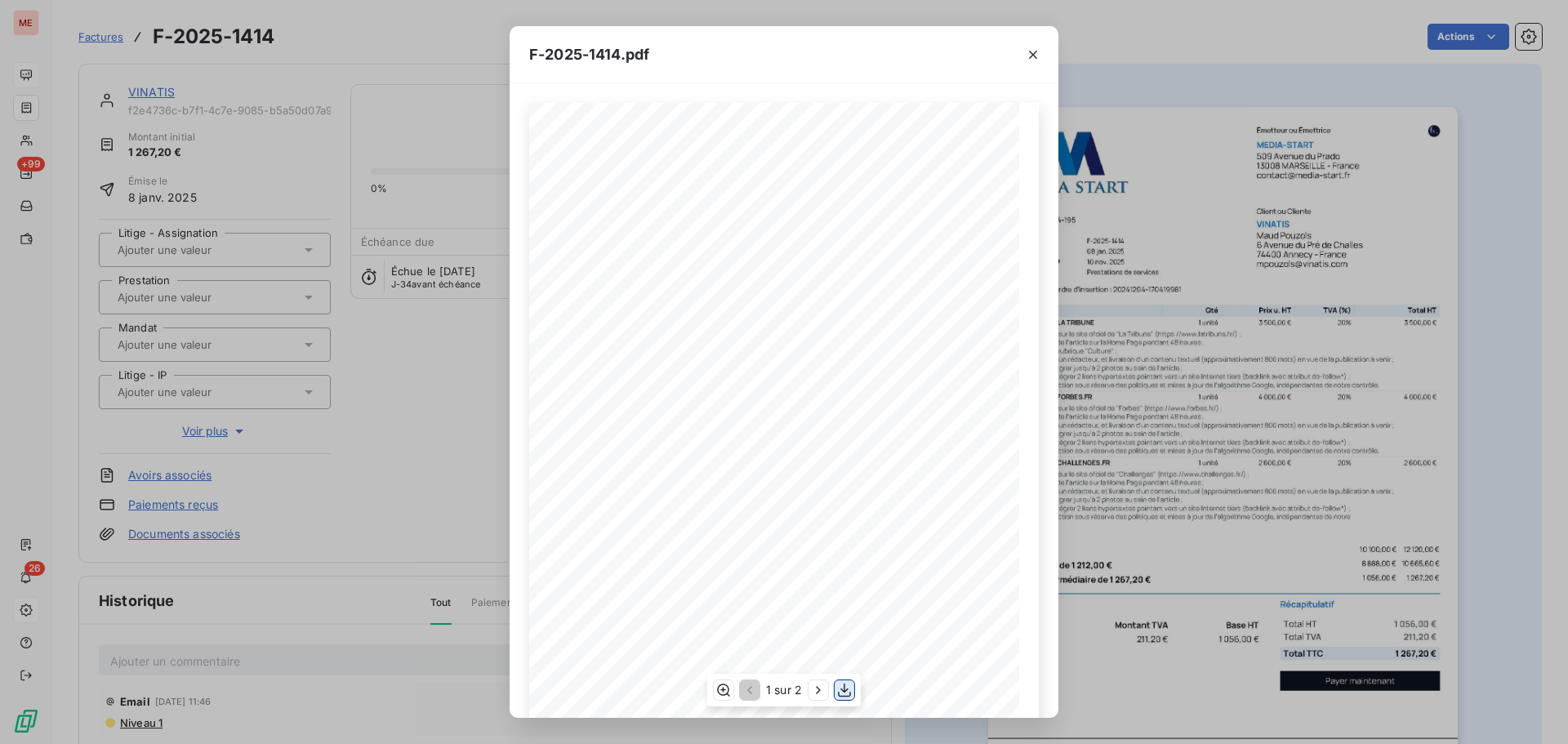
click at [843, 688] on icon "button" at bounding box center [844, 690] width 16 height 16
click at [156, 89] on div "F-2025-1414.pdf 1 056,00 ¬ 211,20 ¬ 1 267,20 ¬ Émetteur ou Émettrice MEDIA-STAR…" at bounding box center [784, 372] width 1568 height 744
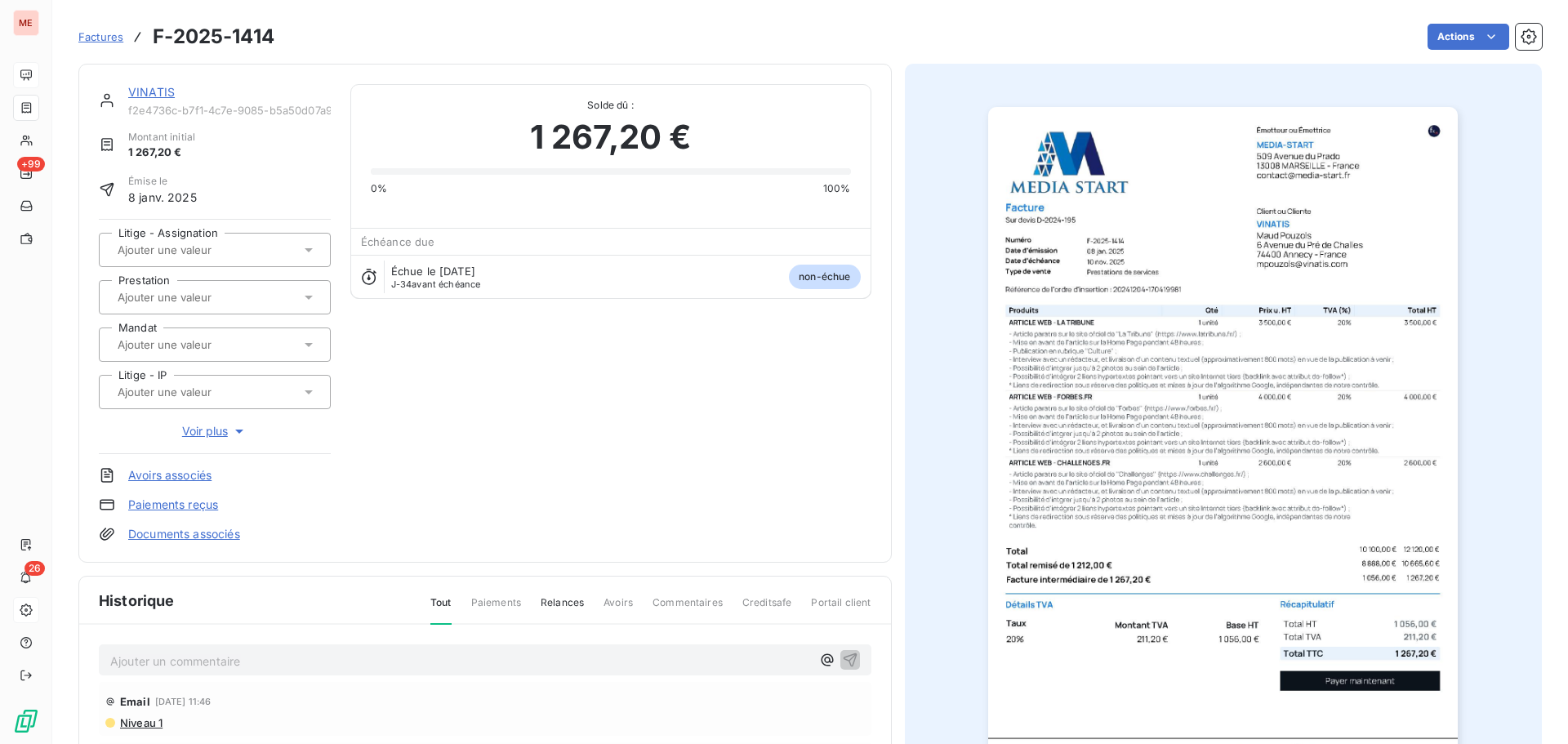
click at [145, 92] on link "VINATIS" at bounding box center [151, 92] width 46 height 14
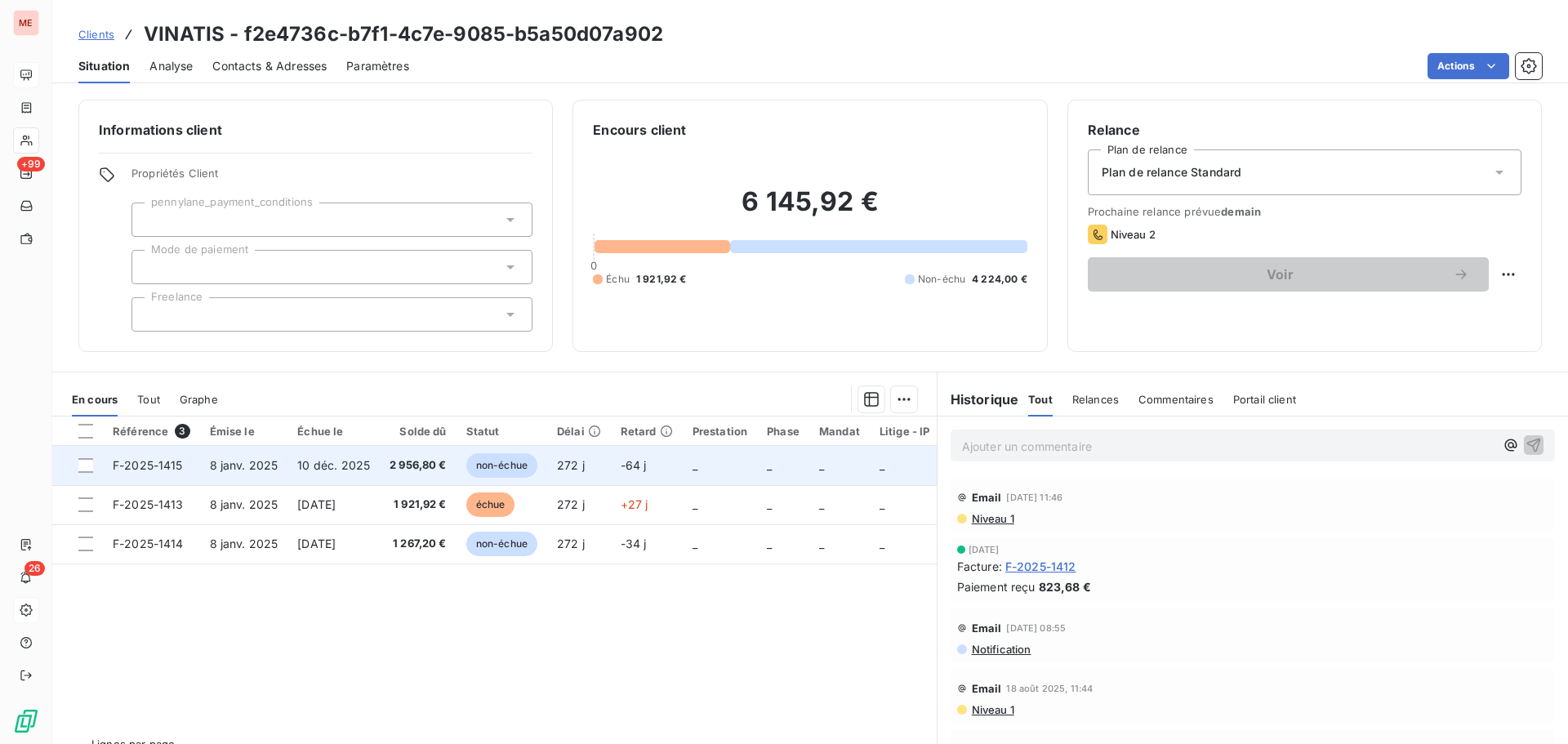
click at [244, 462] on span "8 janv. 2025" at bounding box center [244, 465] width 69 height 14
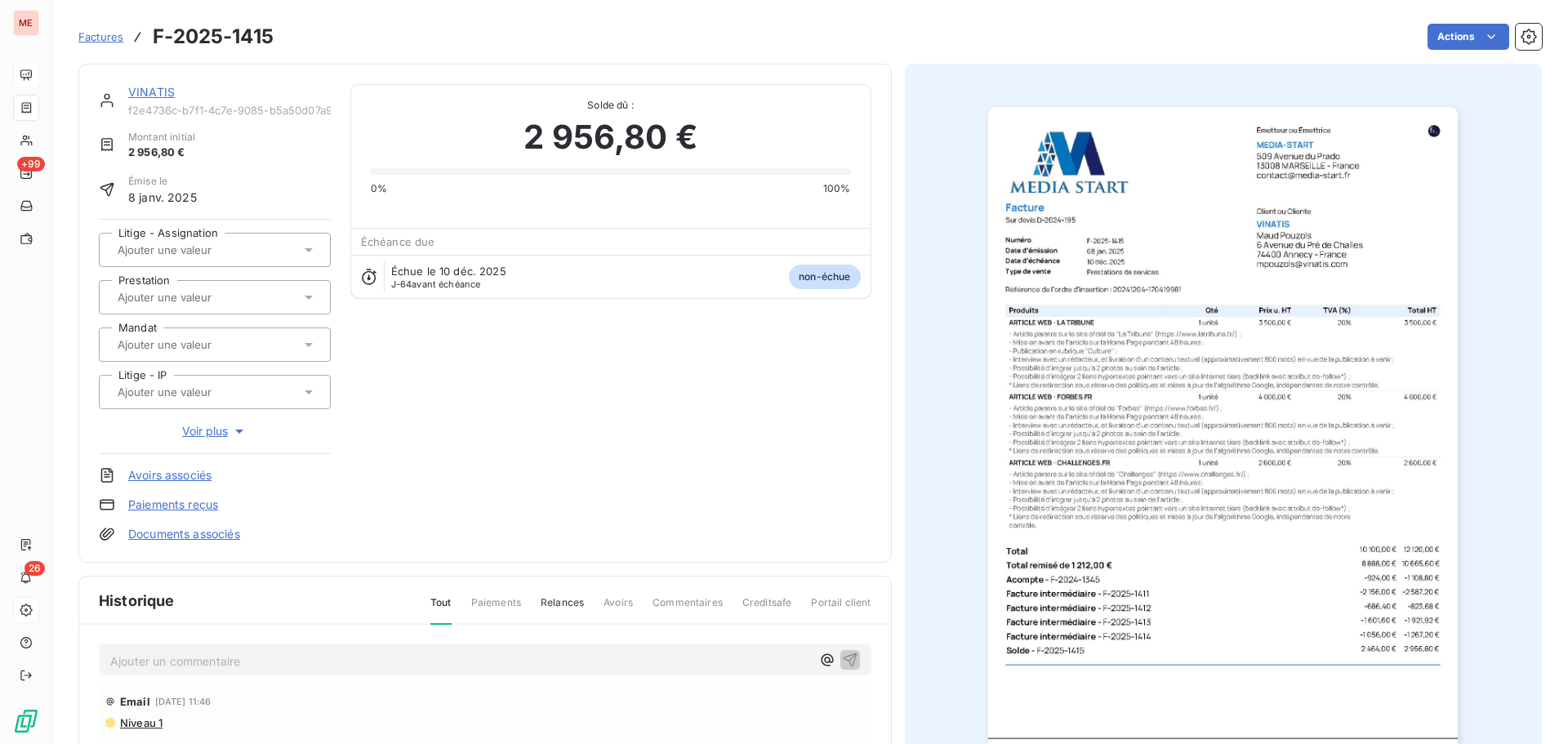
click at [1072, 450] on img "button" at bounding box center [1223, 440] width 470 height 665
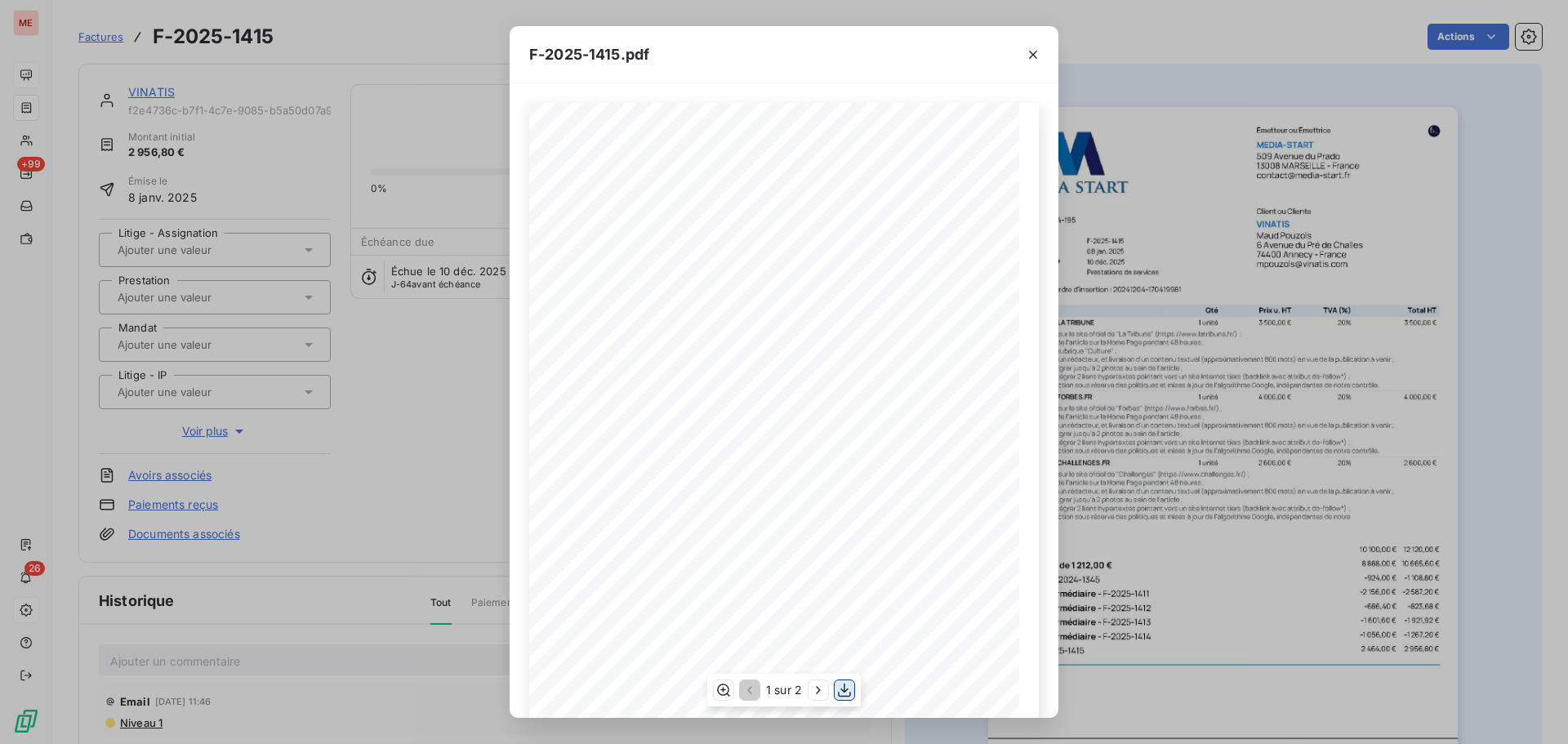
click at [846, 694] on icon "button" at bounding box center [844, 690] width 16 height 16
click at [161, 88] on div "F-2025-1415.pdf Émetteur ou Émettrice MEDIA-START [STREET_ADDRESS] [EMAIL_ADDRE…" at bounding box center [784, 372] width 1568 height 744
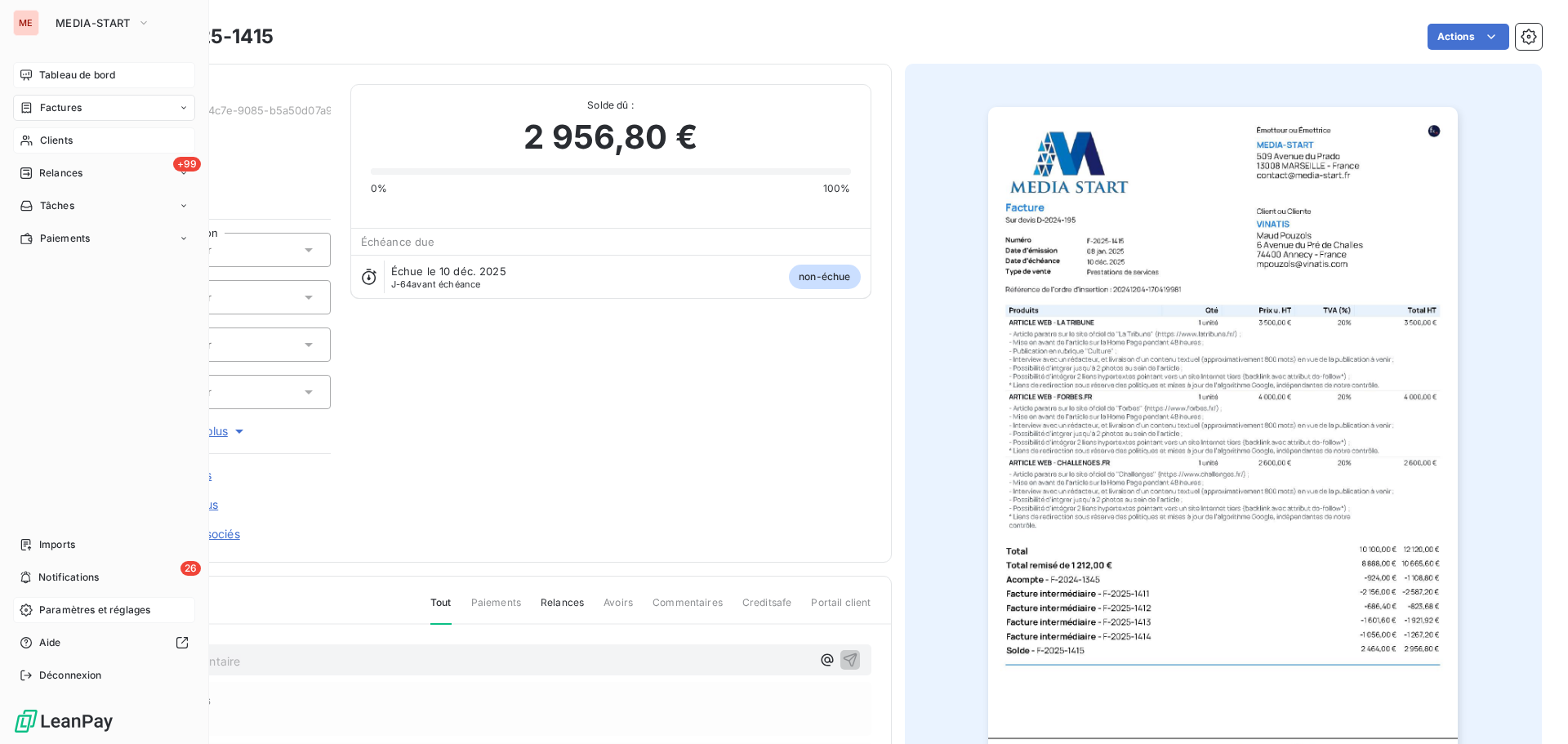
click at [46, 140] on span "Clients" at bounding box center [57, 140] width 33 height 15
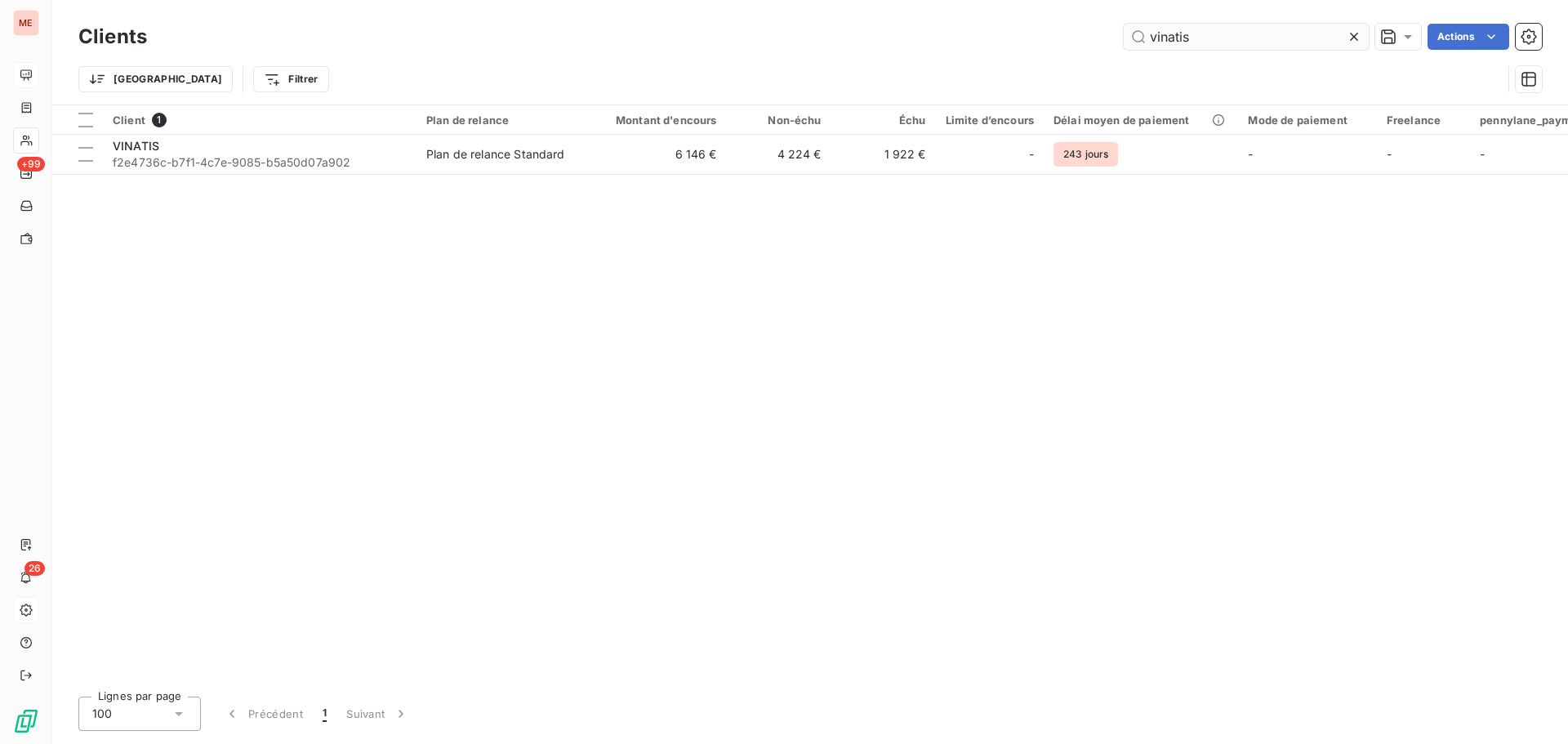
click at [1184, 41] on input "vinatis" at bounding box center [1246, 37] width 245 height 26
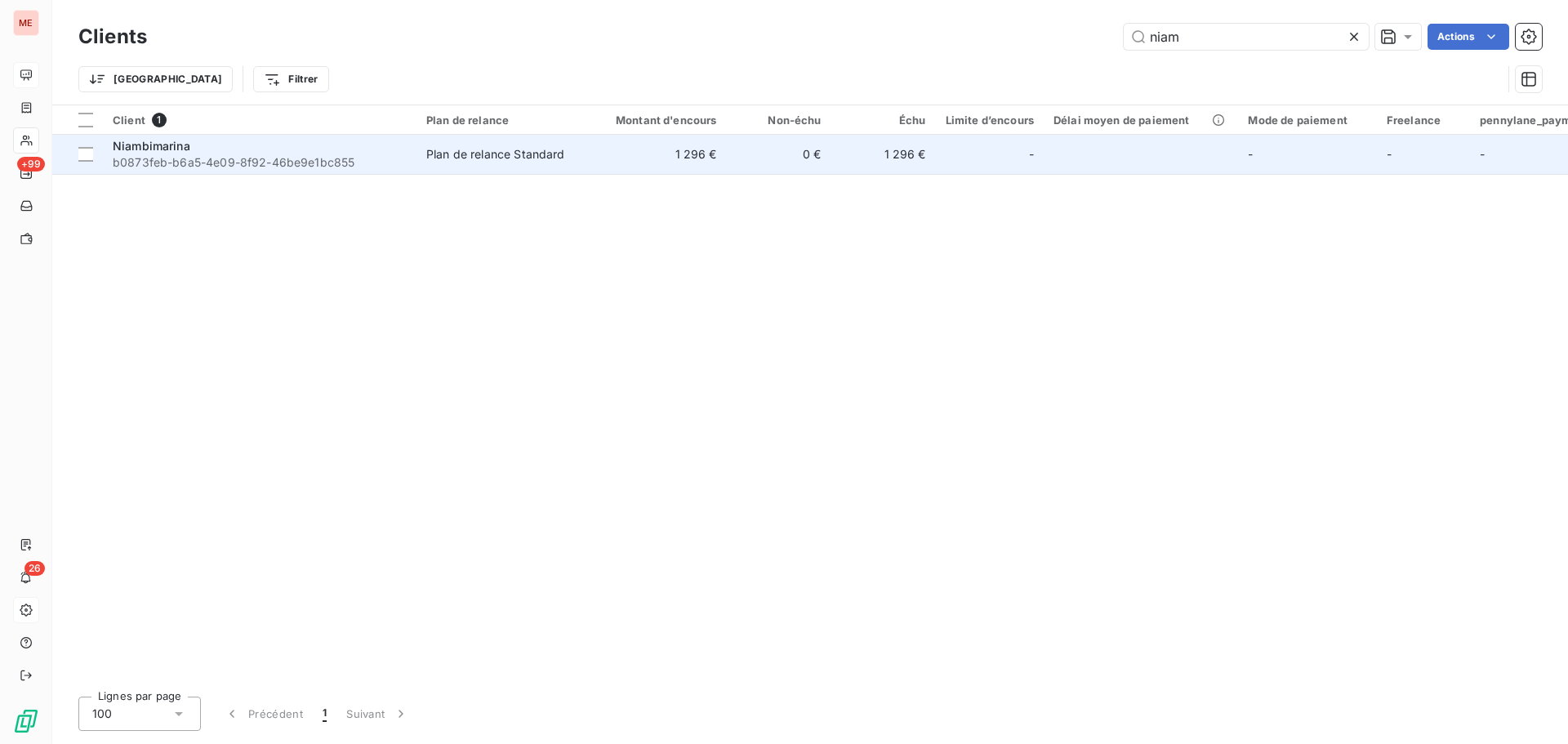
type input "niam"
click at [466, 165] on td "Plan de relance Standard" at bounding box center [502, 155] width 170 height 40
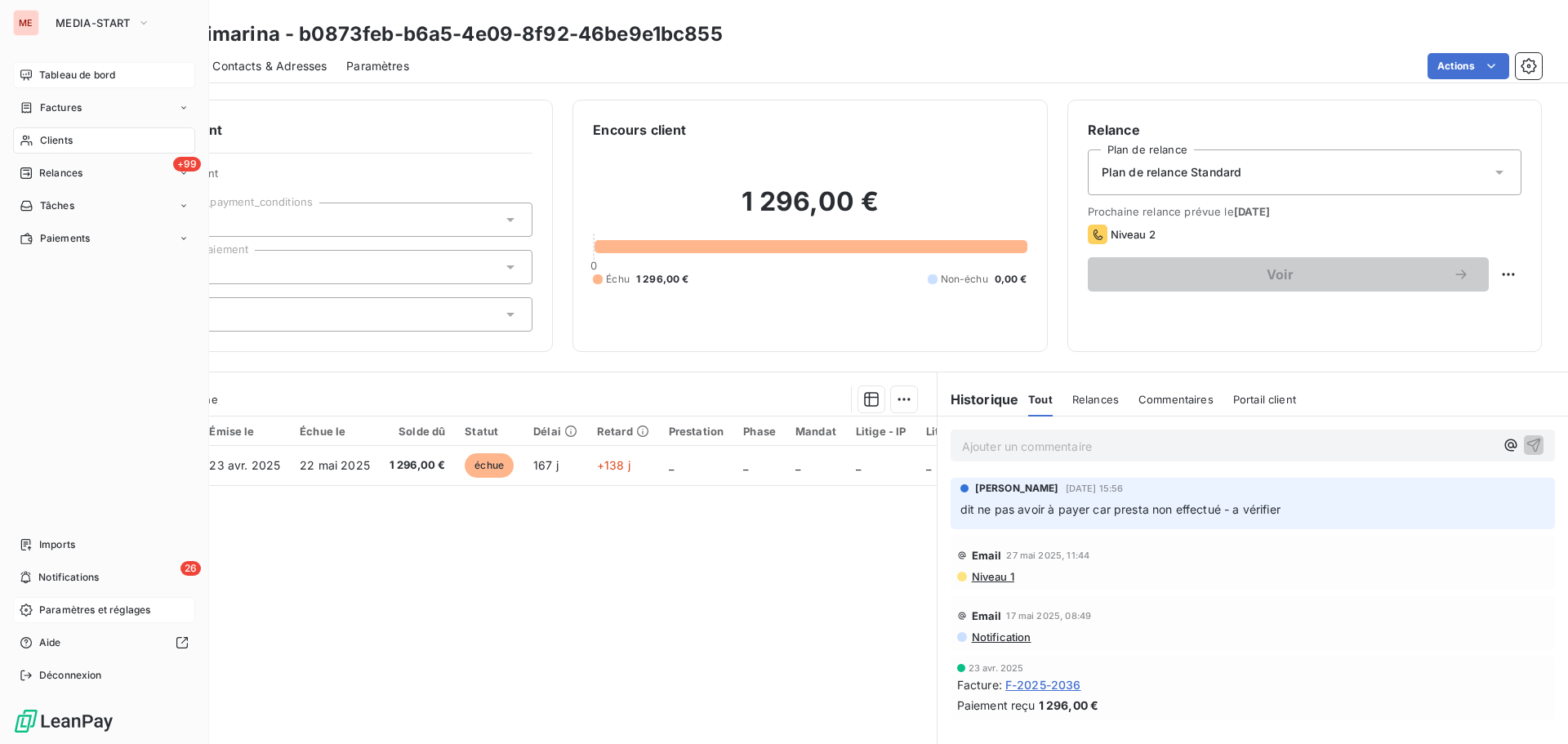
click at [39, 124] on nav "Tableau de bord Factures Clients +99 Relances Tâches Paiements" at bounding box center [104, 156] width 182 height 190
click at [37, 131] on div "Clients" at bounding box center [104, 140] width 182 height 26
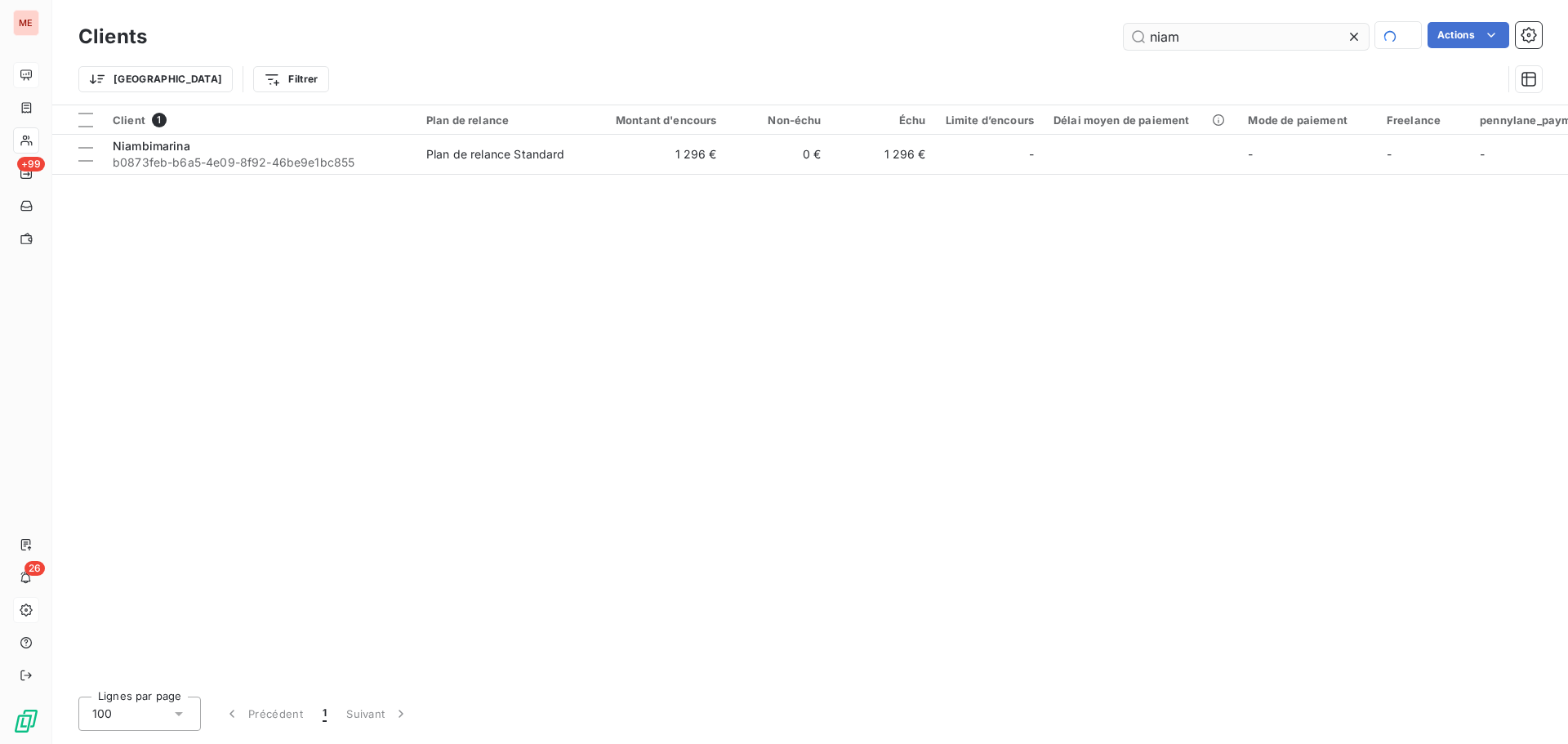
click at [1162, 39] on input "niam" at bounding box center [1246, 37] width 245 height 26
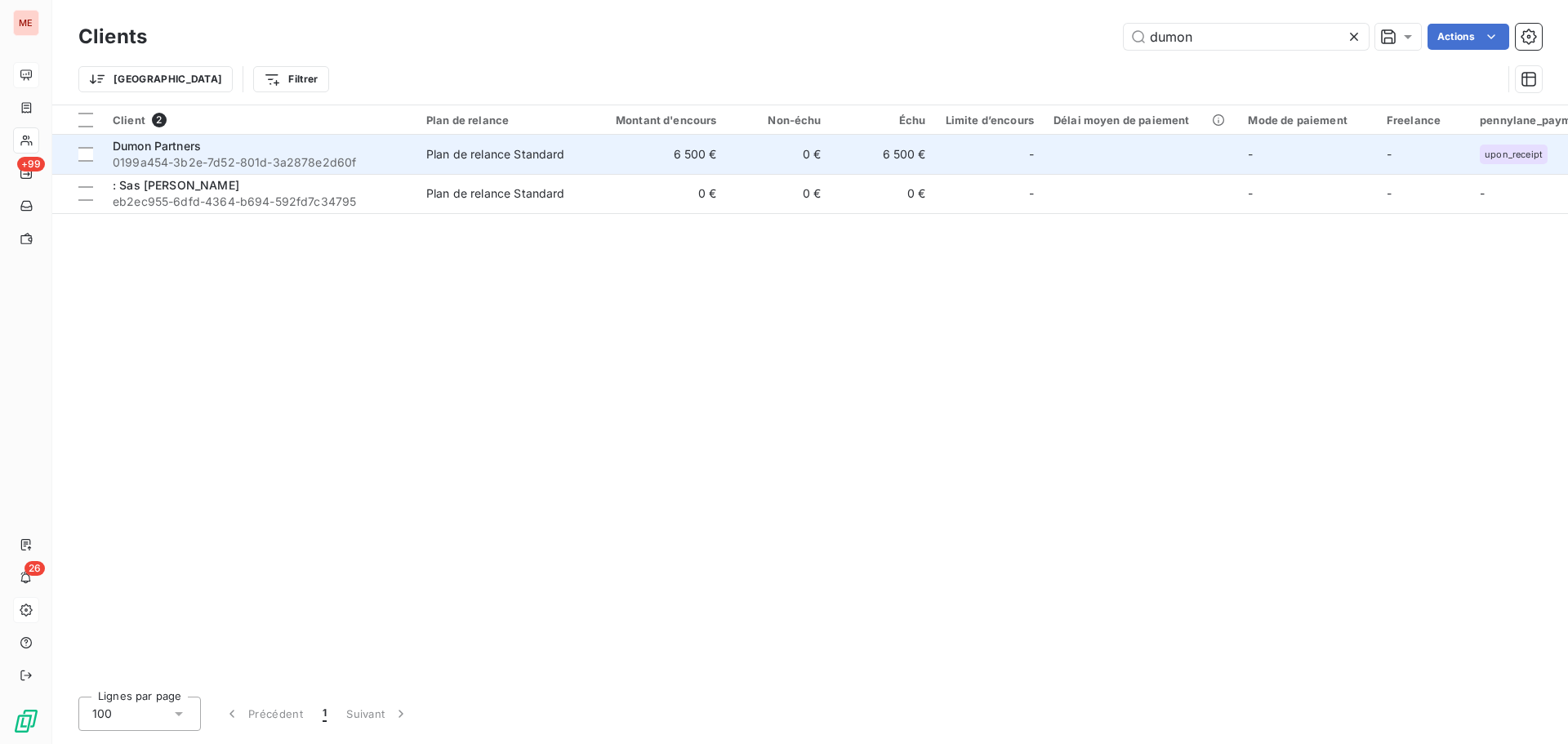
type input "dumon"
click at [424, 146] on td "Plan de relance Standard" at bounding box center [502, 155] width 170 height 40
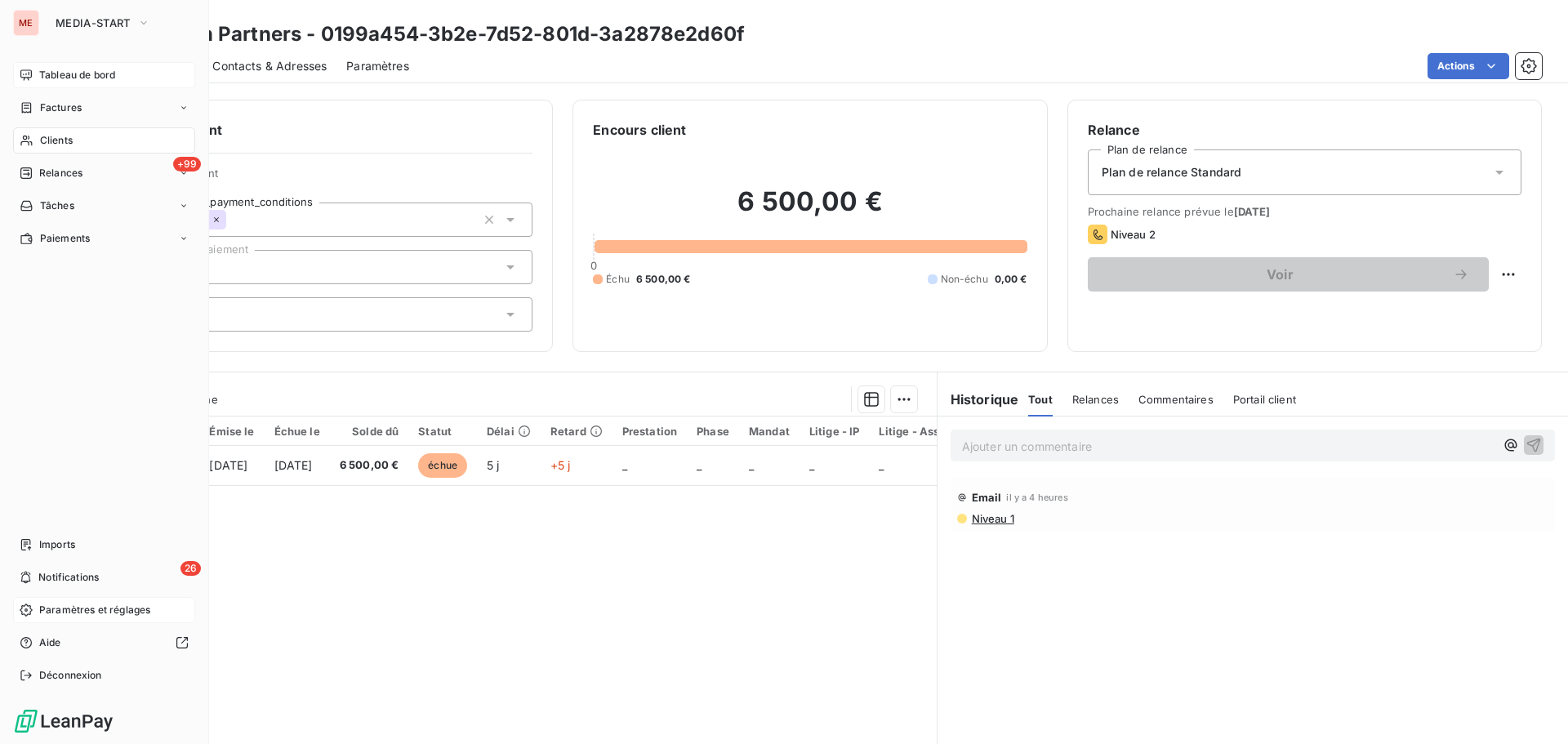
click at [27, 137] on icon at bounding box center [27, 140] width 14 height 13
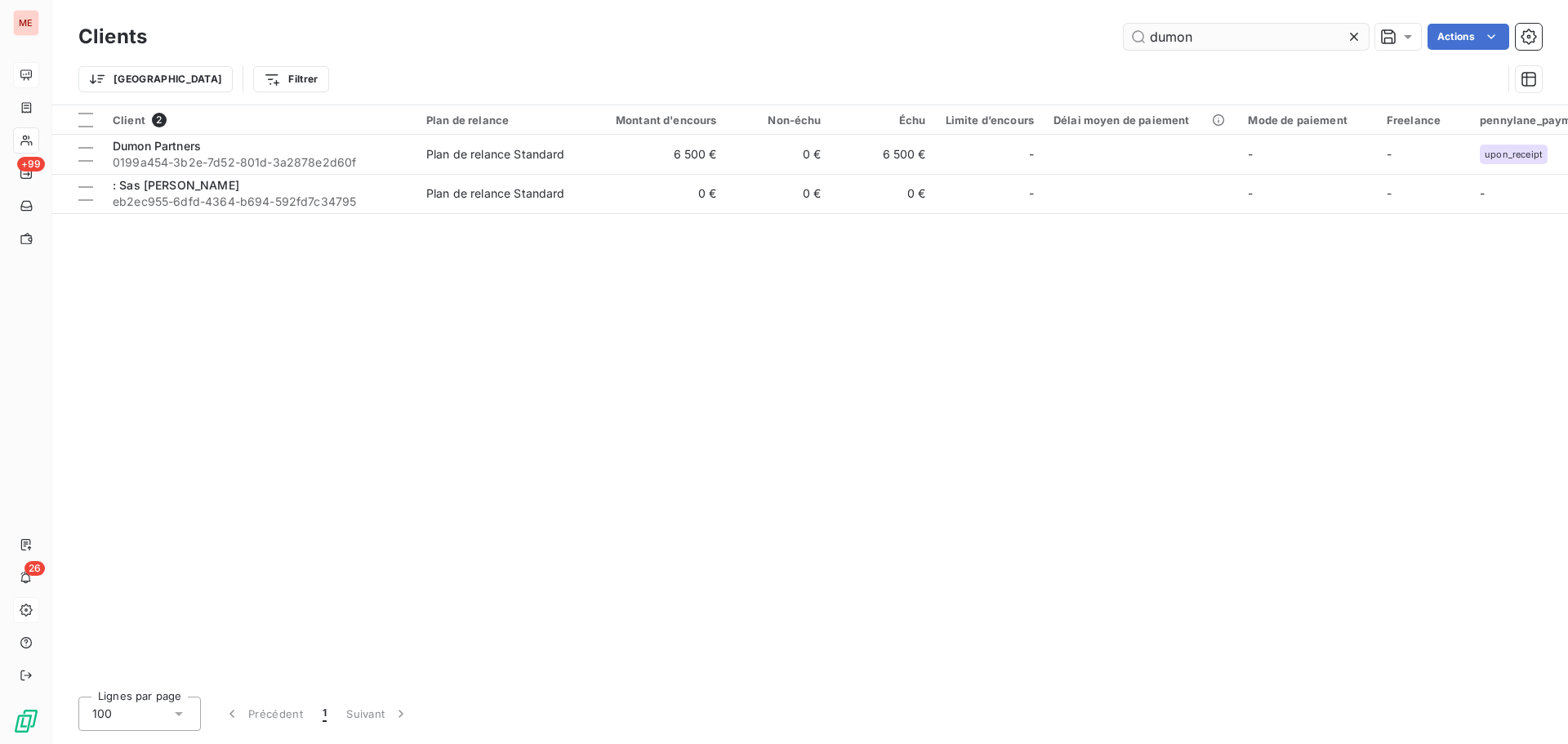
click at [1174, 29] on input "dumon" at bounding box center [1246, 37] width 245 height 26
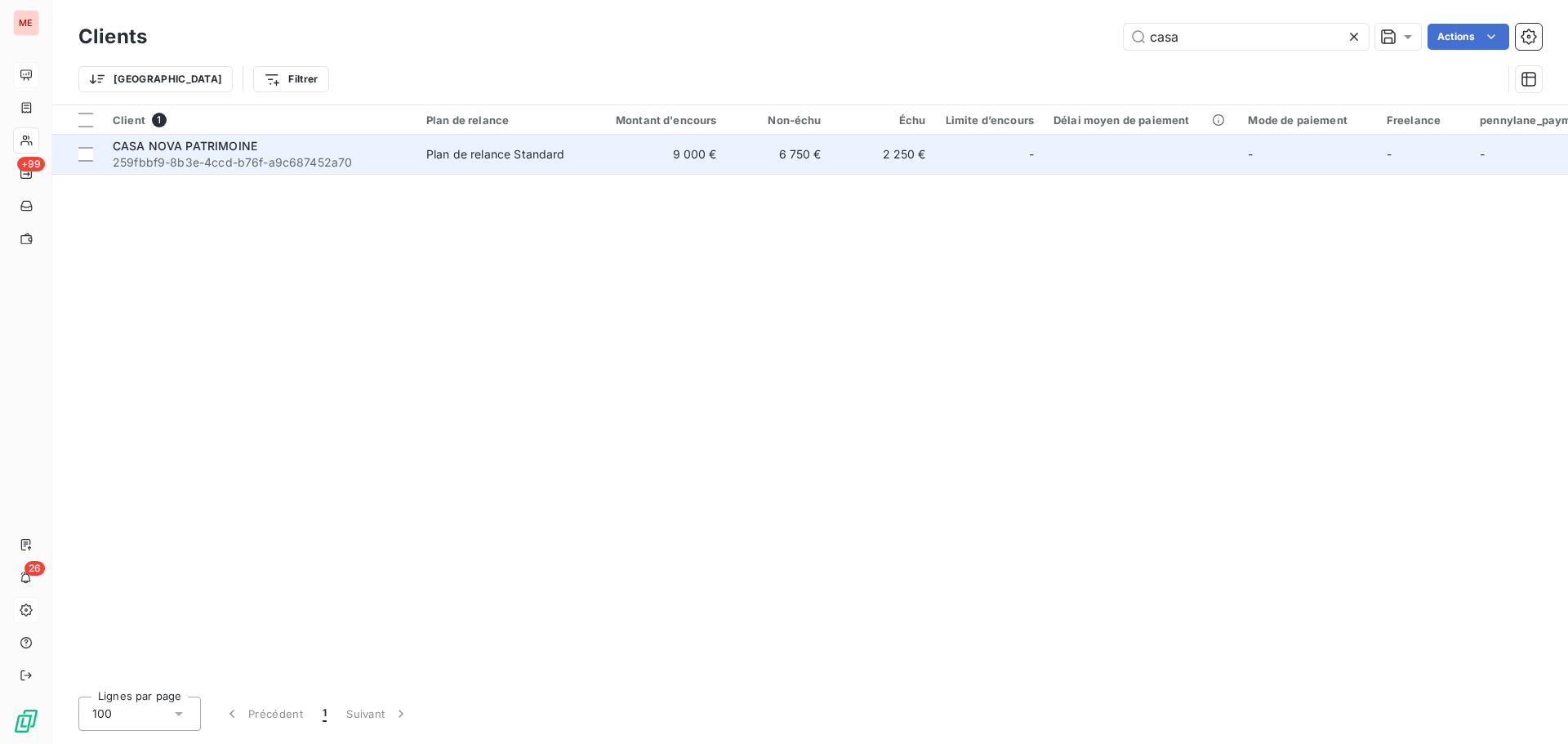
type input "casa"
click at [304, 160] on span "259fbbf9-8b3e-4ccd-b76f-a9c687452a70" at bounding box center [259, 162] width 294 height 16
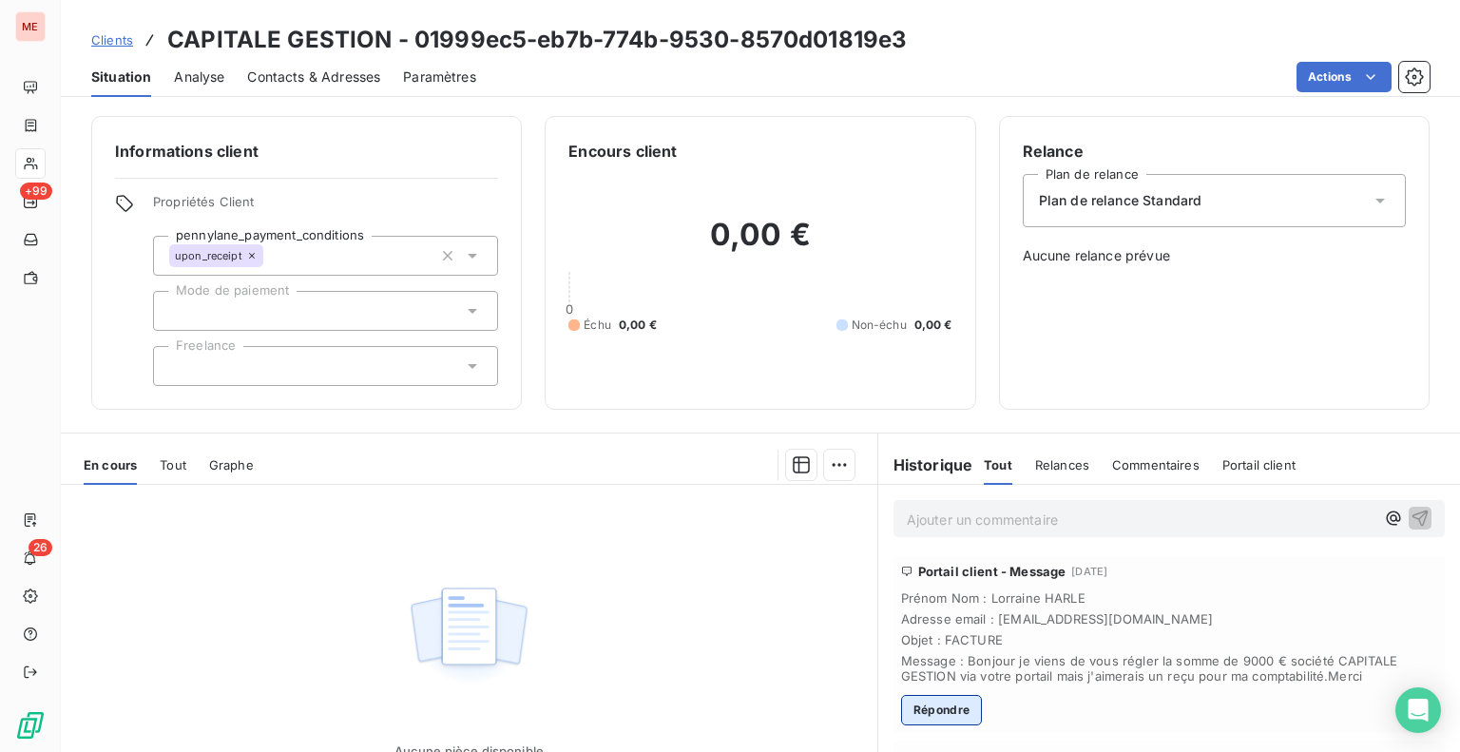
click at [952, 701] on button "Répondre" at bounding box center [942, 710] width 82 height 30
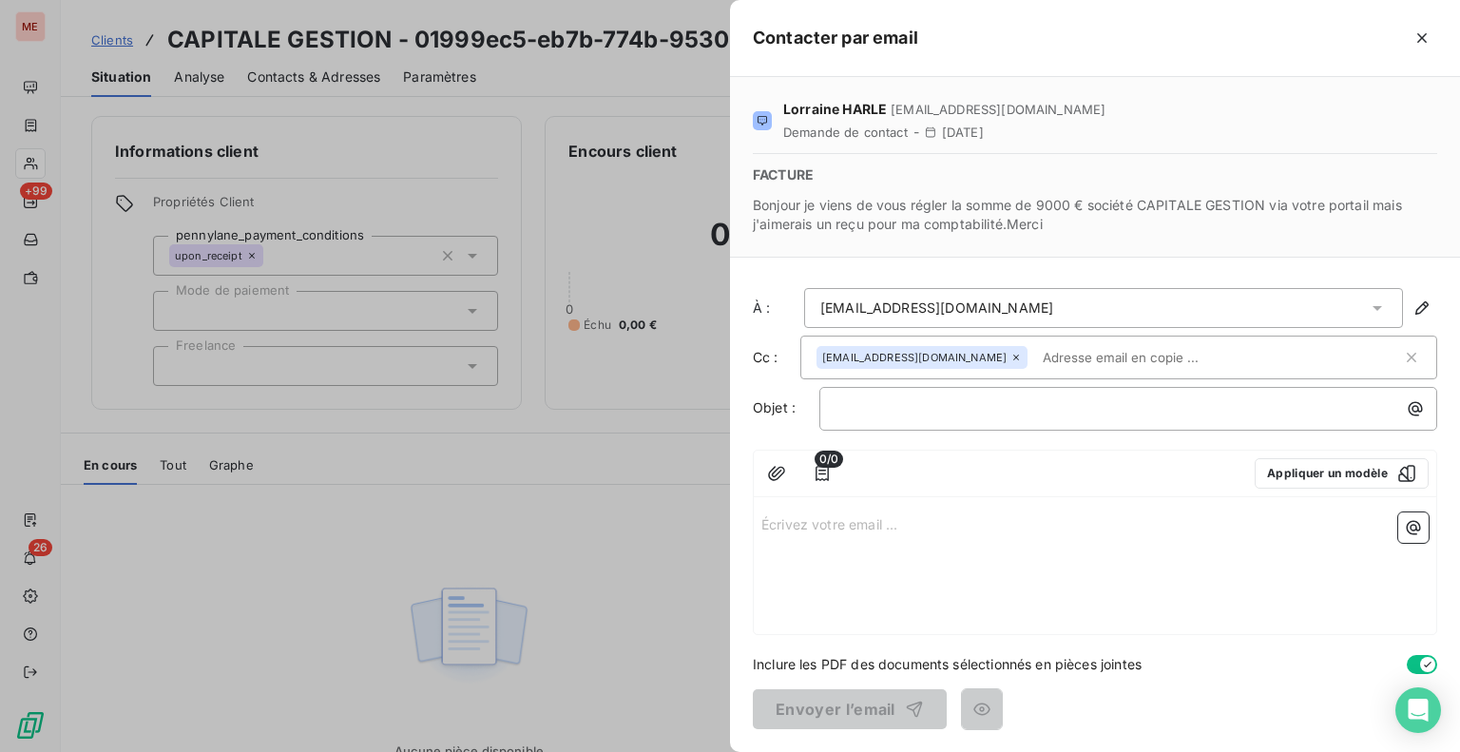
click at [928, 557] on div "Écrivez votre email ... ﻿" at bounding box center [1095, 569] width 683 height 129
click at [906, 516] on p "Écrivez votre email ... ﻿" at bounding box center [1094, 523] width 667 height 22
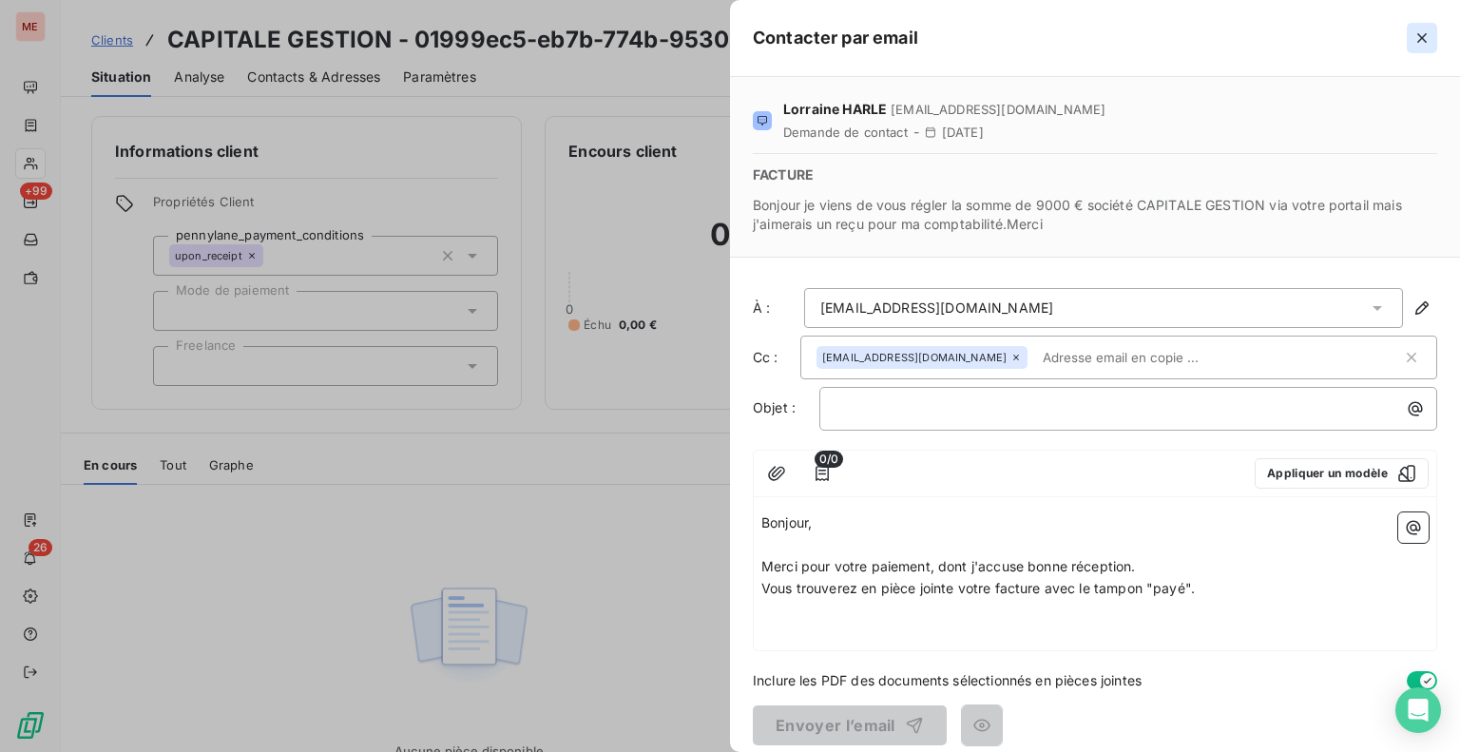
click at [1425, 48] on button "button" at bounding box center [1422, 38] width 30 height 30
